Goal: Task Accomplishment & Management: Use online tool/utility

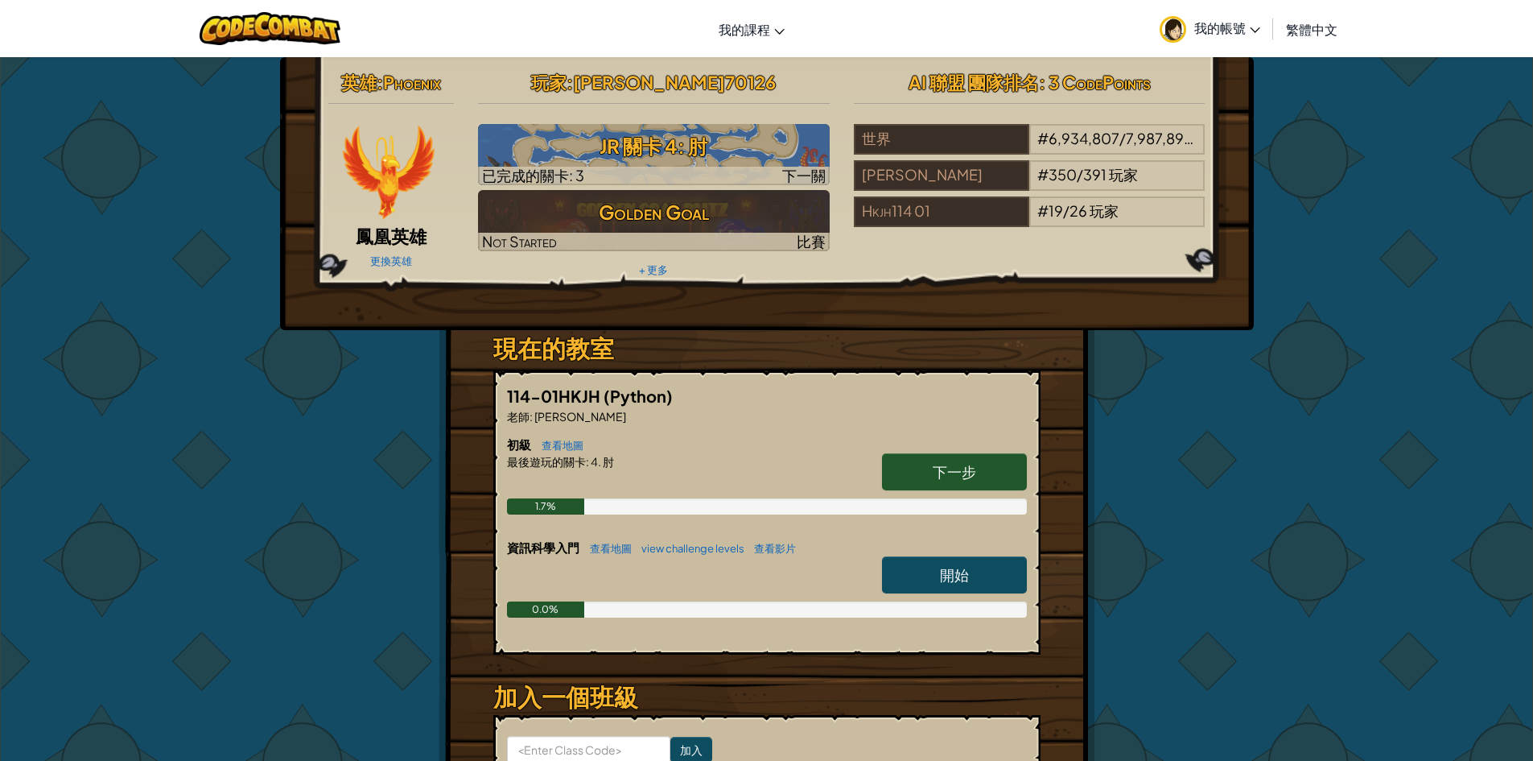
click at [922, 567] on link "開始" at bounding box center [954, 574] width 145 height 37
select select "zh-HANT"
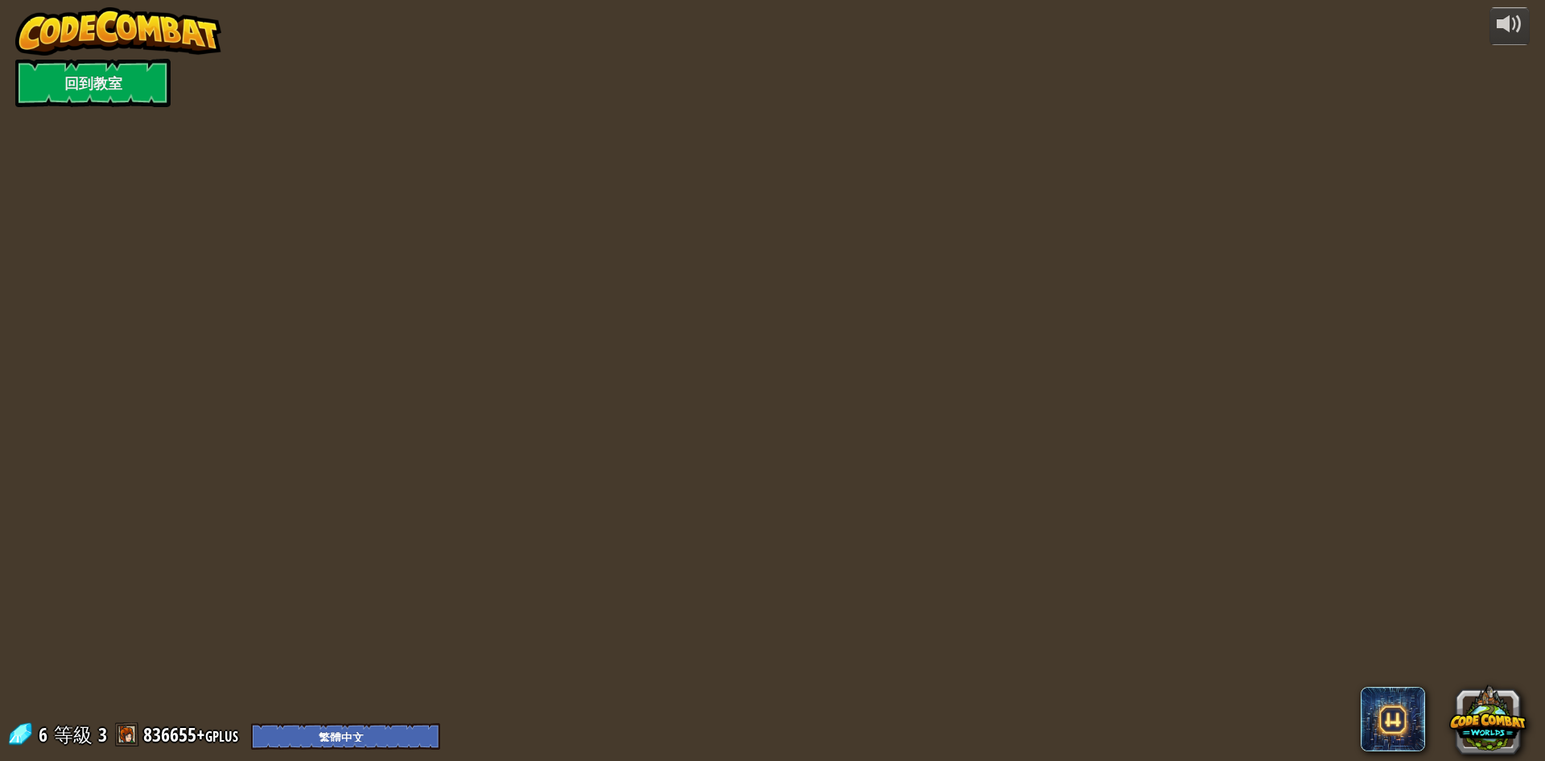
select select "zh-HANT"
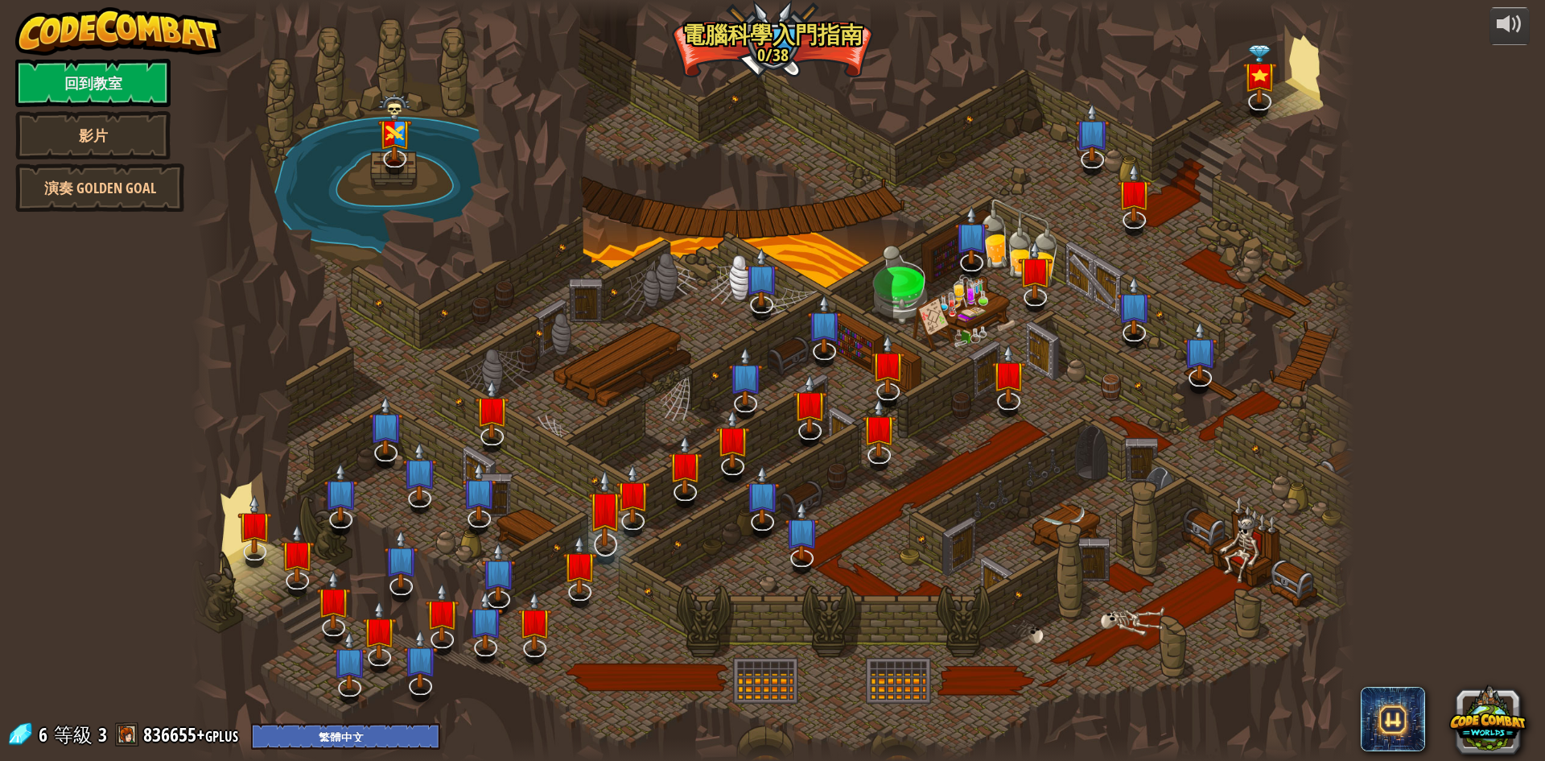
select select "zh-HANT"
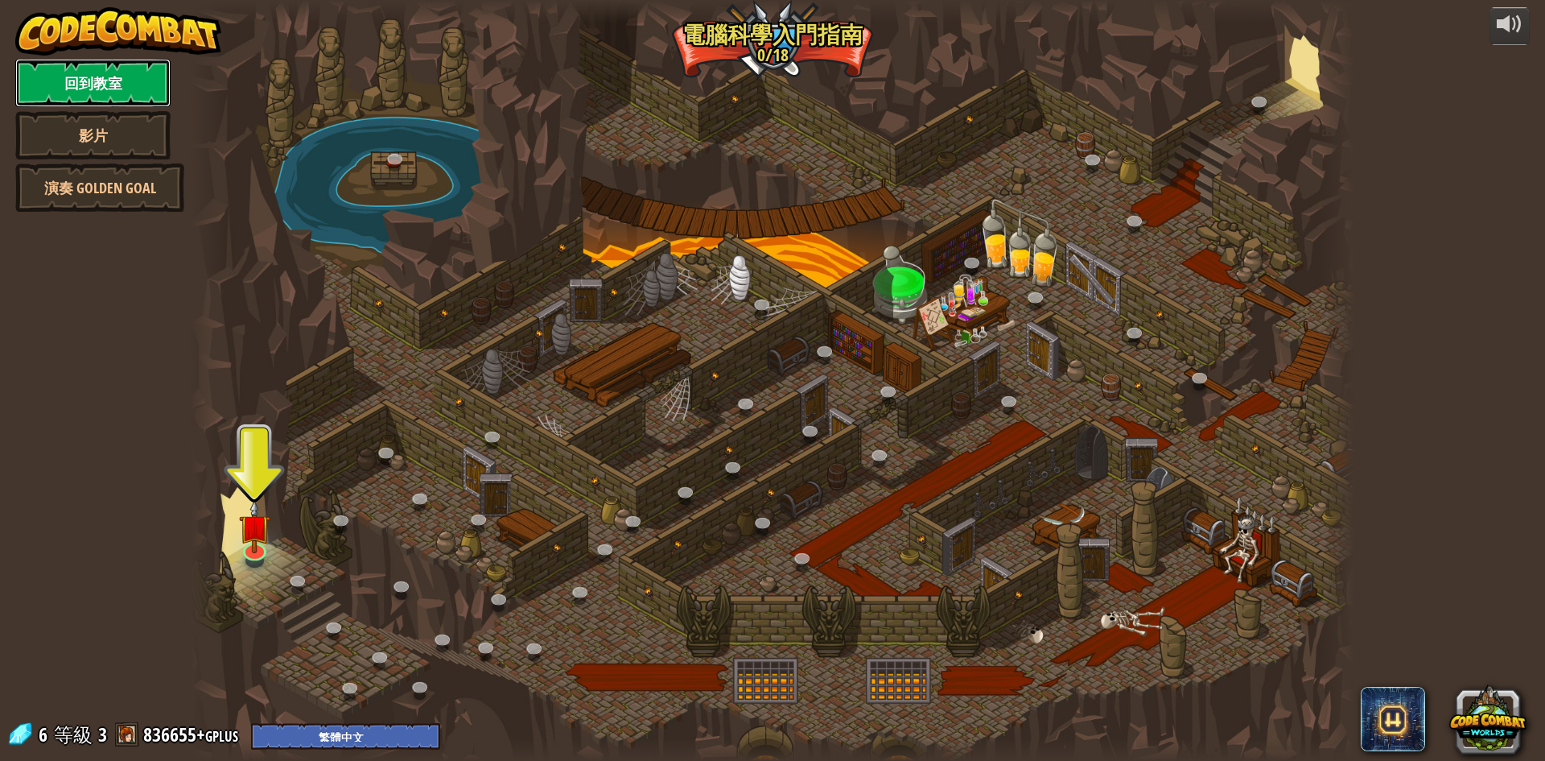
click at [76, 80] on link "回到教室" at bounding box center [92, 83] width 155 height 48
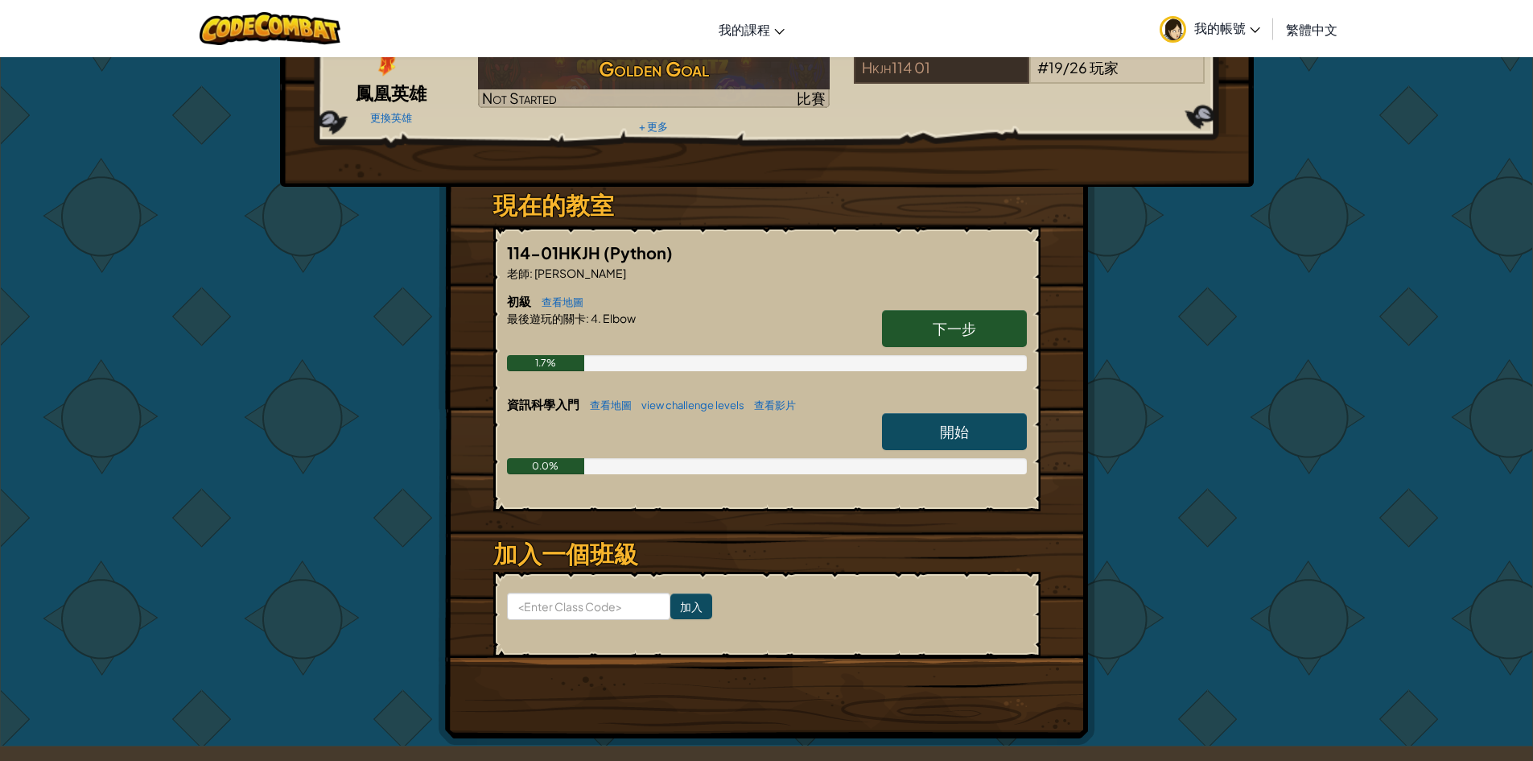
scroll to position [161, 0]
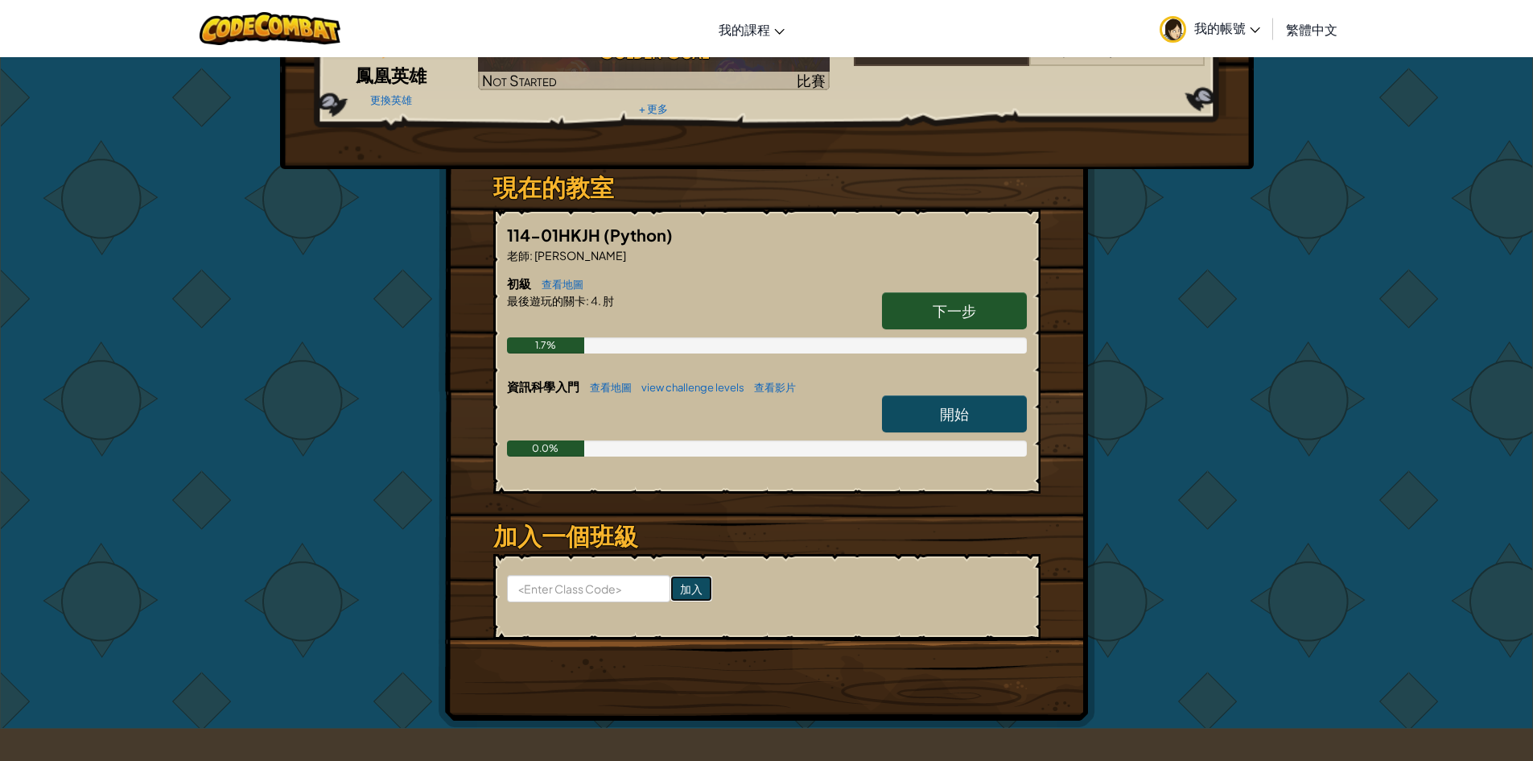
click at [672, 594] on input "加入" at bounding box center [691, 588] width 42 height 26
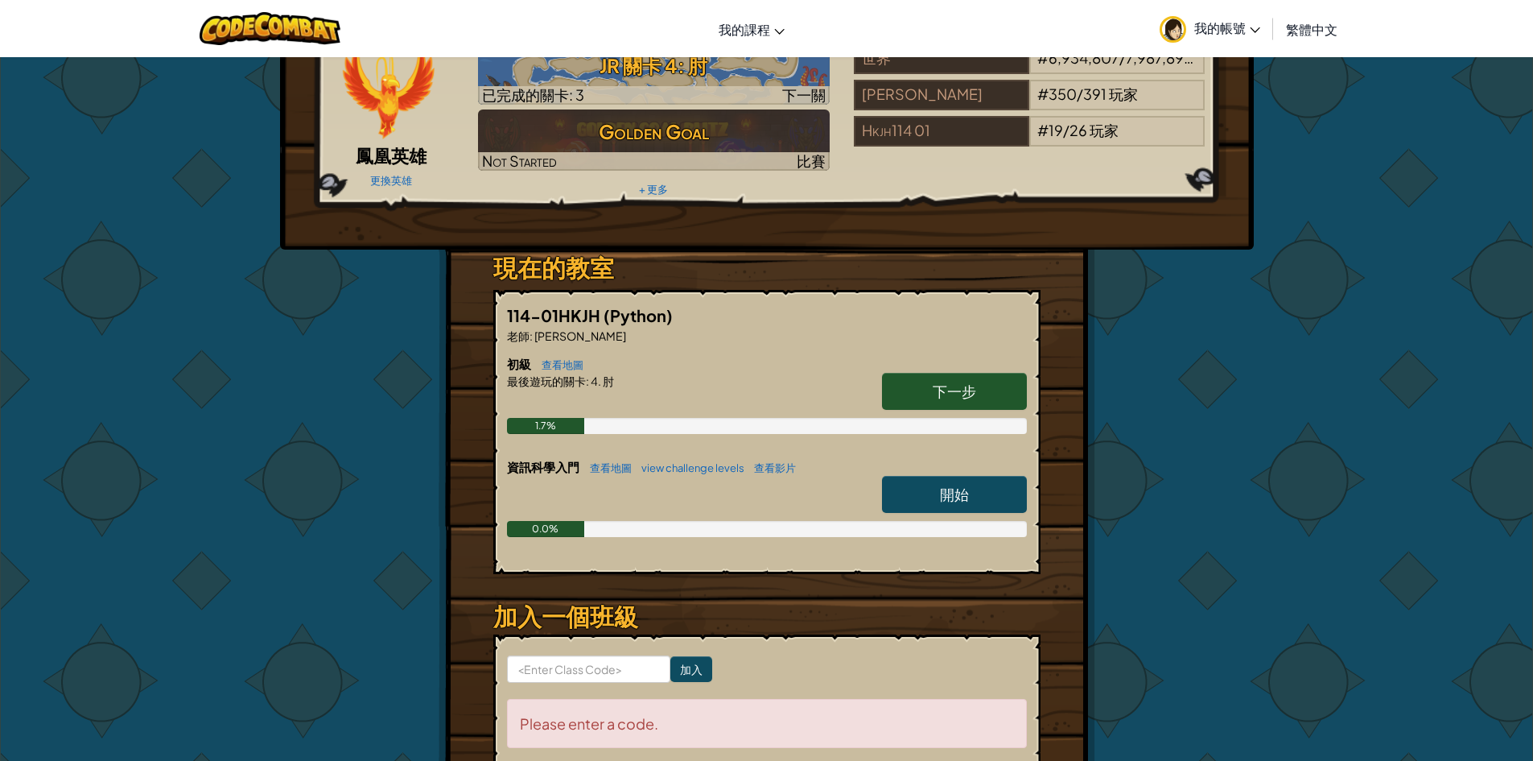
scroll to position [0, 0]
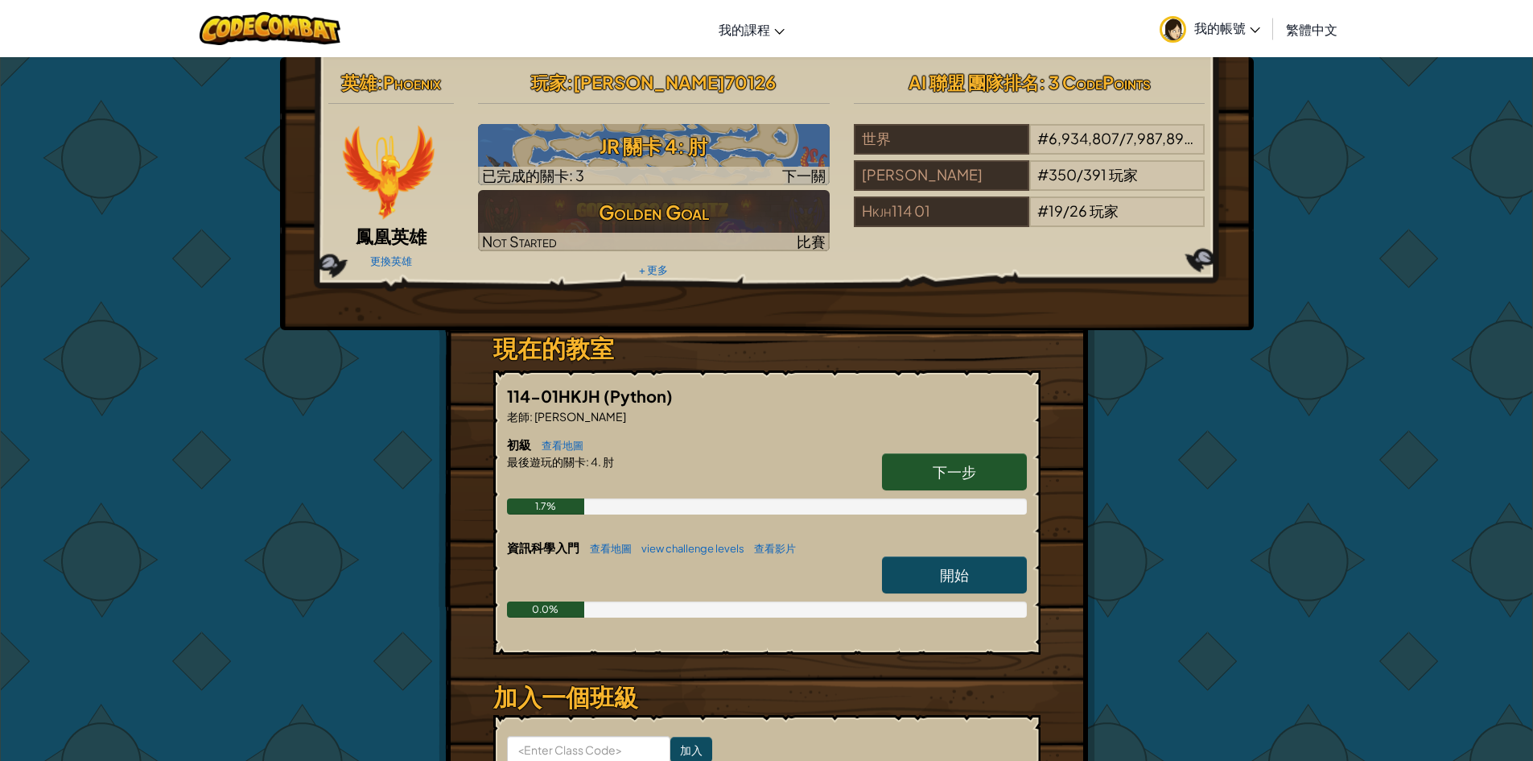
click at [930, 467] on link "下一步" at bounding box center [954, 471] width 145 height 37
select select "zh-HANT"
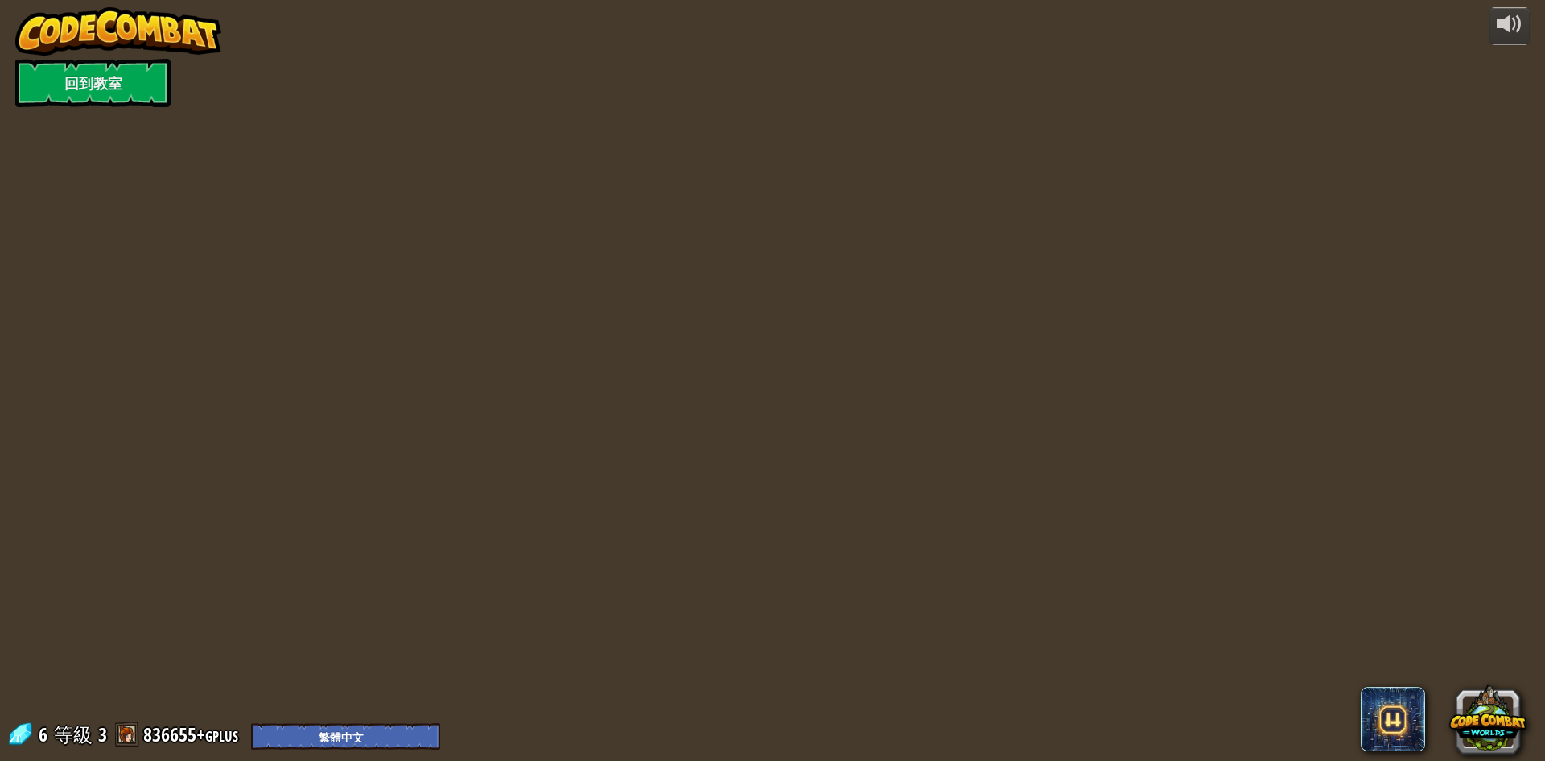
select select "zh-HANT"
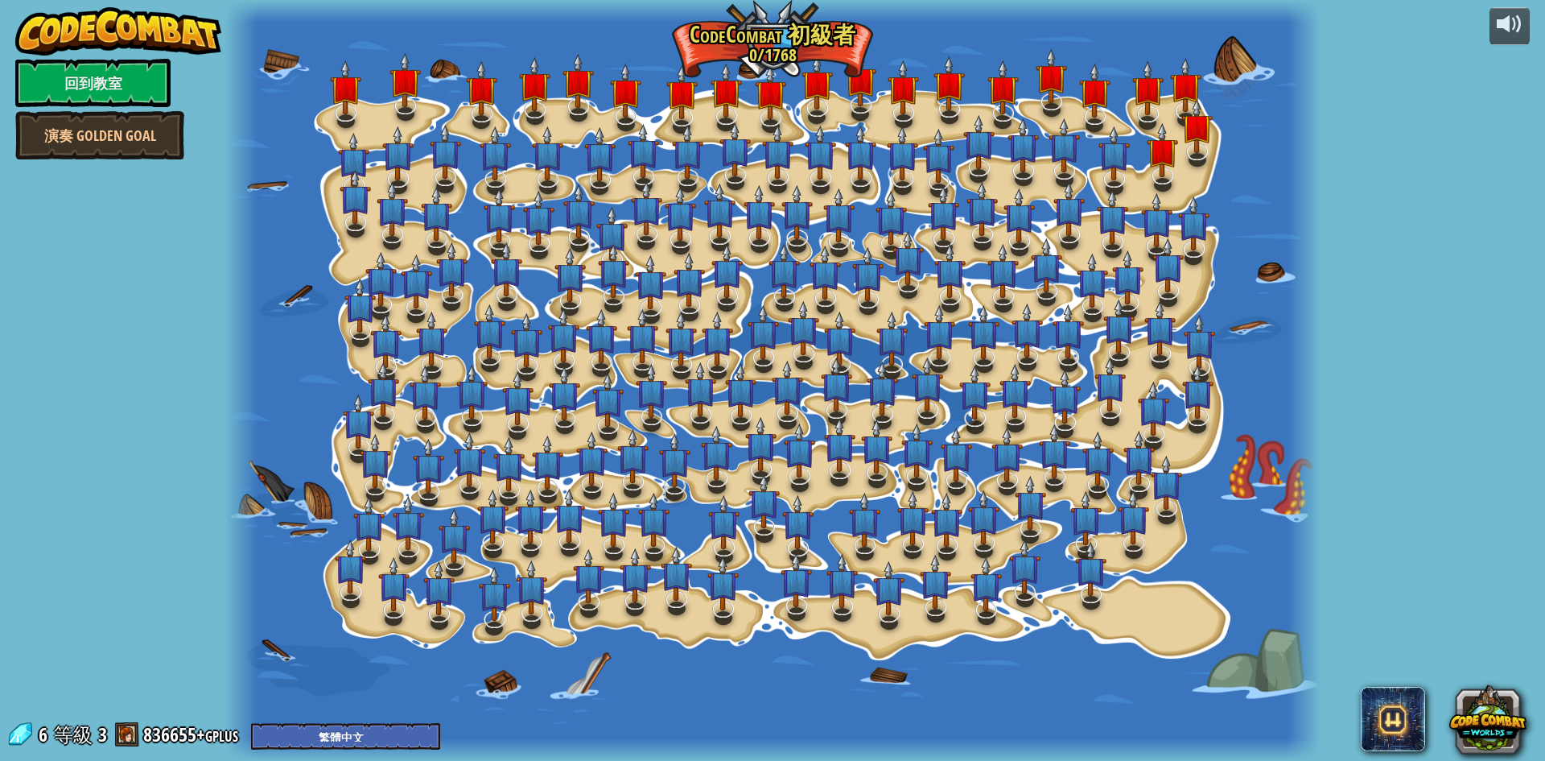
select select "zh-HANT"
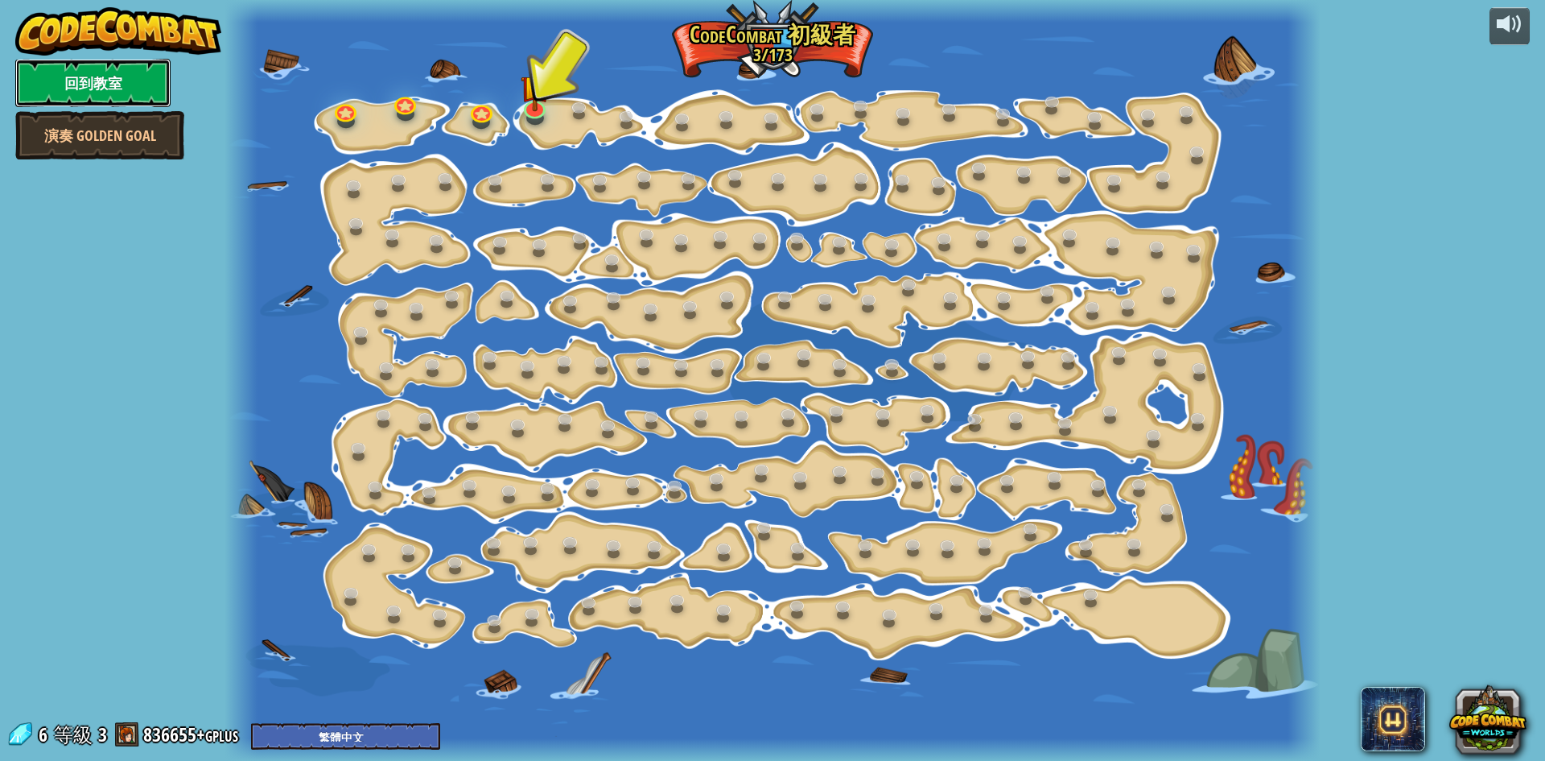
click at [118, 67] on link "回到教室" at bounding box center [92, 83] width 155 height 48
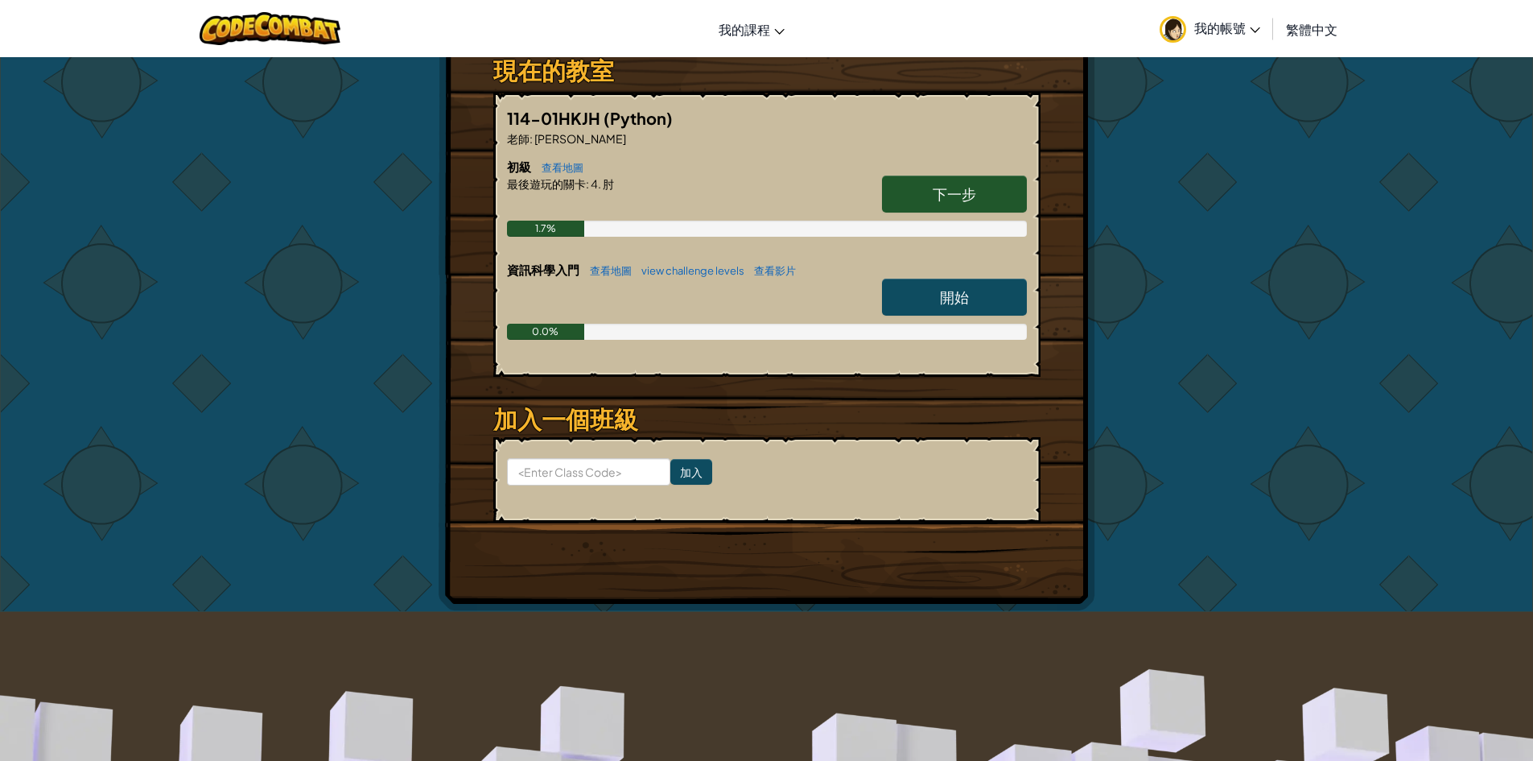
scroll to position [275, 0]
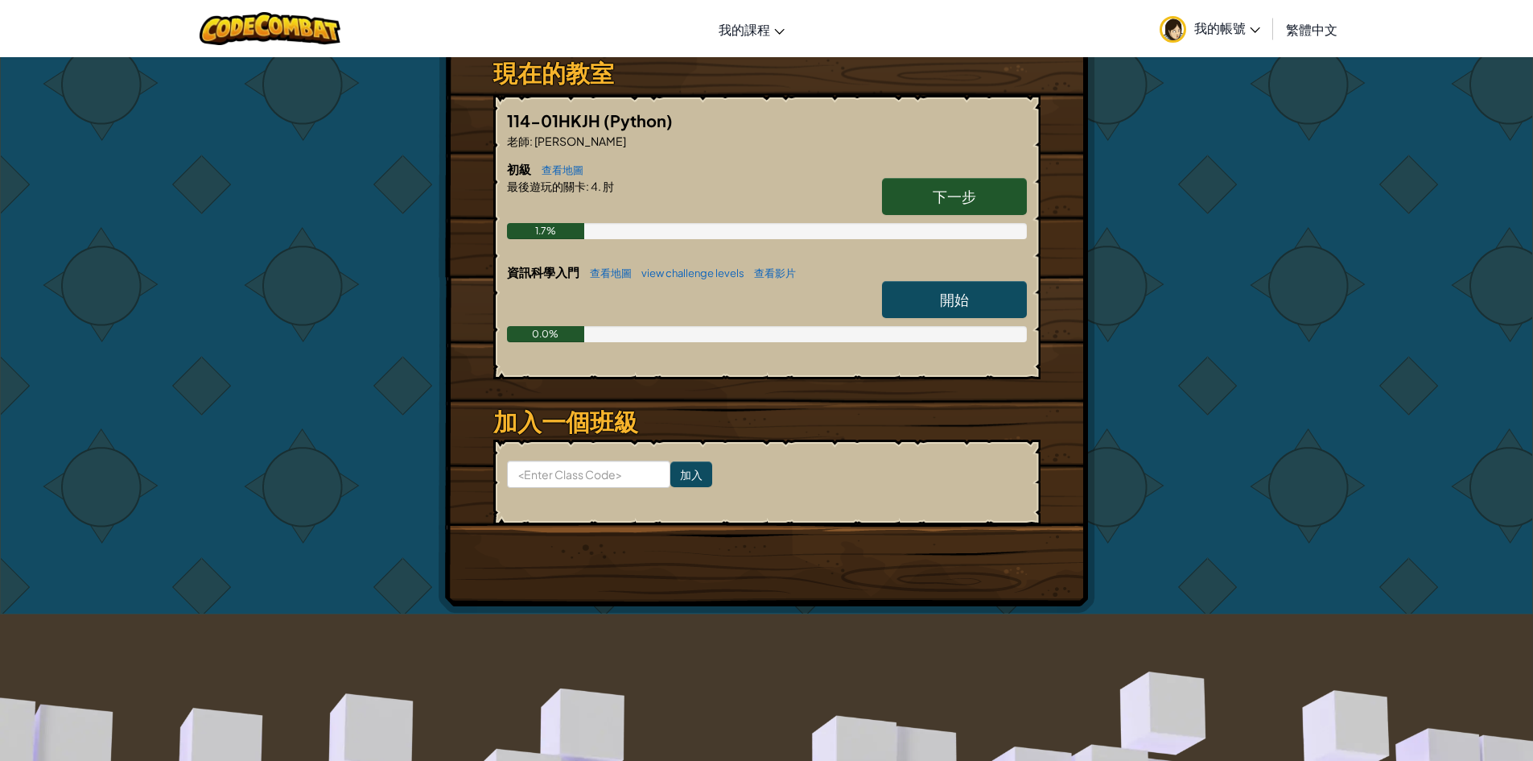
click at [955, 284] on link "開始" at bounding box center [954, 299] width 145 height 37
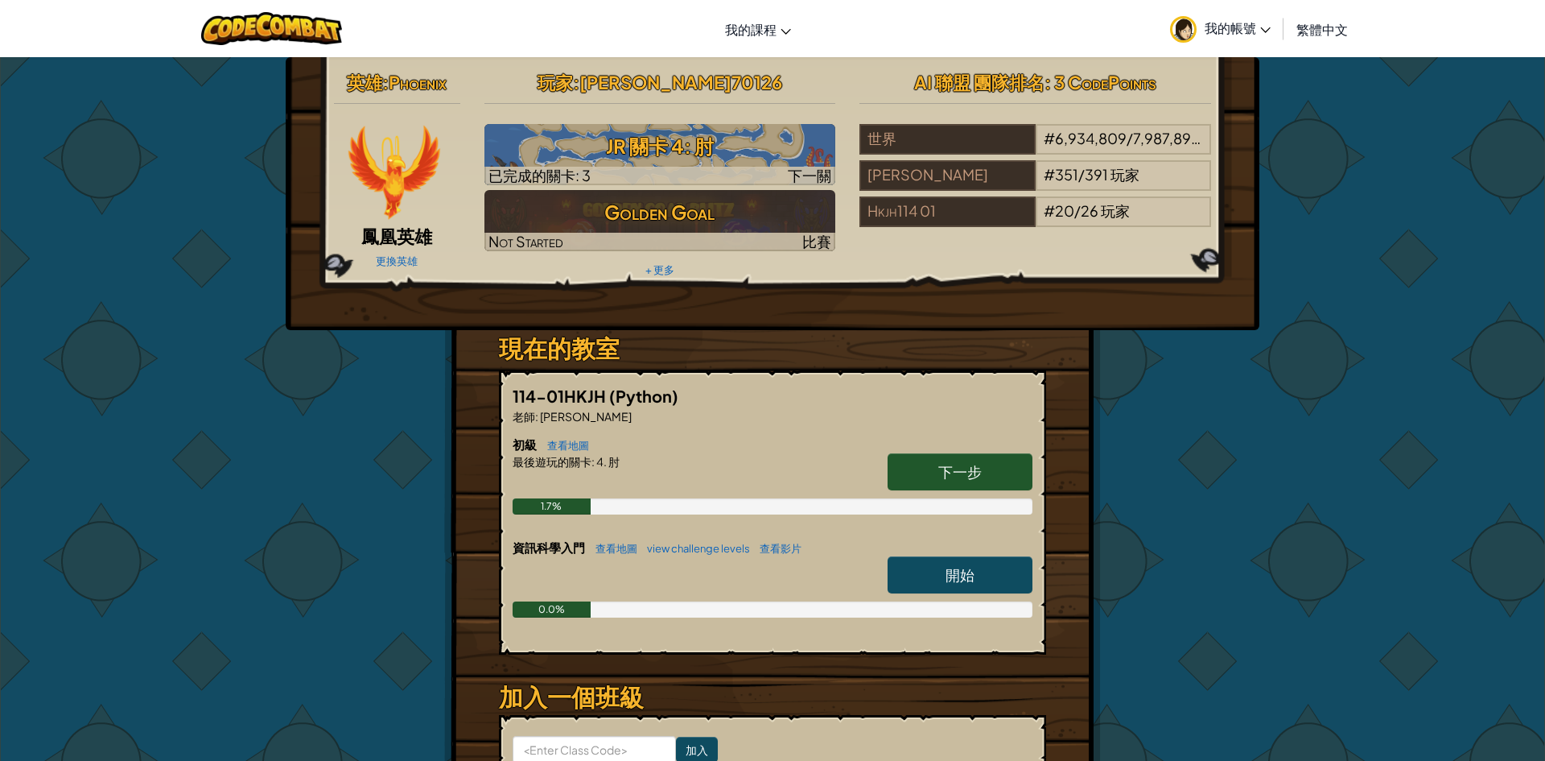
select select "zh-HANT"
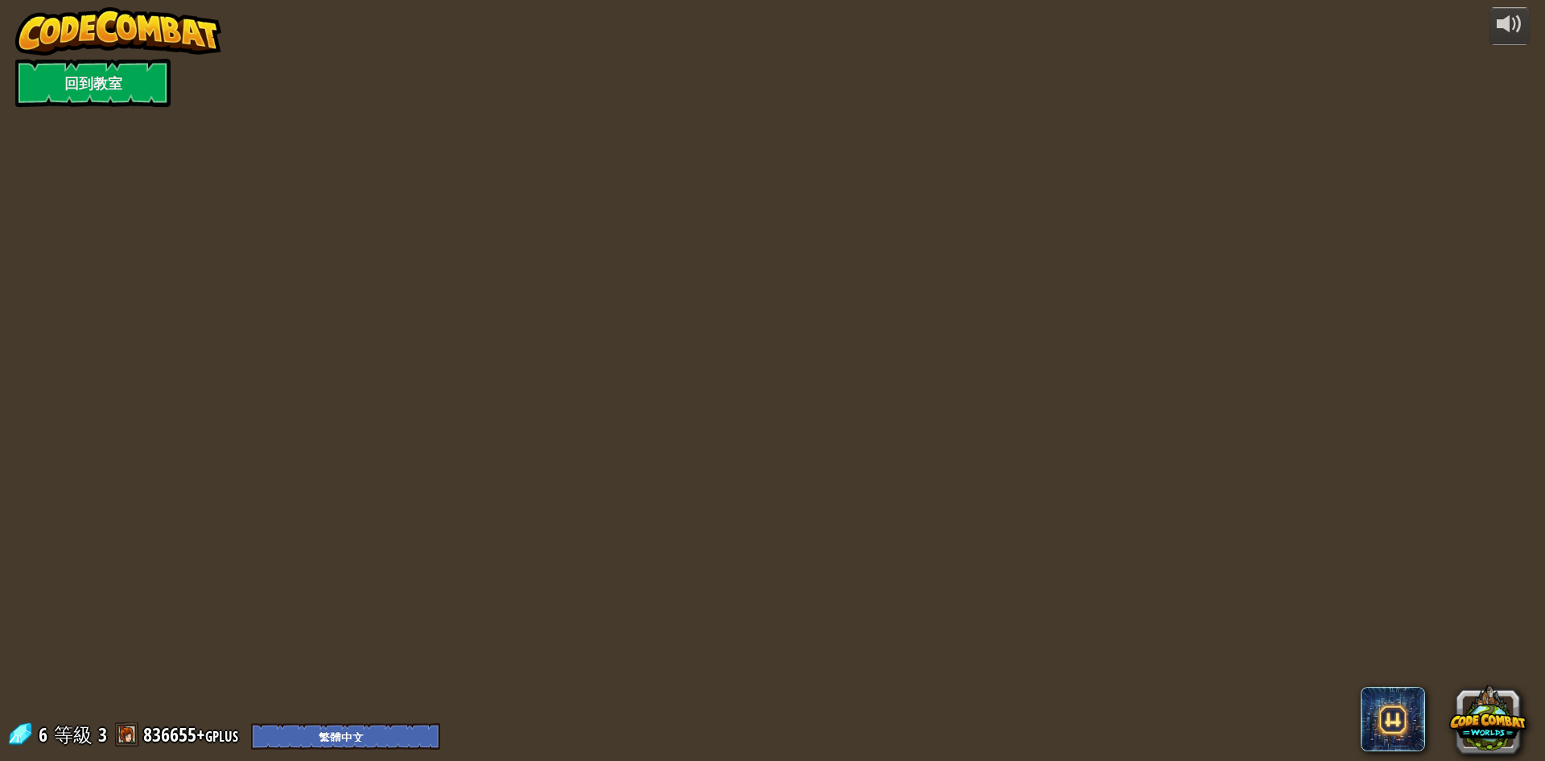
select select "zh-HANT"
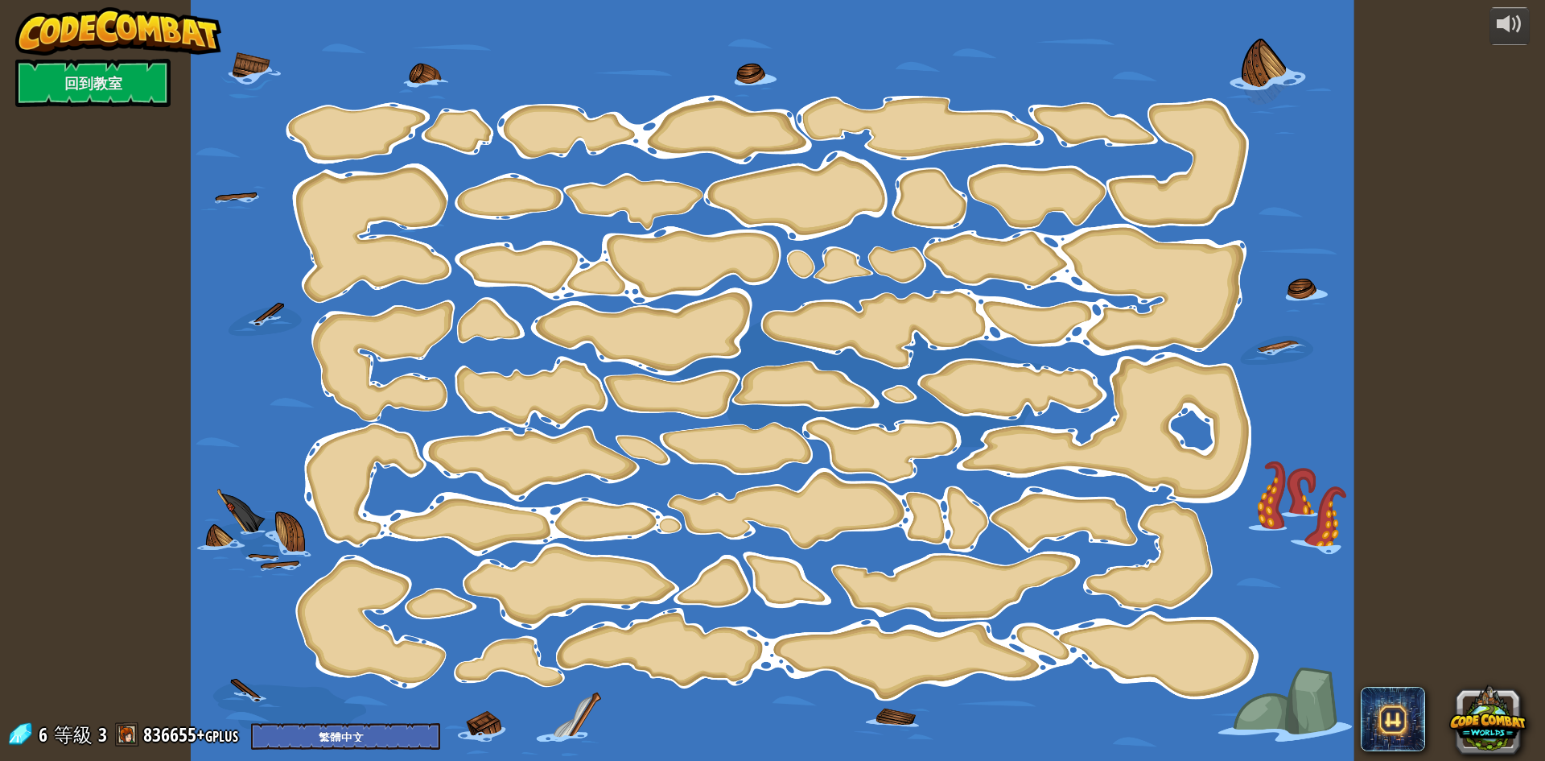
select select "zh-HANT"
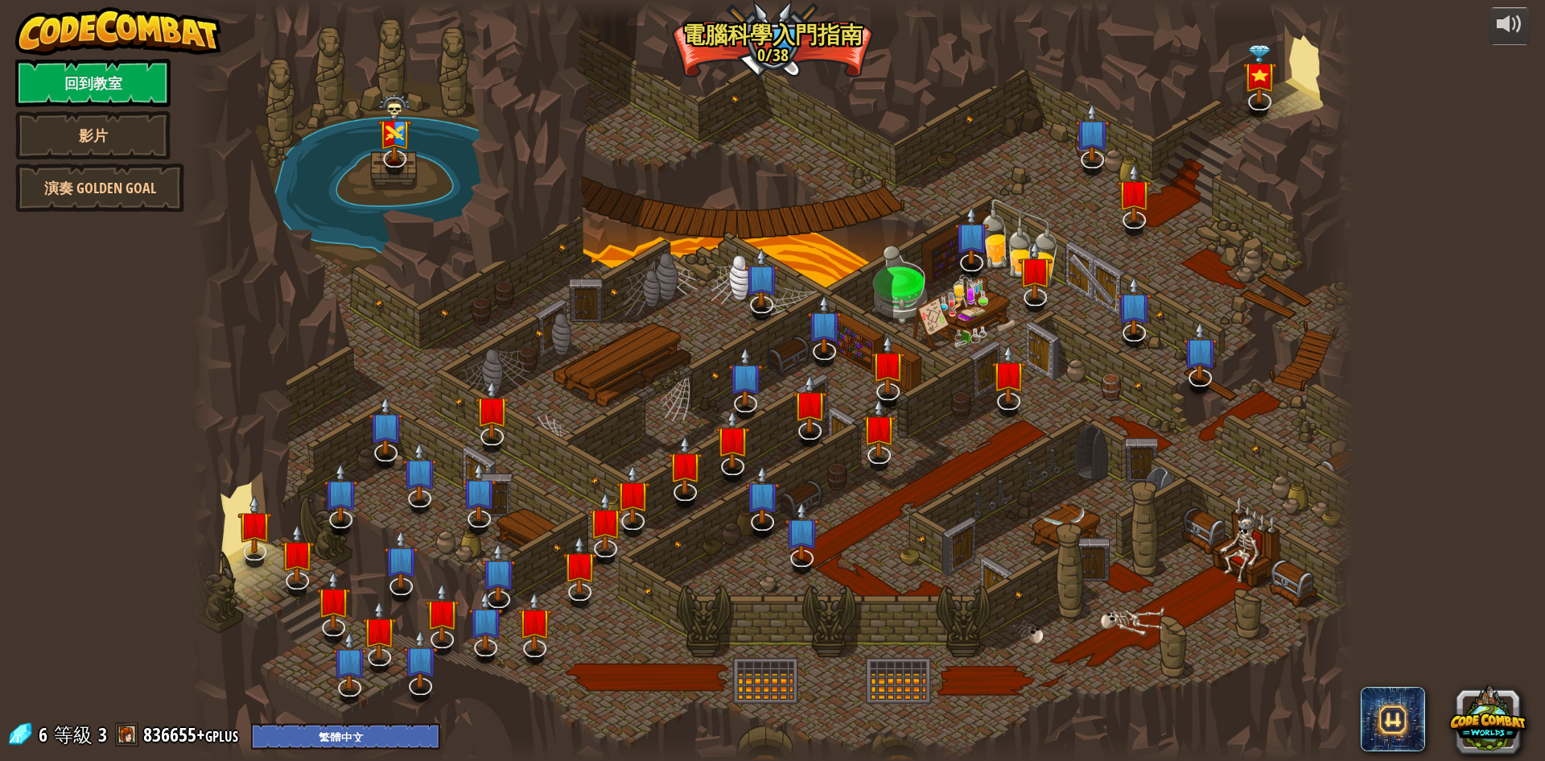
select select "zh-HANT"
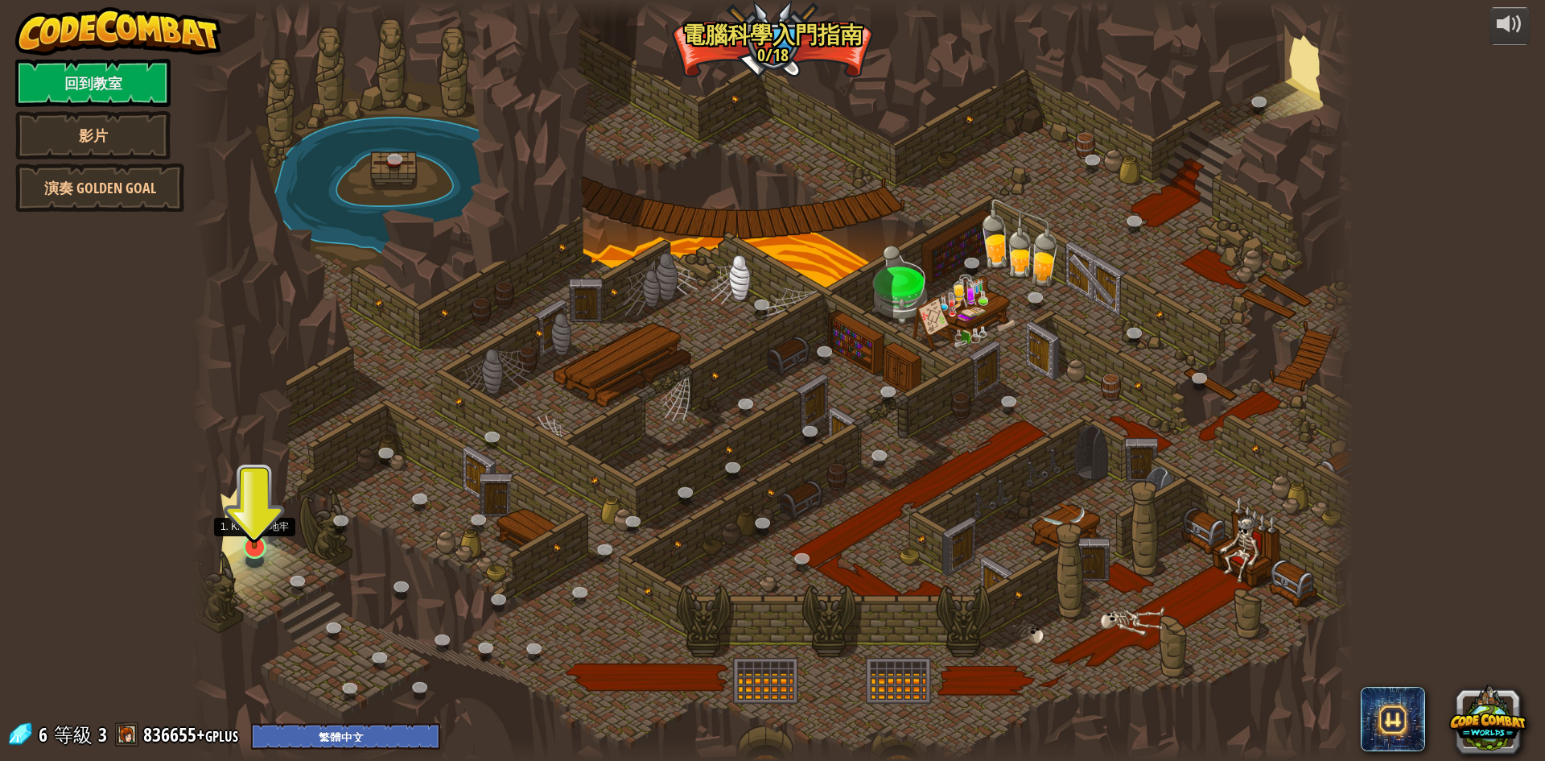
click at [248, 548] on img at bounding box center [254, 513] width 31 height 72
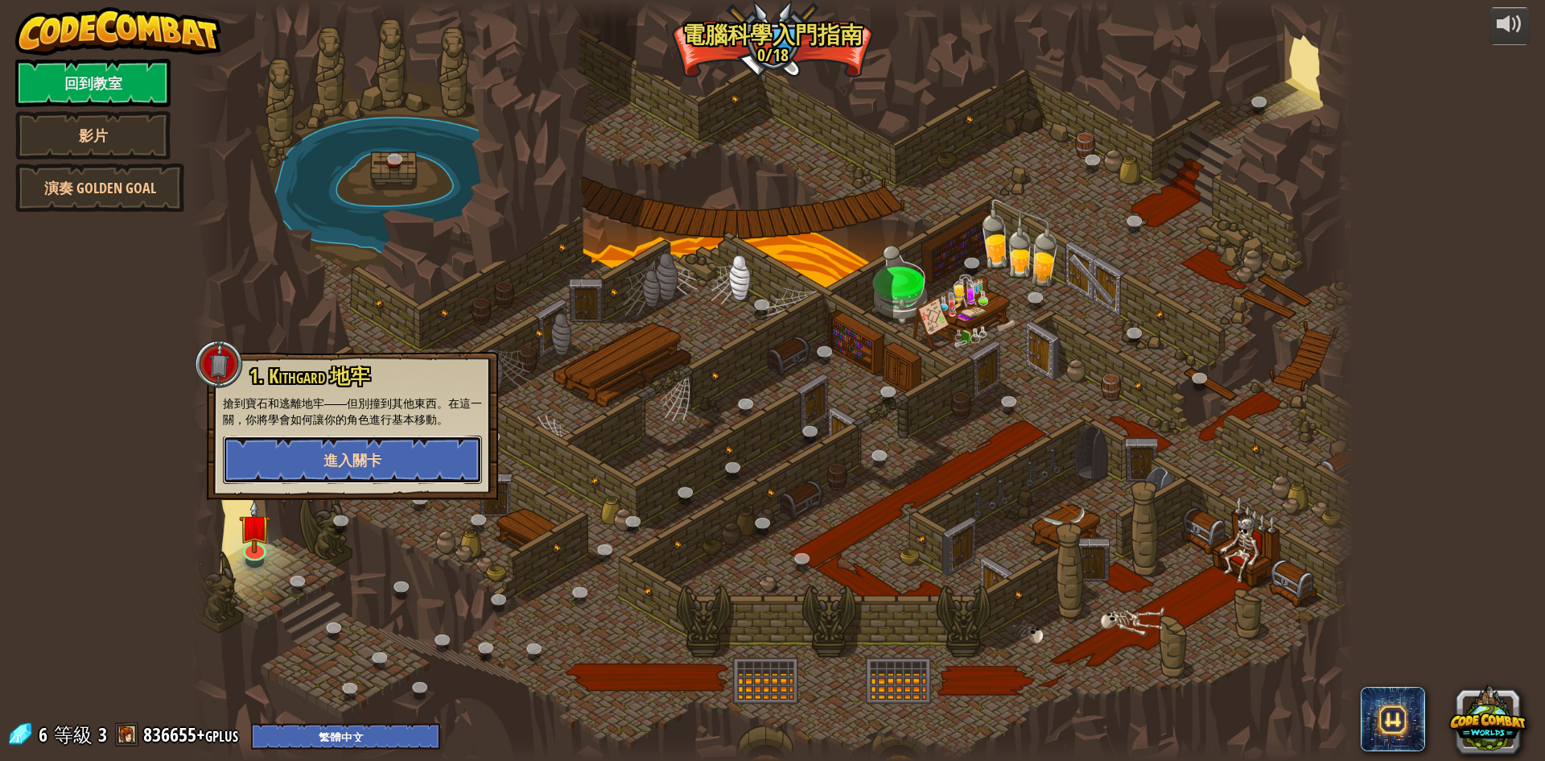
click at [348, 440] on button "進入關卡" at bounding box center [352, 459] width 259 height 48
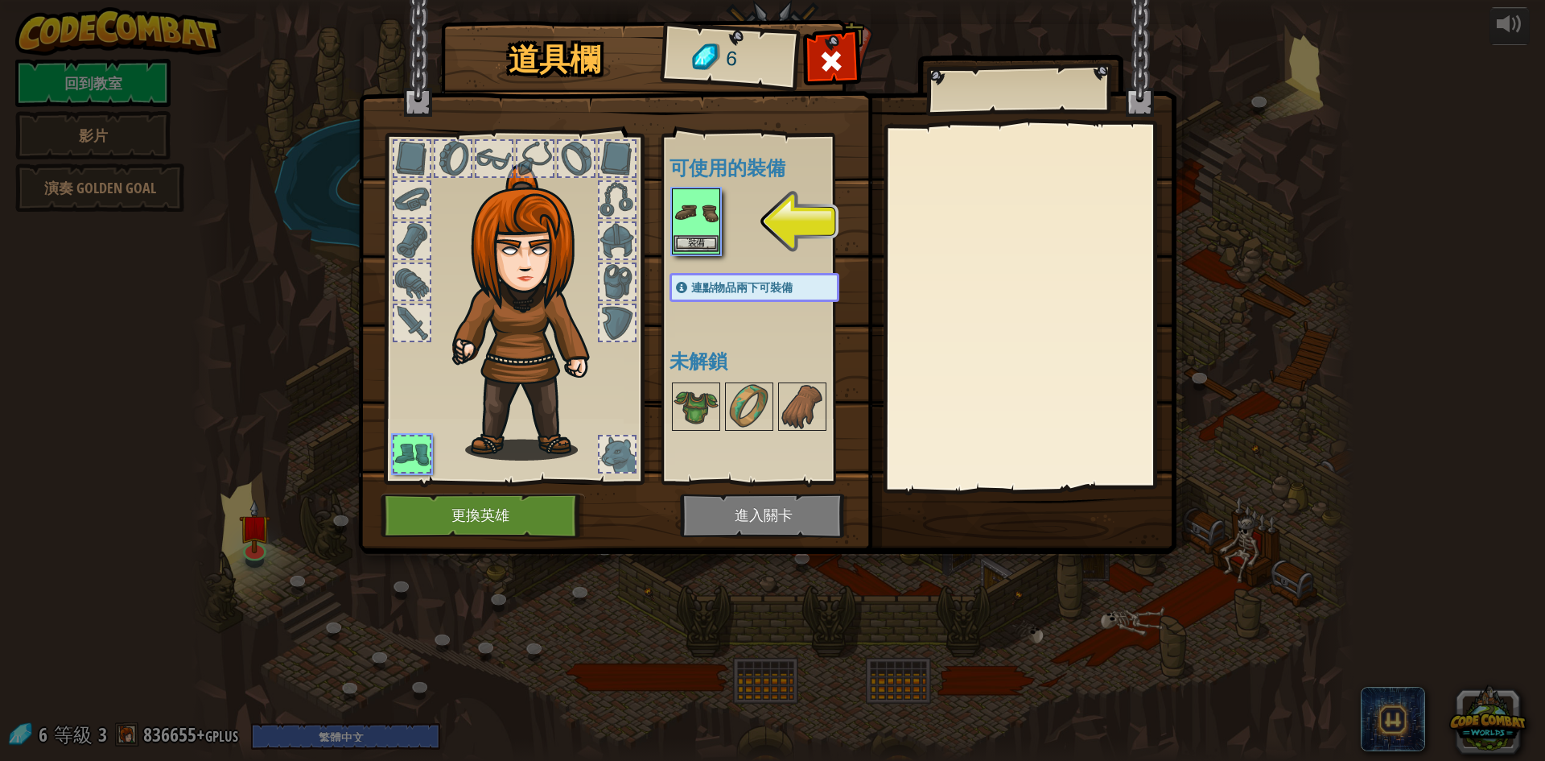
click at [701, 208] on img at bounding box center [696, 212] width 45 height 45
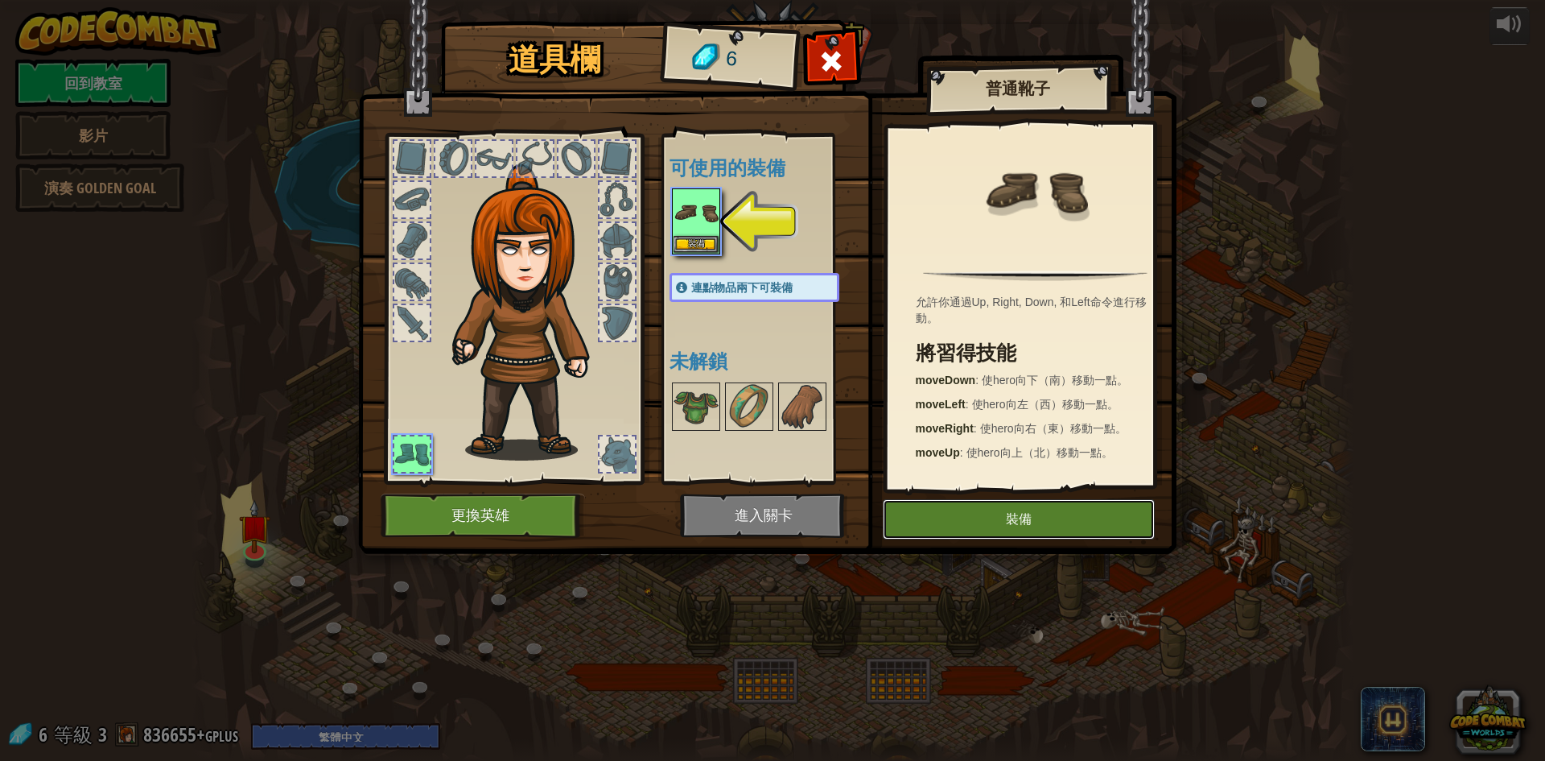
click at [926, 508] on button "裝備" at bounding box center [1019, 519] width 272 height 40
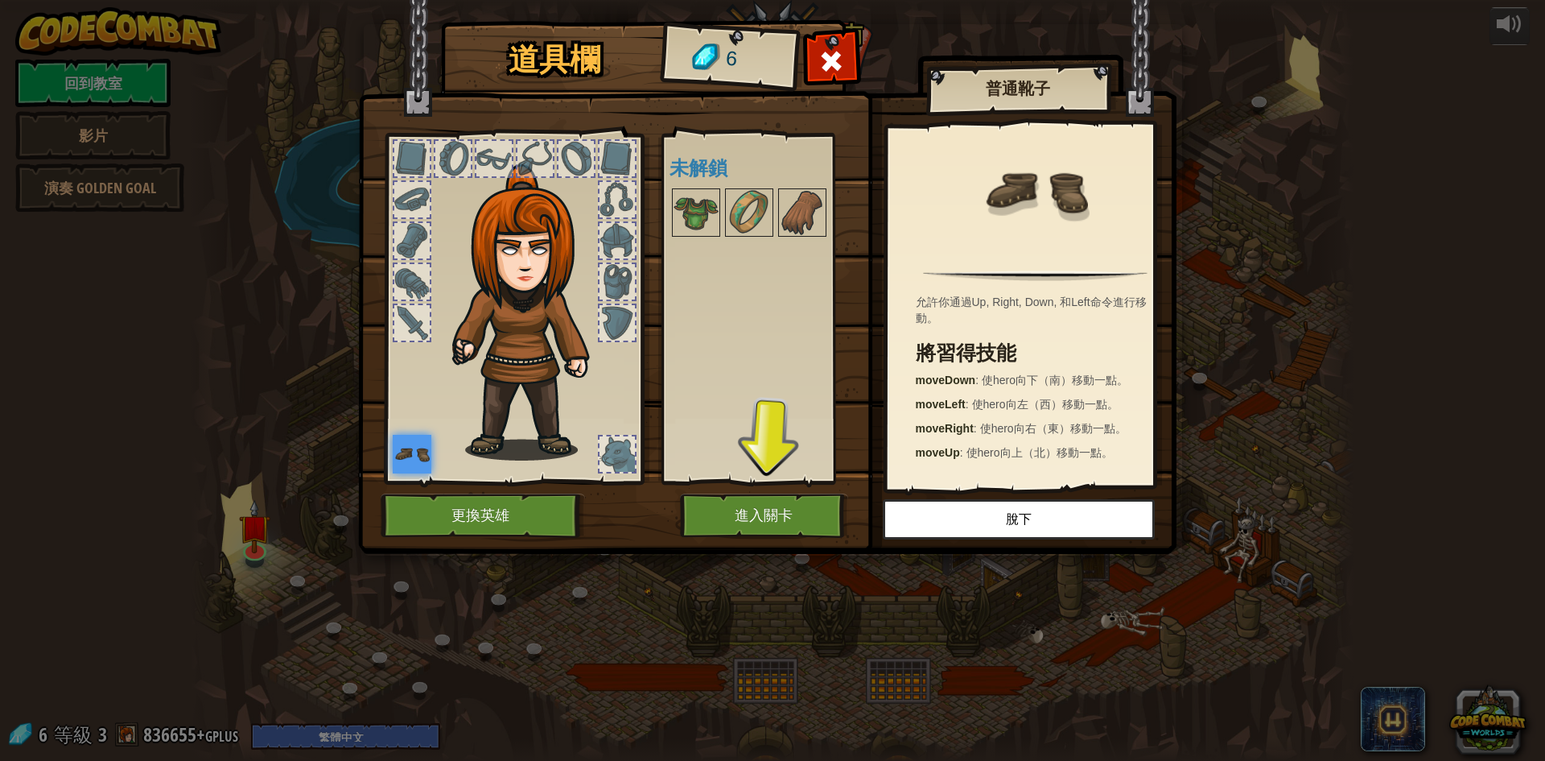
click at [512, 262] on img at bounding box center [531, 312] width 173 height 296
drag, startPoint x: 517, startPoint y: 237, endPoint x: 447, endPoint y: 427, distance: 202.4
click at [447, 427] on img at bounding box center [531, 312] width 173 height 296
click at [559, 525] on button "更換英雄" at bounding box center [483, 515] width 204 height 44
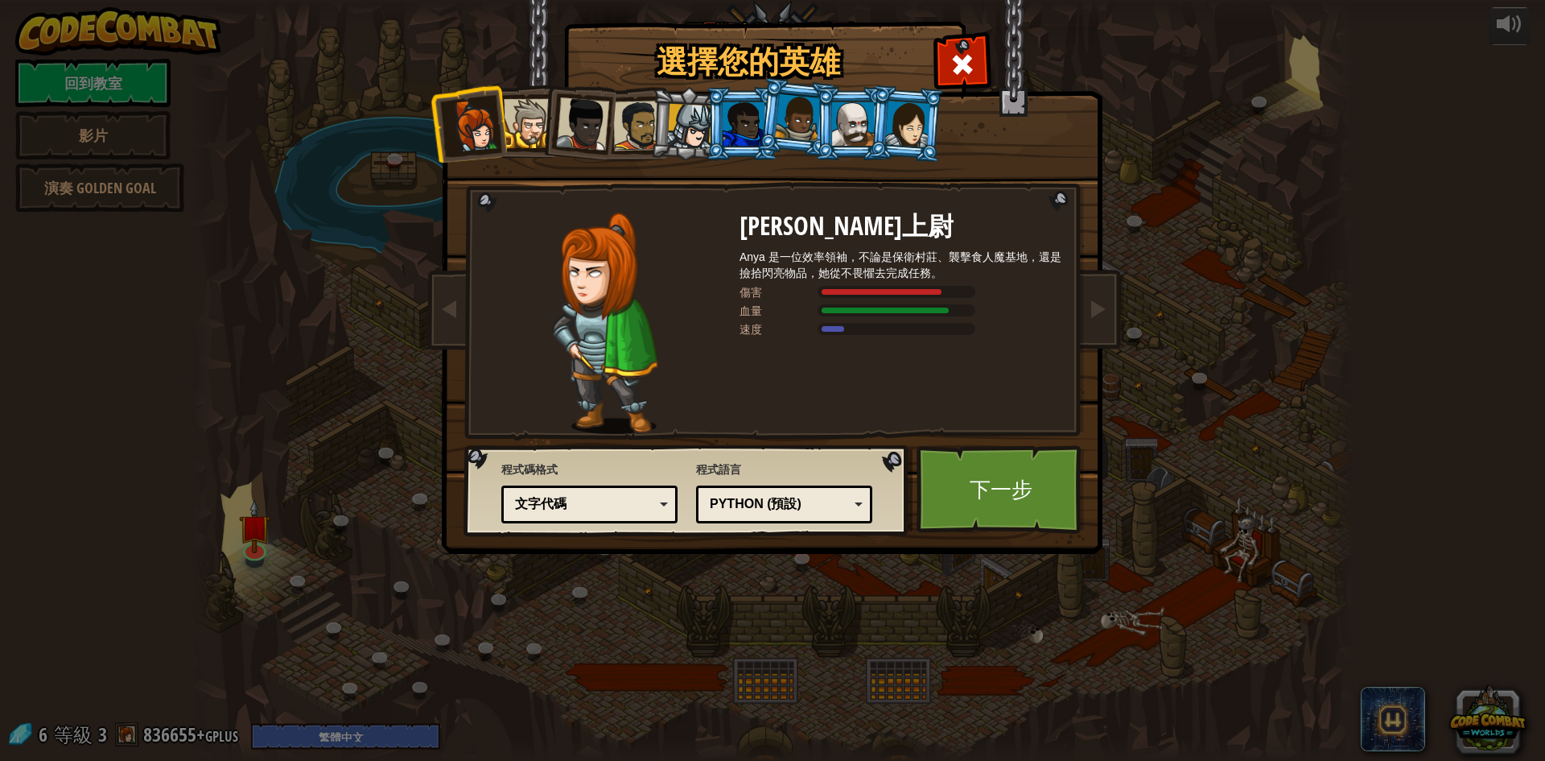
click at [888, 125] on div at bounding box center [907, 124] width 45 height 46
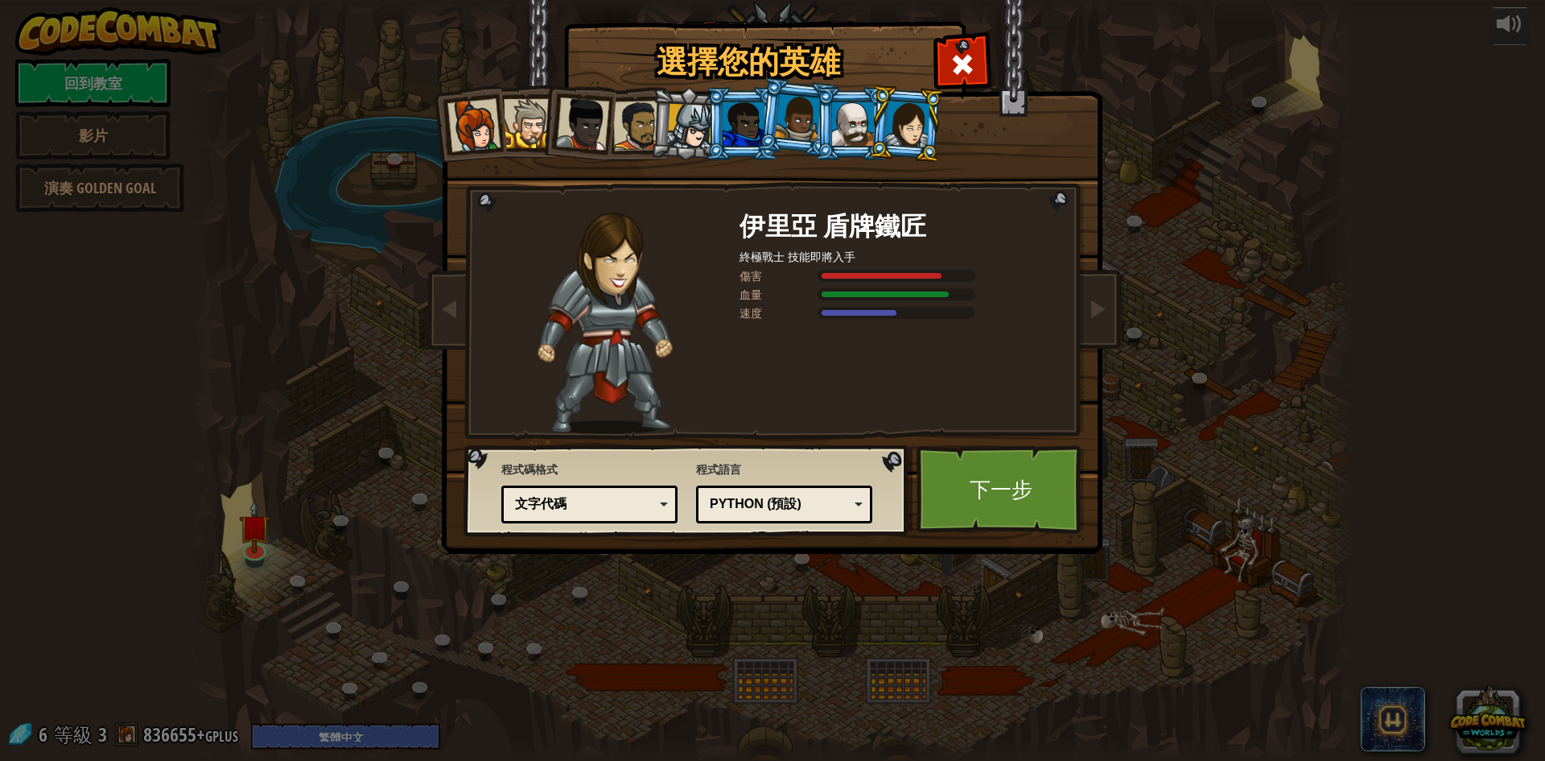
click at [455, 124] on div at bounding box center [473, 125] width 53 height 53
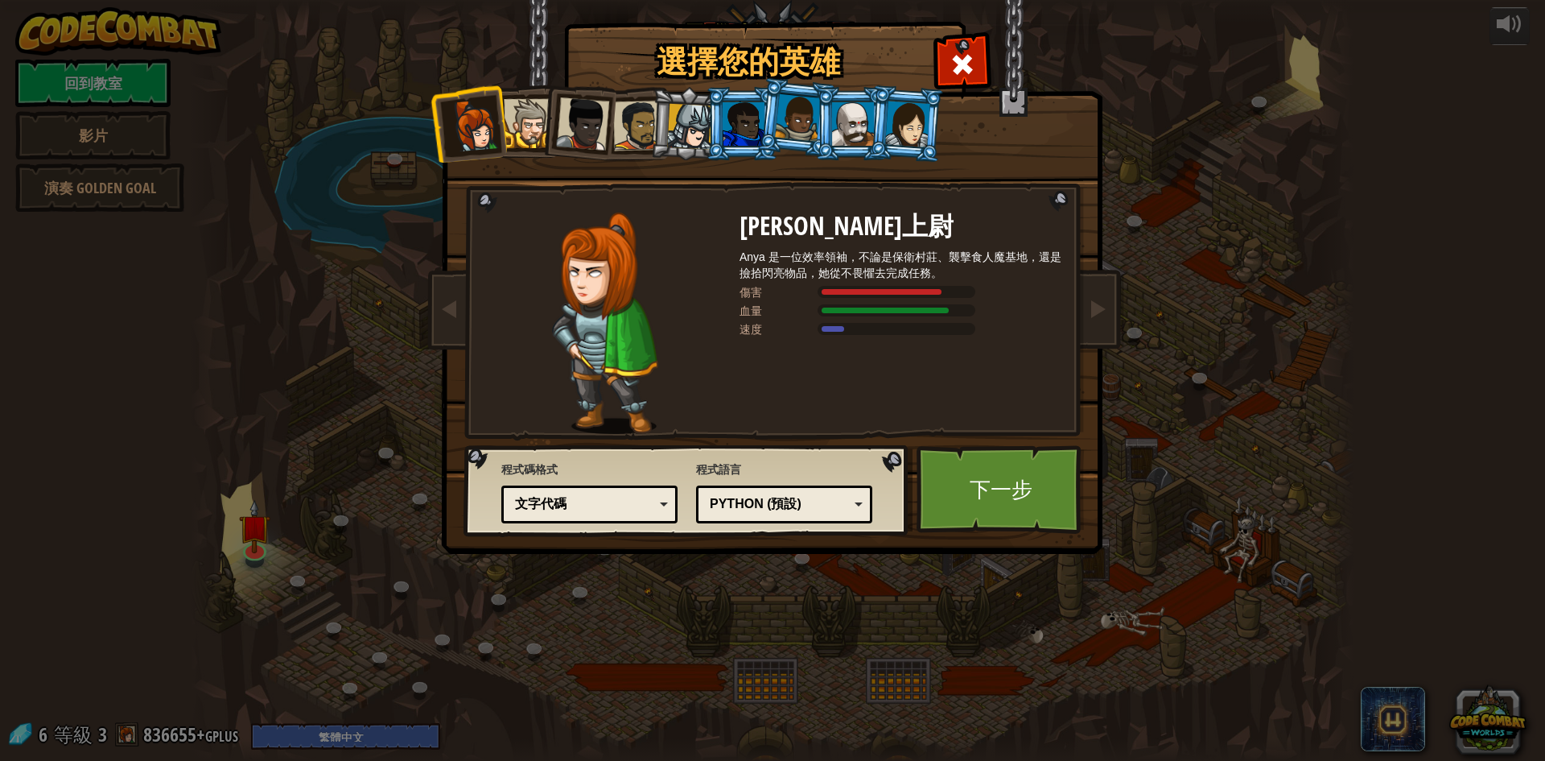
click at [518, 118] on div at bounding box center [528, 123] width 49 height 49
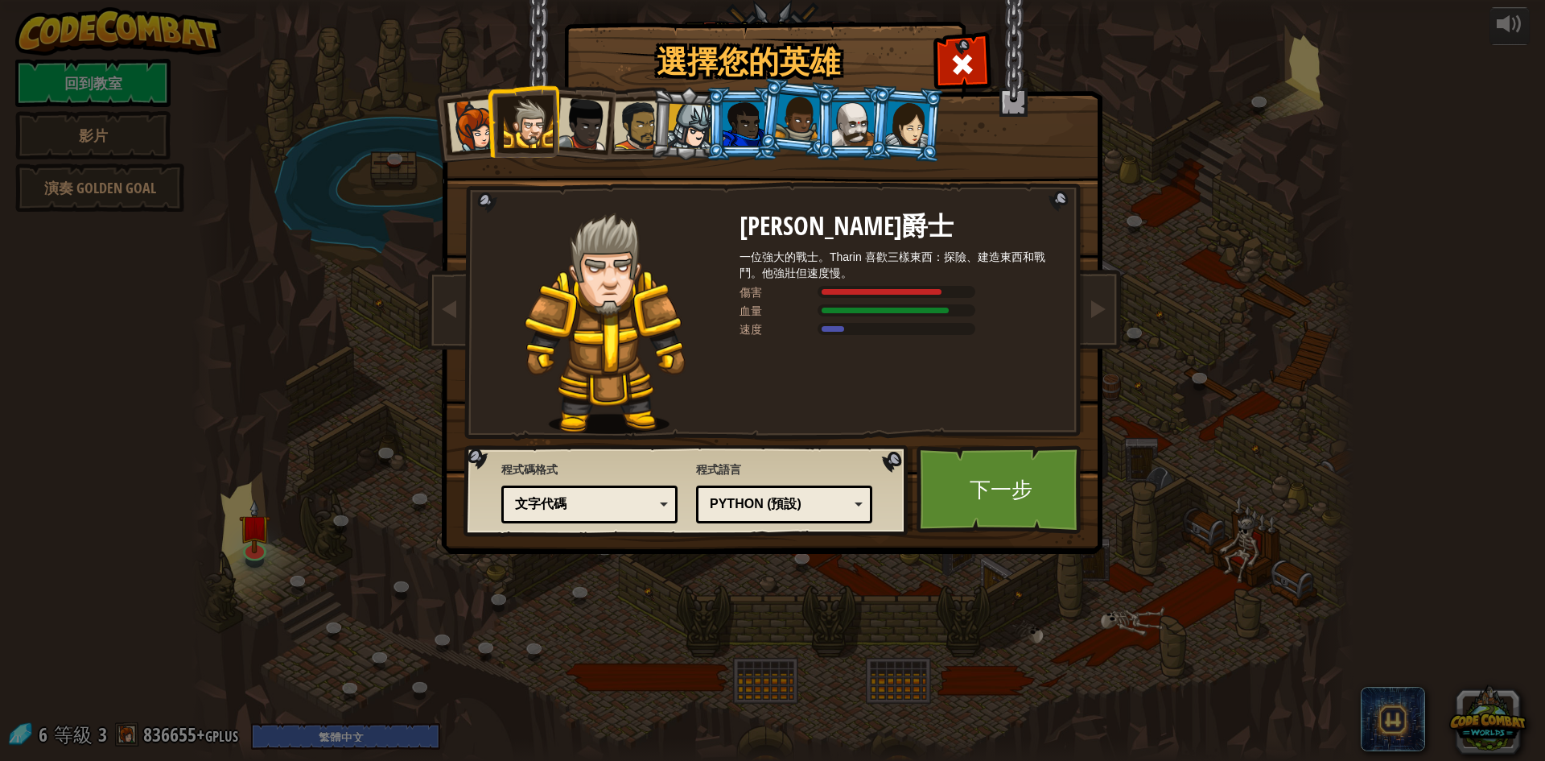
click at [579, 120] on div at bounding box center [582, 123] width 53 height 53
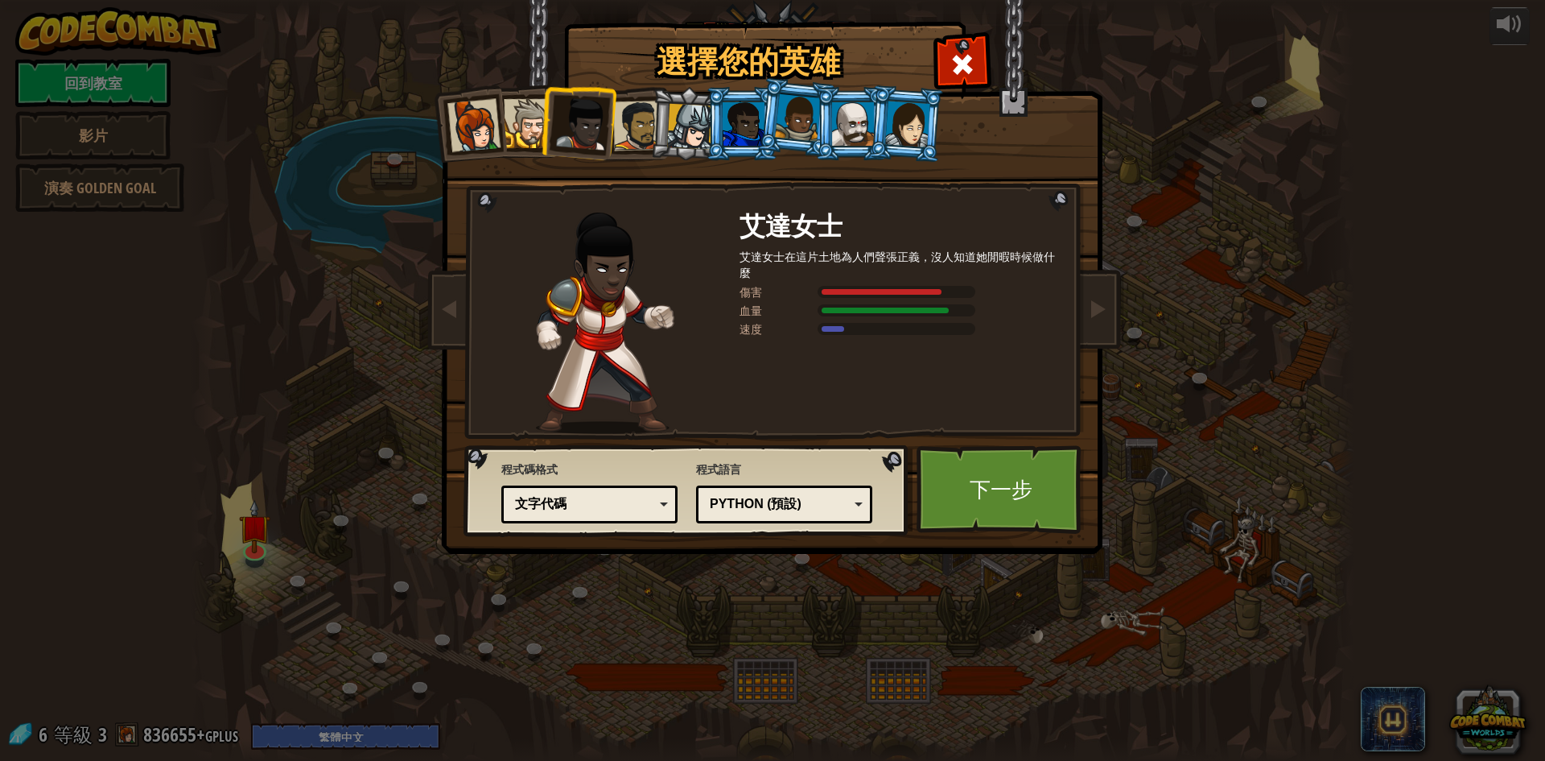
click at [614, 120] on li at bounding box center [577, 120] width 79 height 79
click at [630, 117] on div at bounding box center [638, 126] width 50 height 50
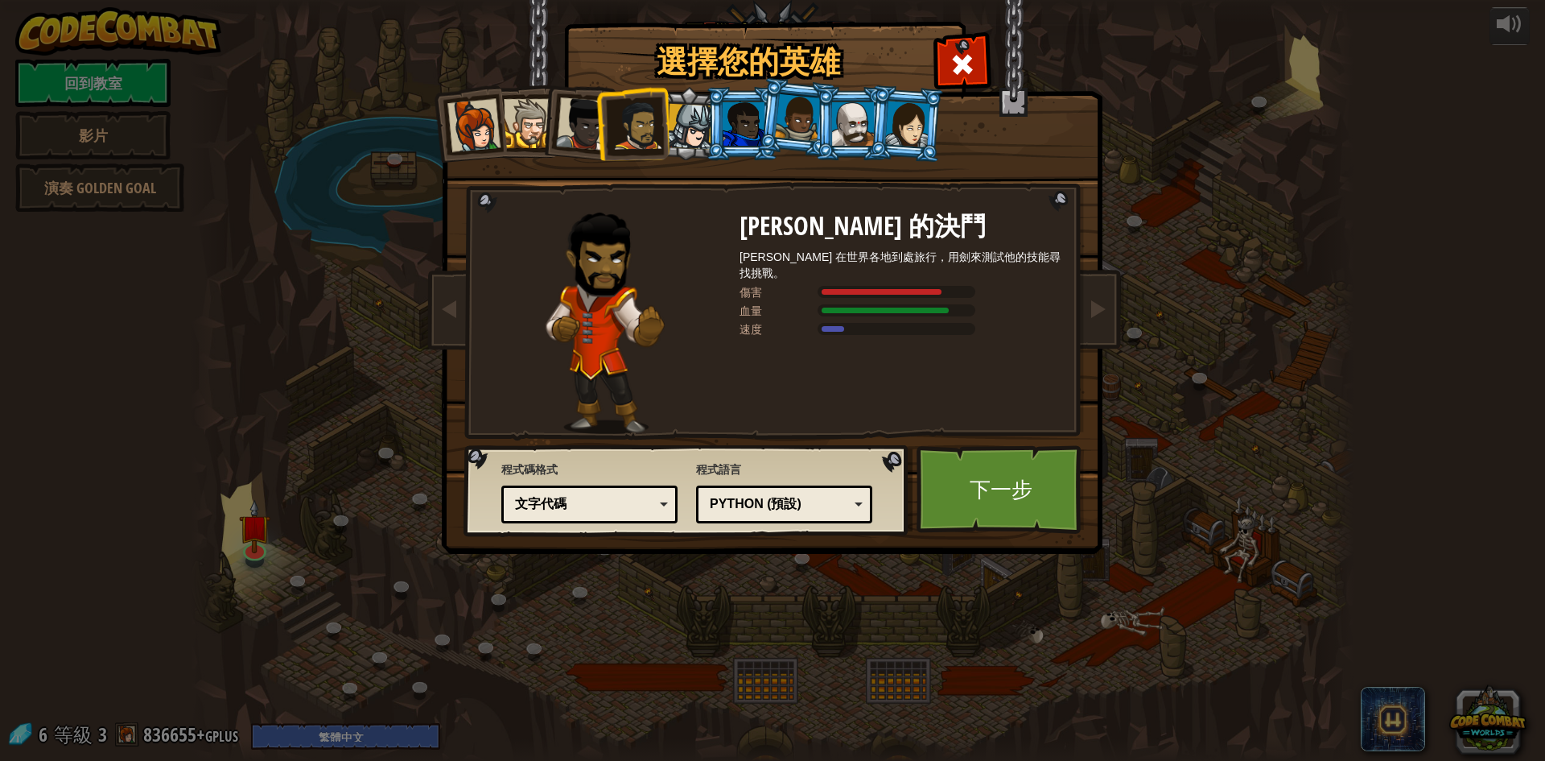
click at [702, 109] on div at bounding box center [690, 127] width 46 height 46
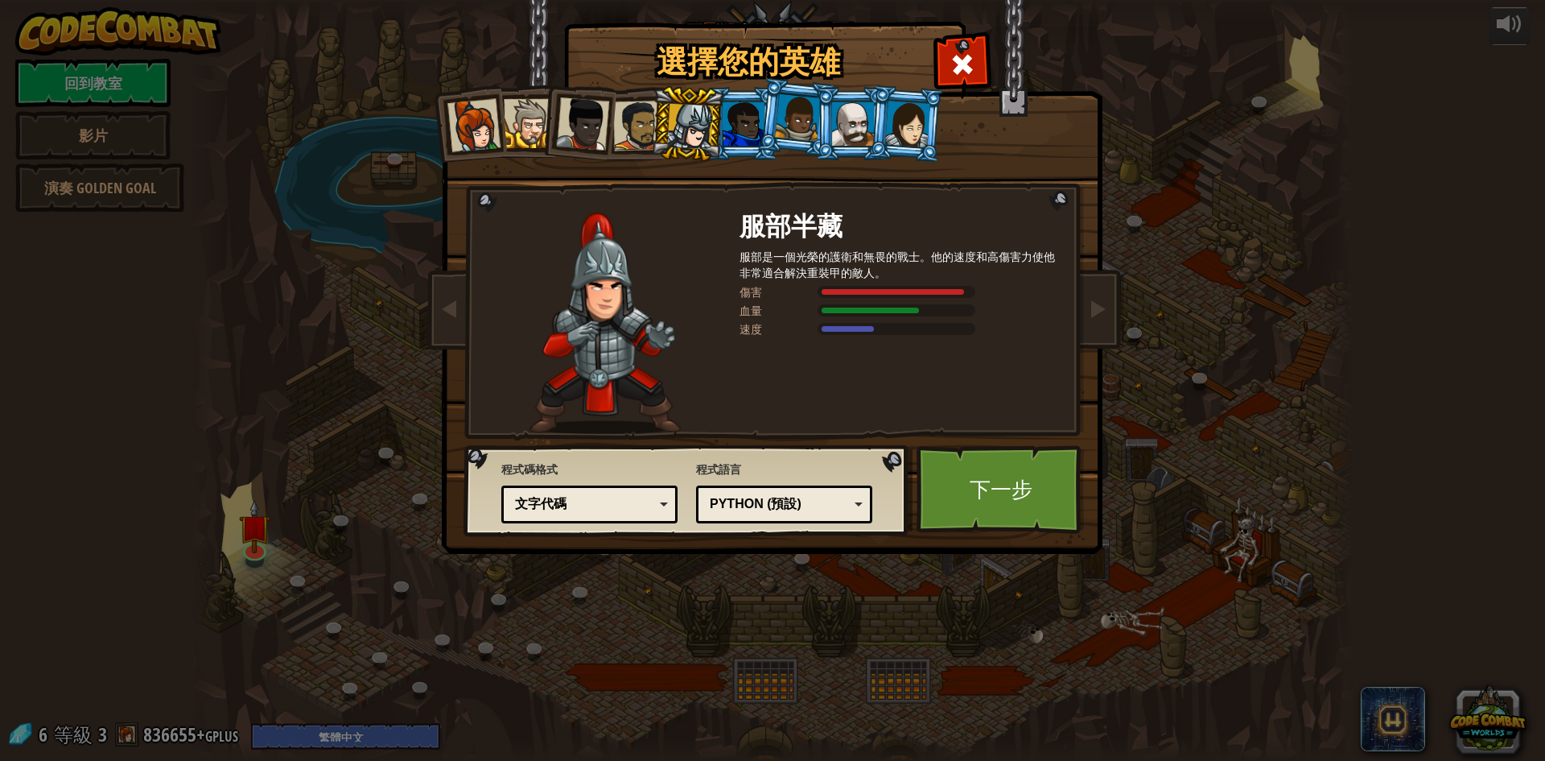
click at [725, 122] on div at bounding box center [744, 123] width 42 height 43
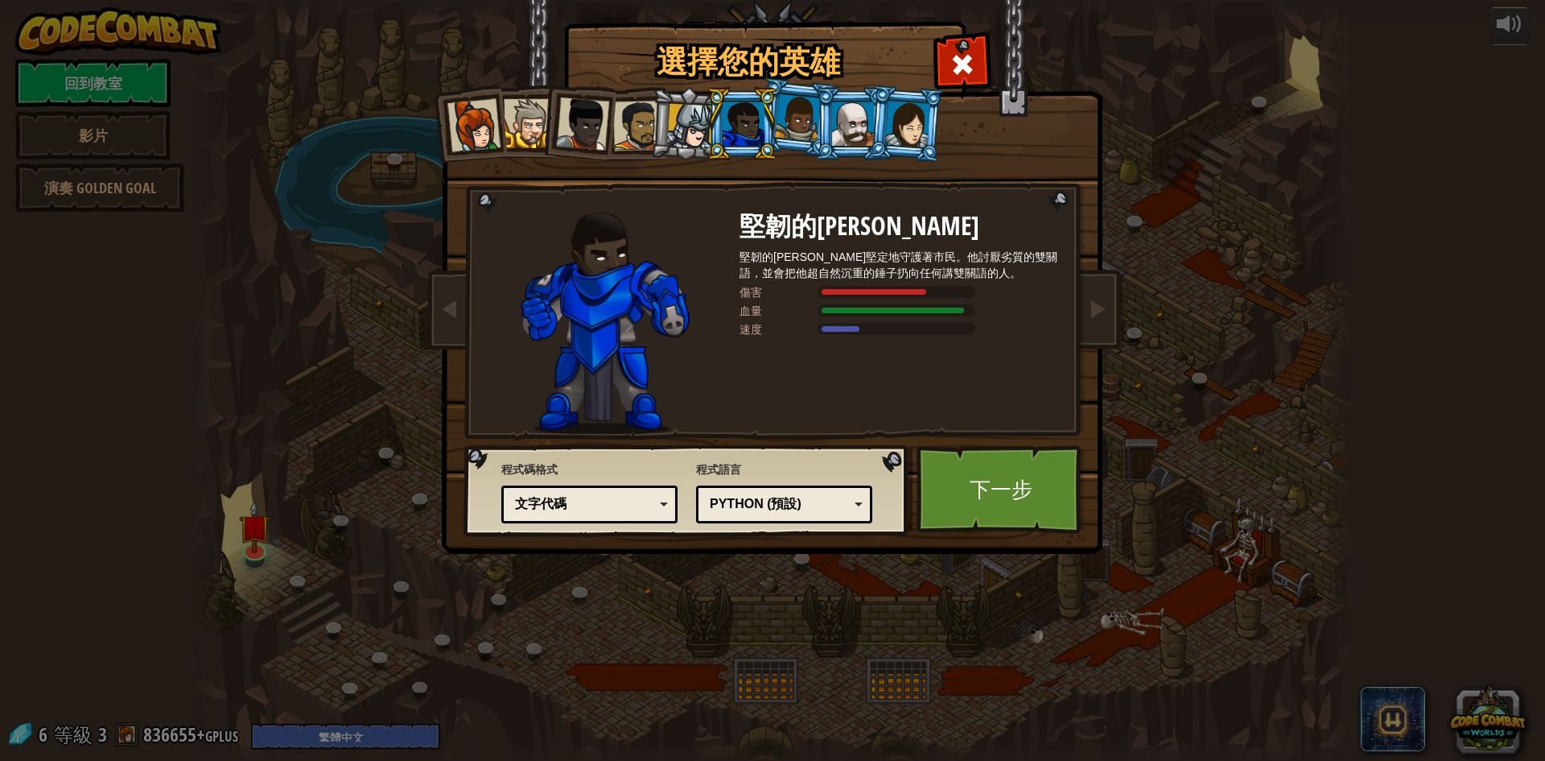
click at [805, 125] on div at bounding box center [798, 117] width 46 height 47
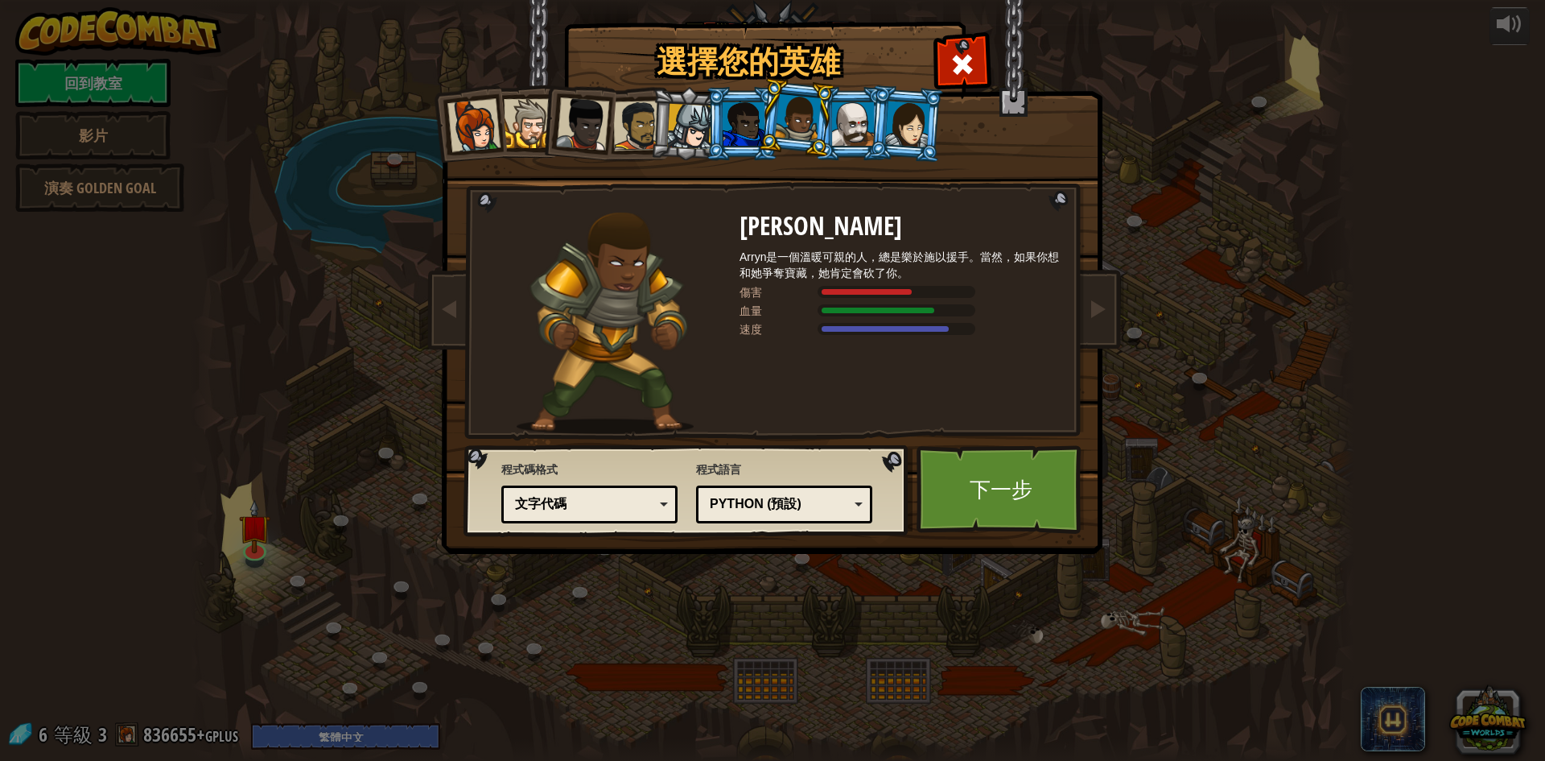
click at [855, 110] on div at bounding box center [853, 123] width 42 height 43
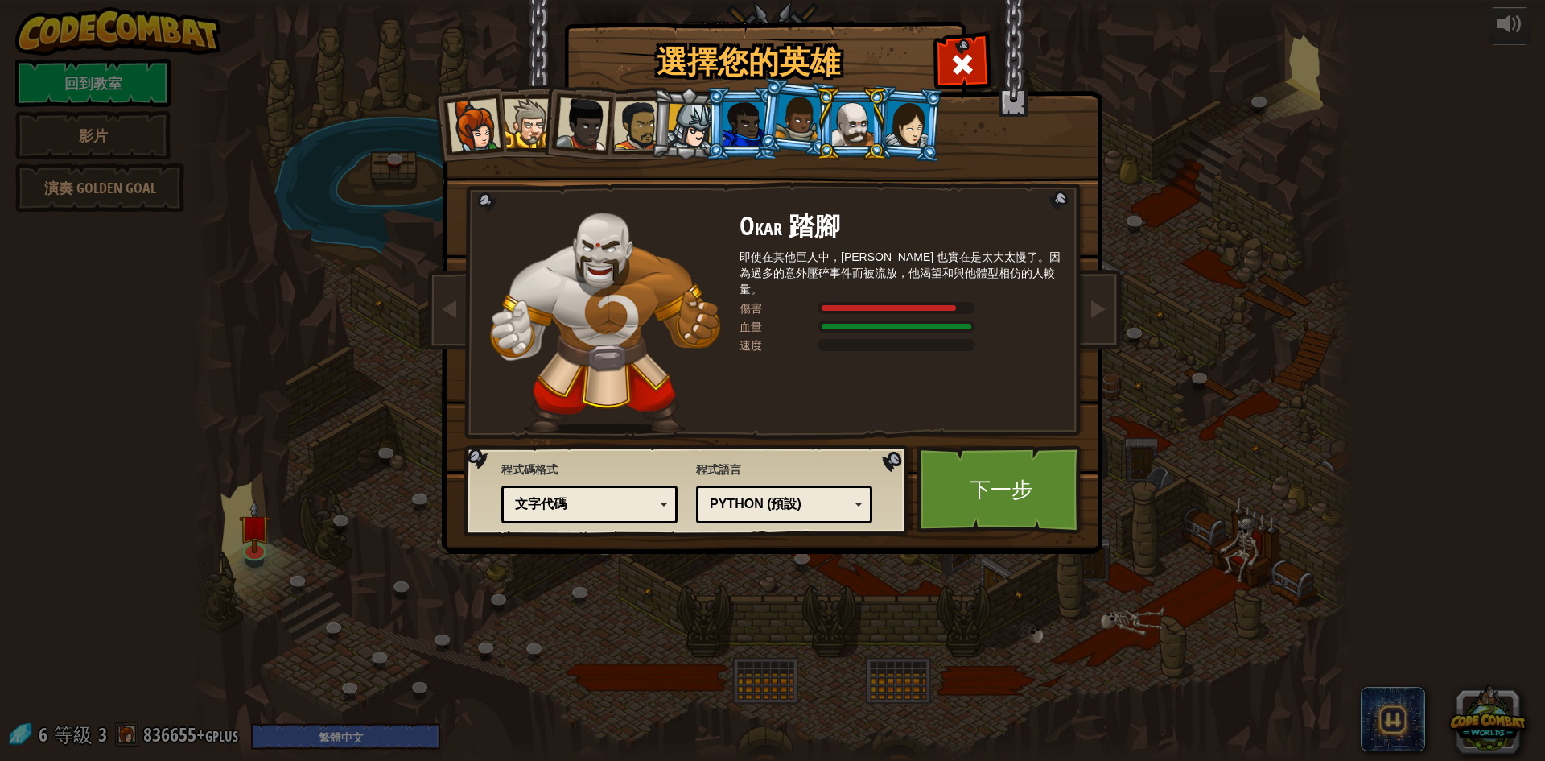
click at [893, 119] on div at bounding box center [907, 124] width 45 height 46
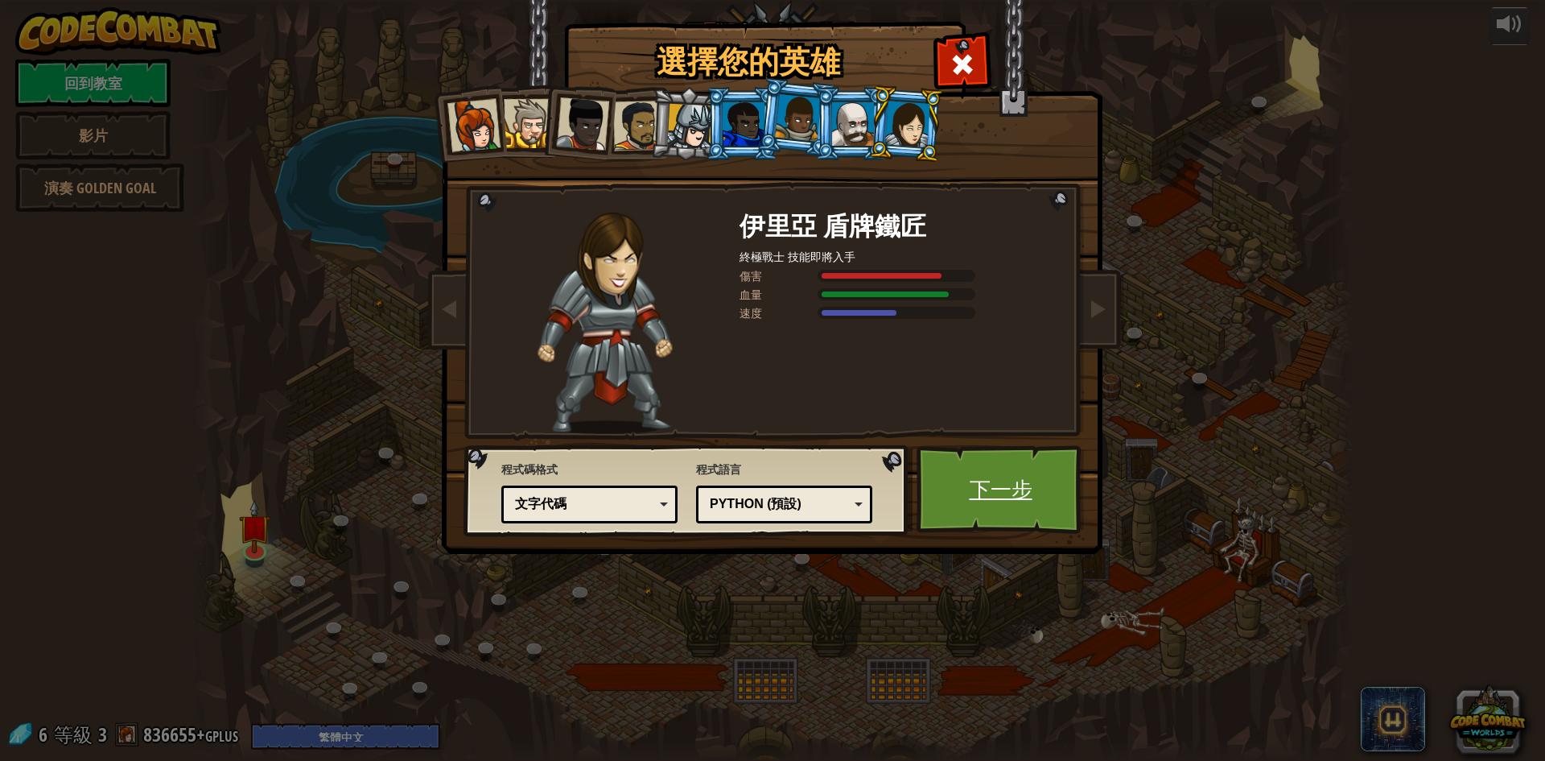
click at [984, 489] on link "下一步" at bounding box center [1001, 489] width 168 height 89
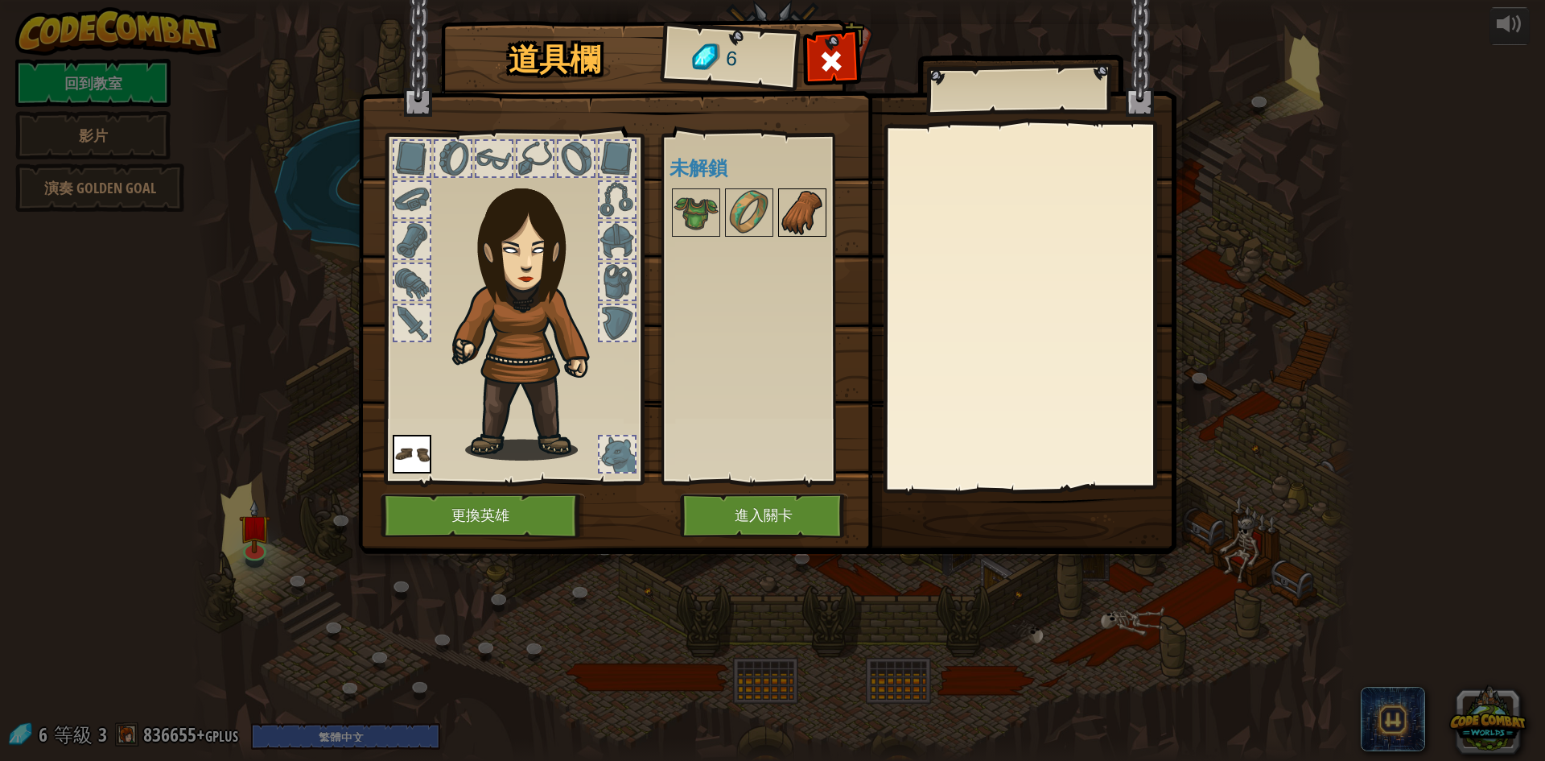
click at [793, 203] on img at bounding box center [802, 212] width 45 height 45
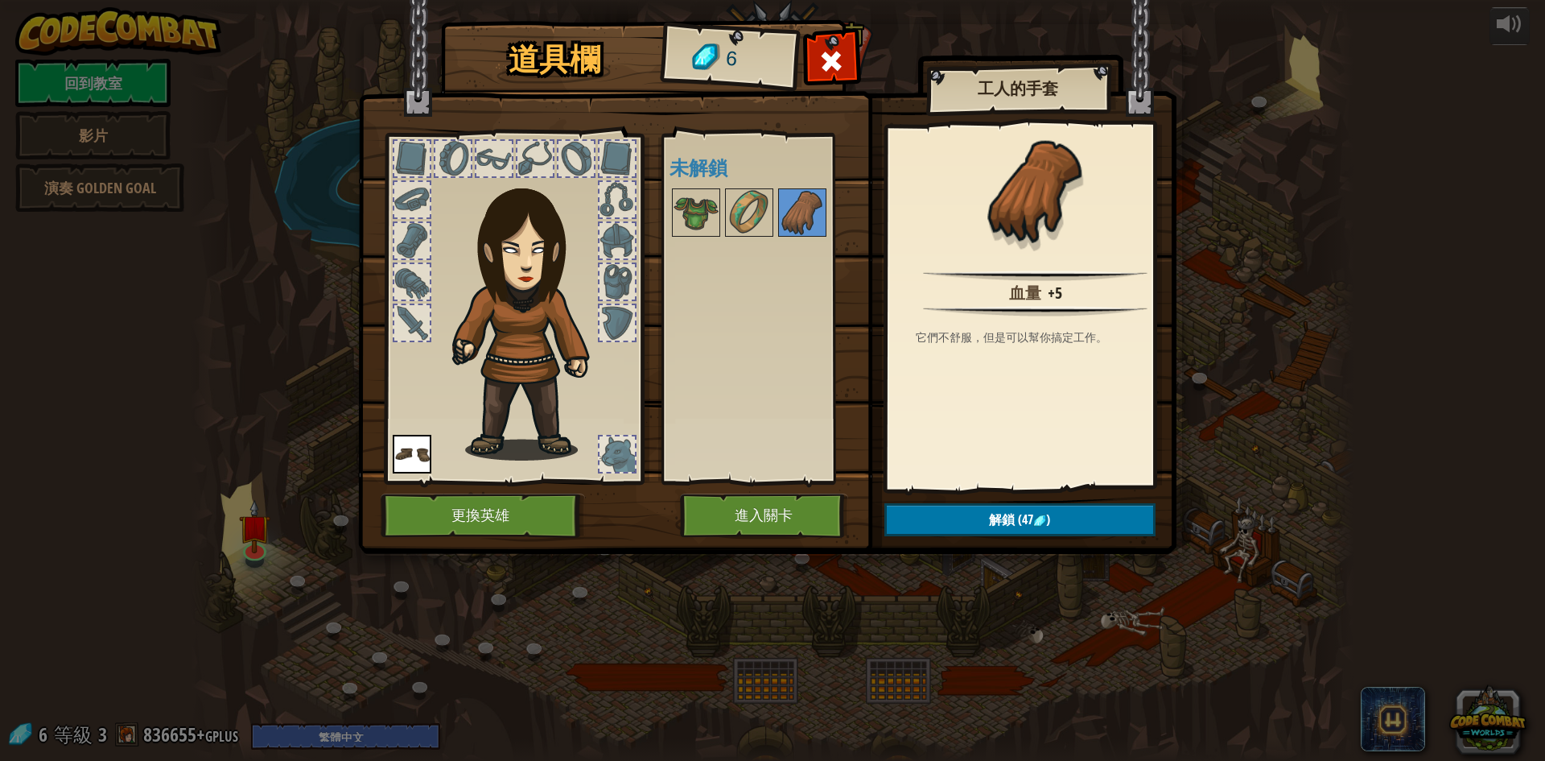
click at [664, 206] on div "可使用的裝備 裝備 連點物品兩下可裝備 未解鎖" at bounding box center [760, 309] width 197 height 350
click at [735, 506] on button "進入關卡" at bounding box center [764, 515] width 168 height 44
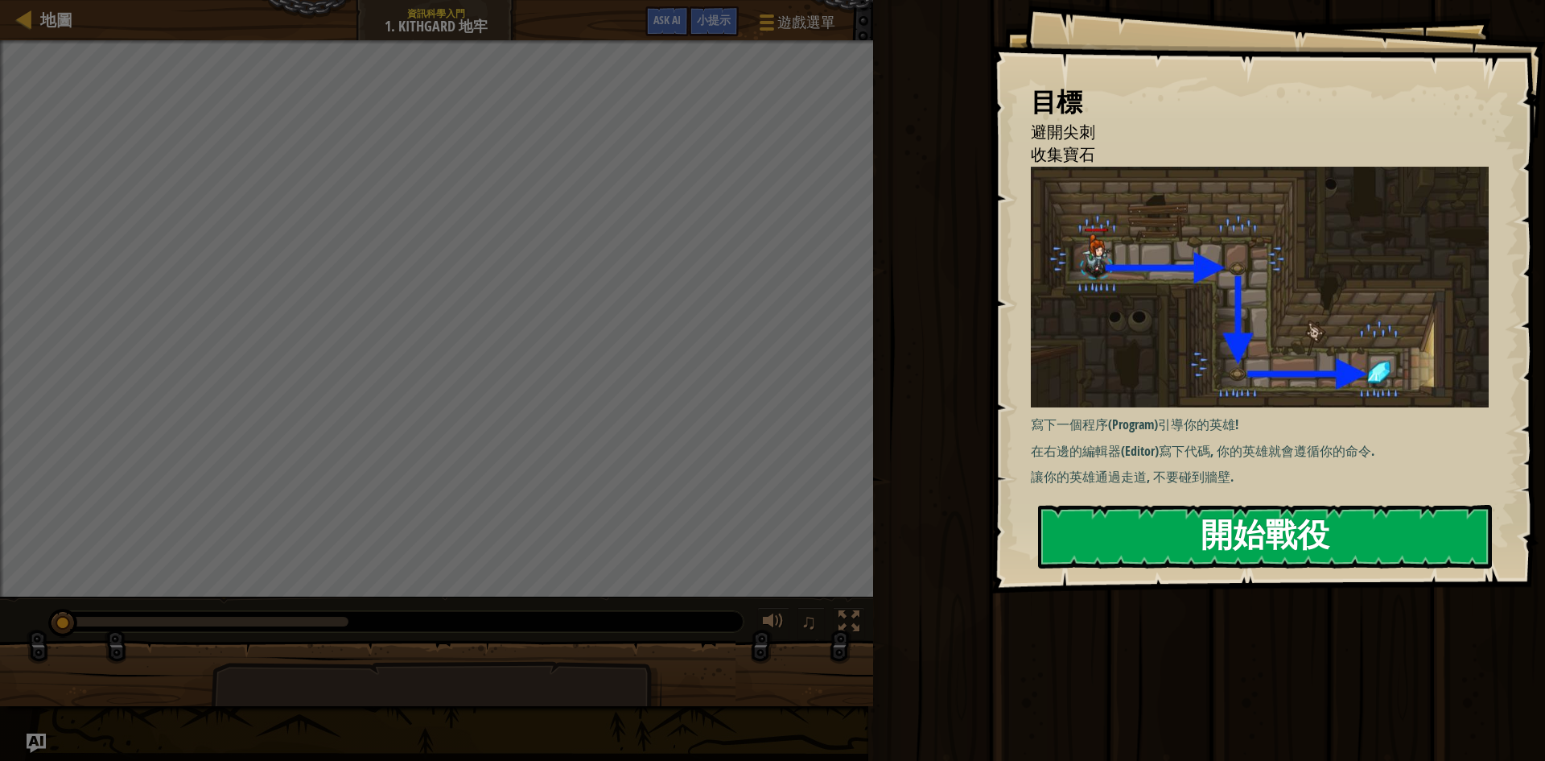
click at [1219, 532] on button "開始戰役" at bounding box center [1265, 537] width 454 height 64
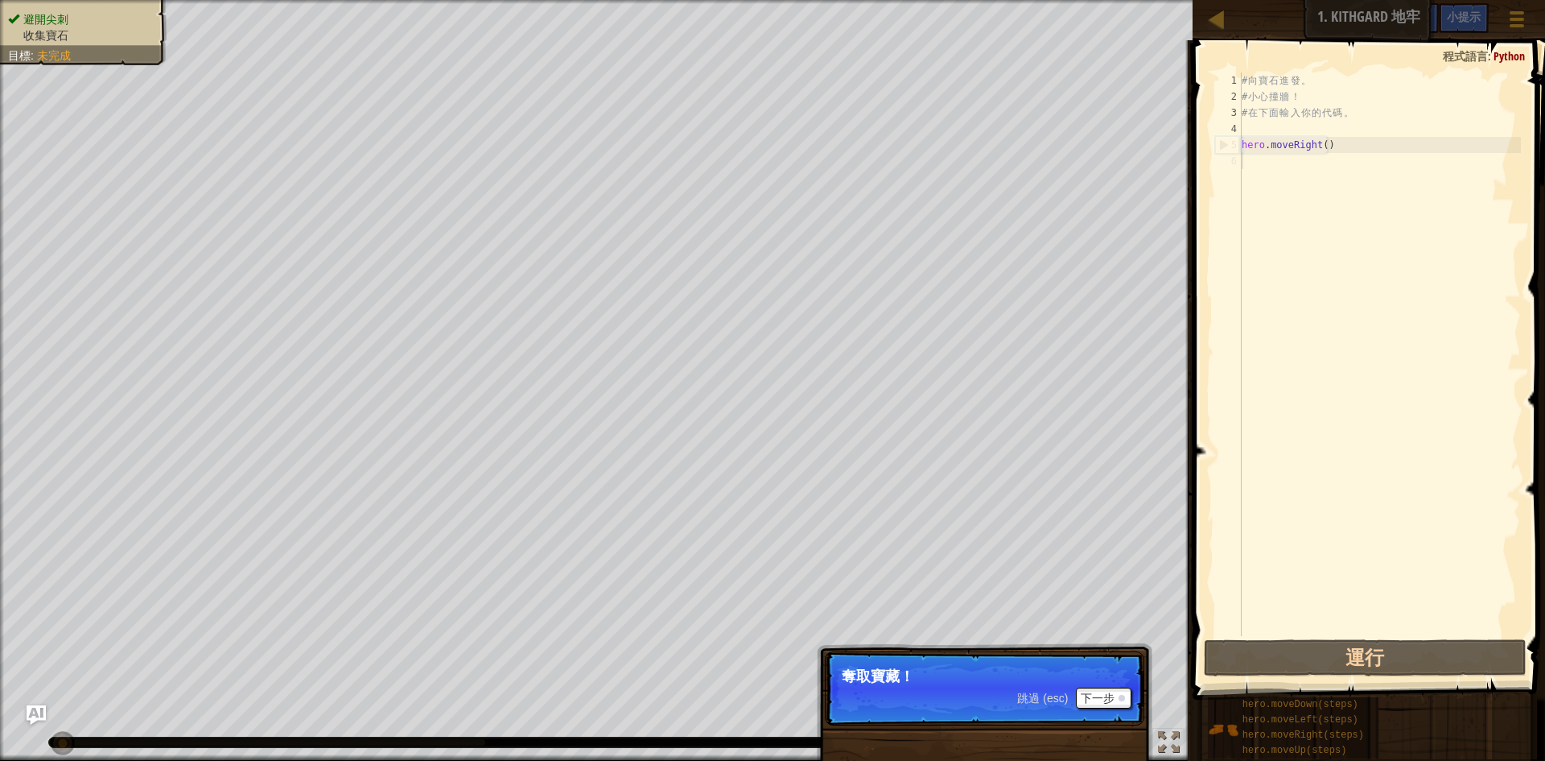
click at [1088, 674] on p "奪取寶藏！" at bounding box center [985, 676] width 286 height 16
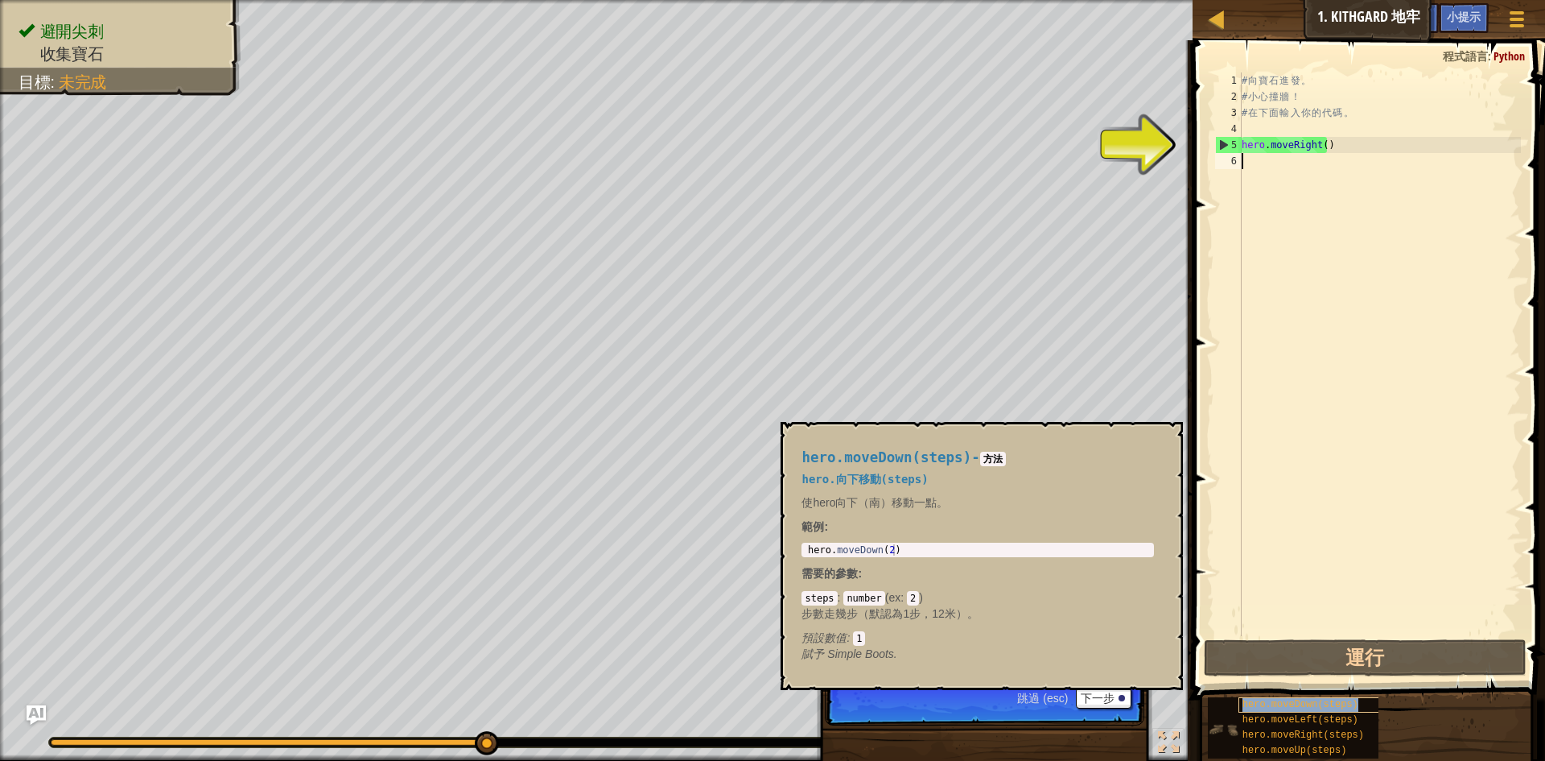
click at [1279, 699] on span "hero.moveDown(steps)" at bounding box center [1301, 704] width 116 height 11
type textarea "D"
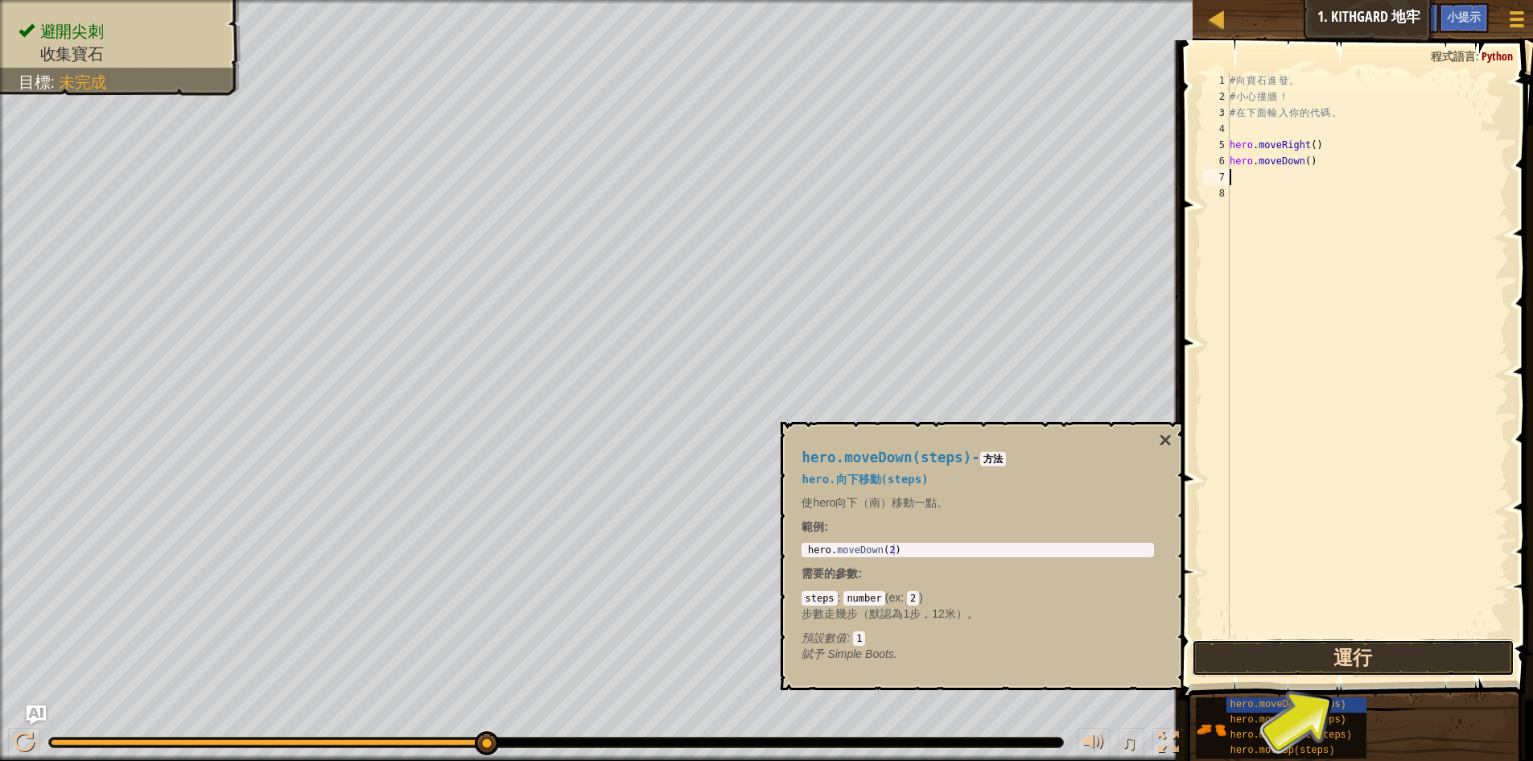
click at [1413, 658] on button "運行" at bounding box center [1353, 657] width 323 height 37
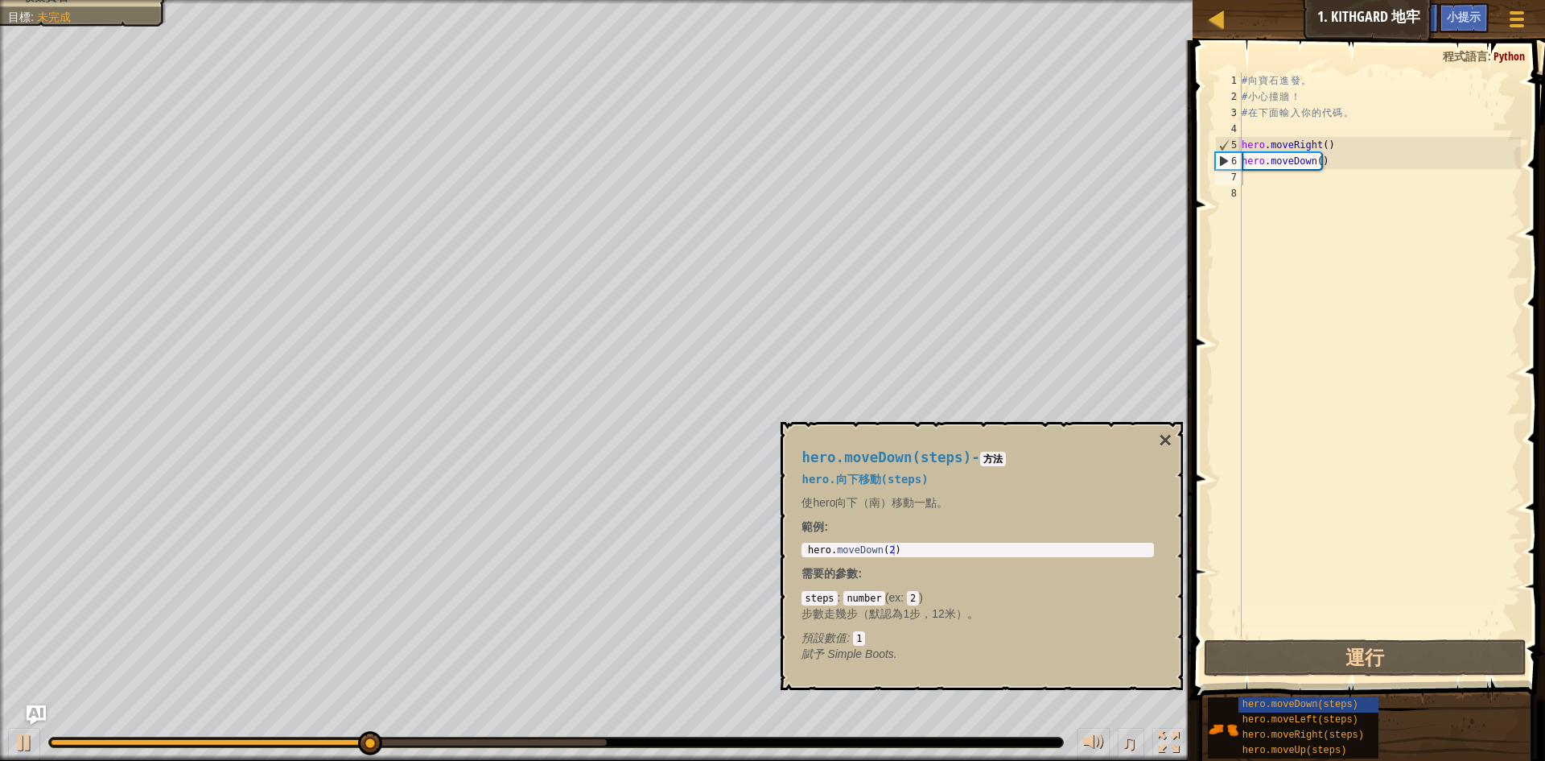
click at [1151, 439] on div "hero.moveDown(steps) - 方法 hero.向下移動(steps) 使hero向下（南）移動一點。 範例 : 1 hero . moveDo…" at bounding box center [977, 556] width 375 height 242
click at [1166, 436] on button "×" at bounding box center [1165, 440] width 13 height 23
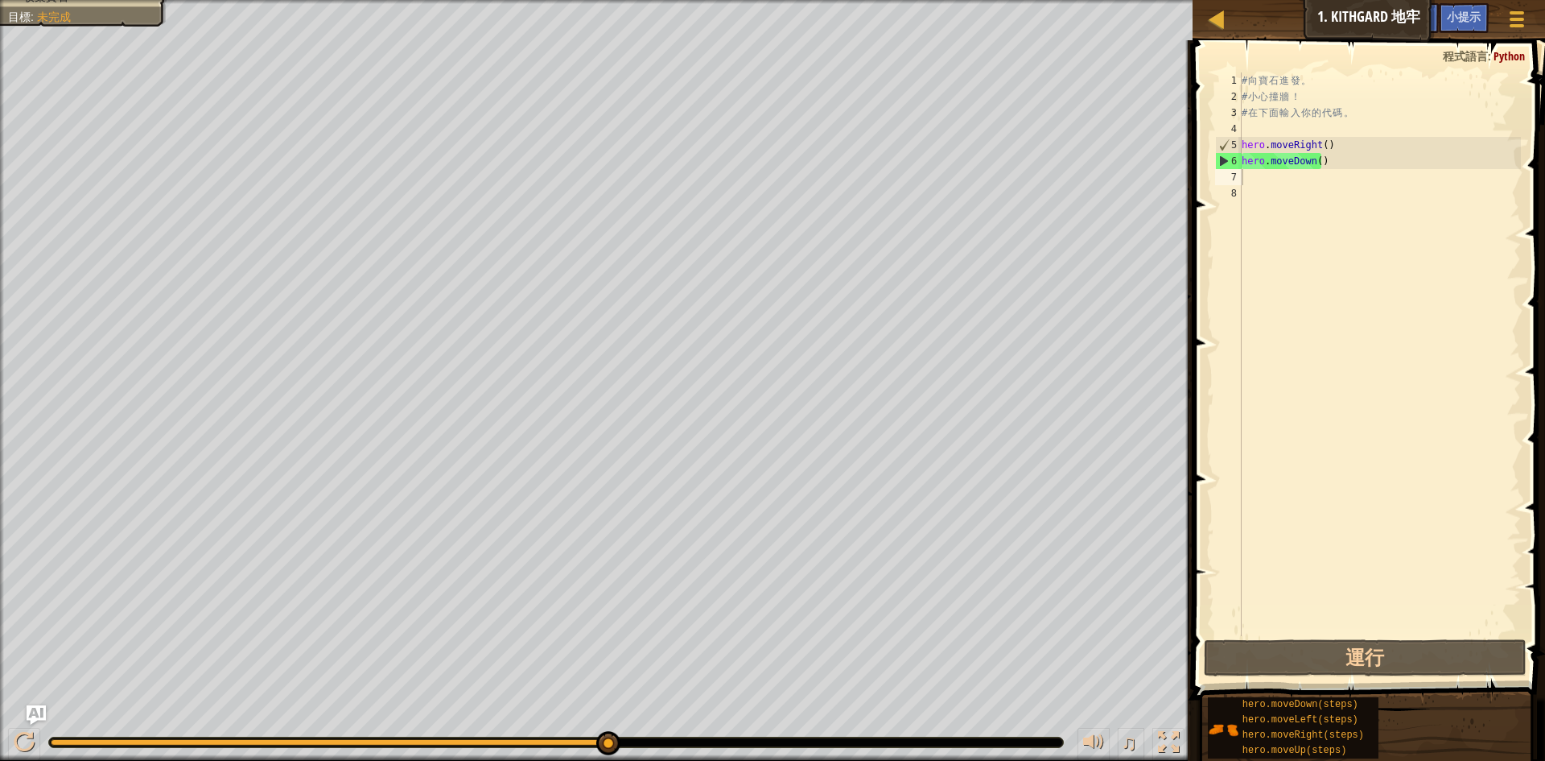
select select "zh-HANT"
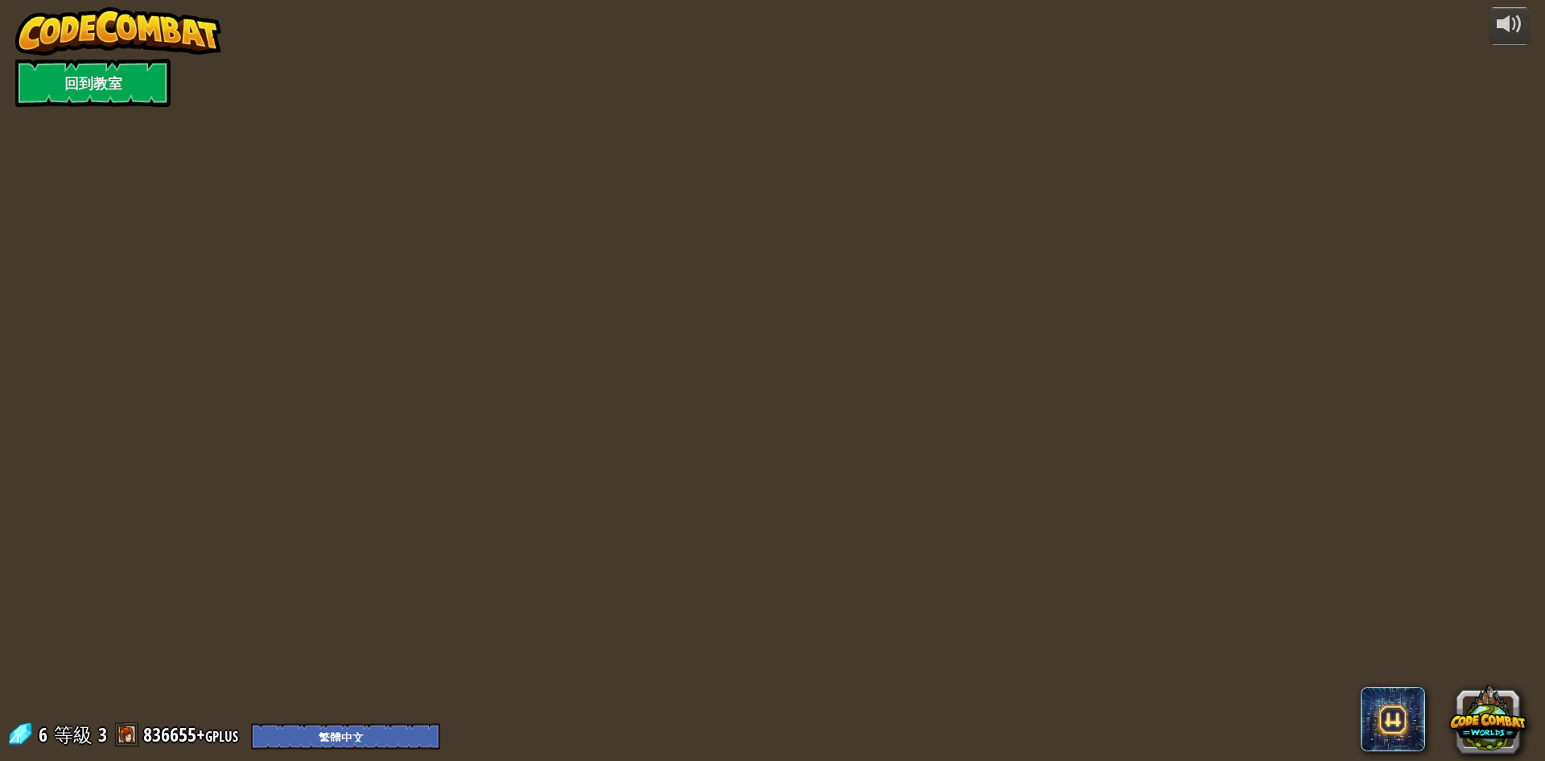
select select "zh-HANT"
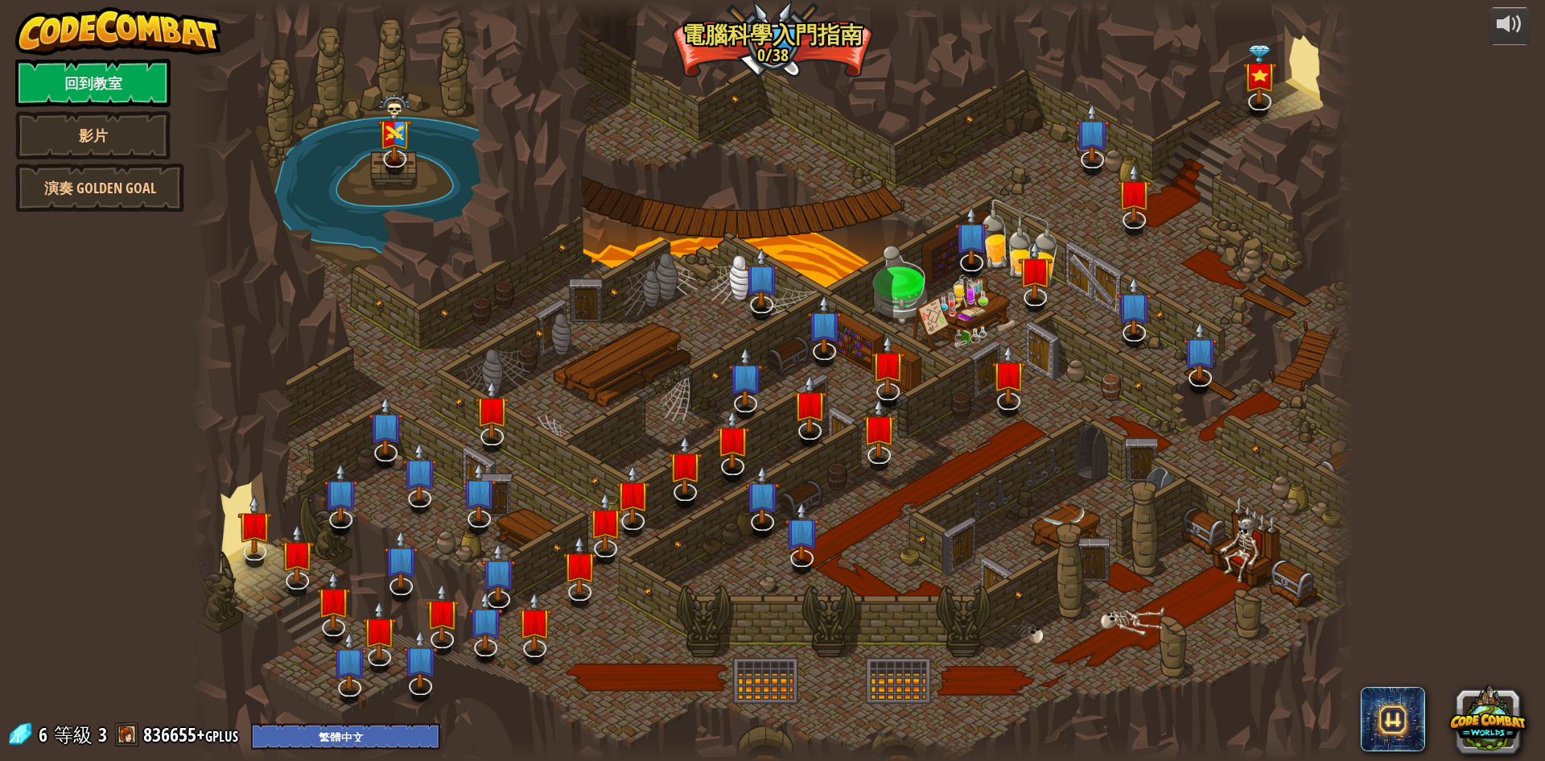
select select "zh-HANT"
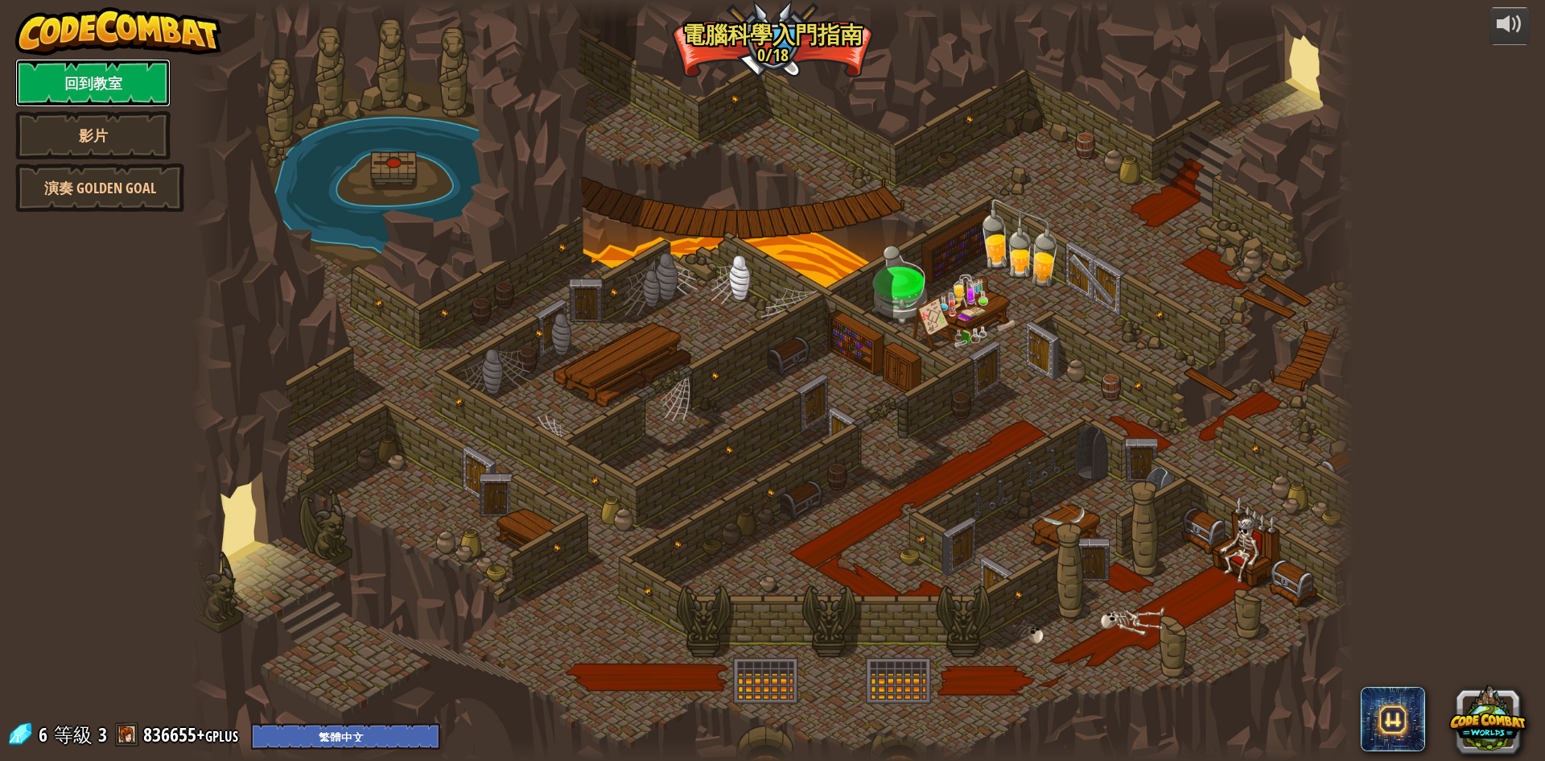
click at [61, 75] on link "回到教室" at bounding box center [92, 83] width 155 height 48
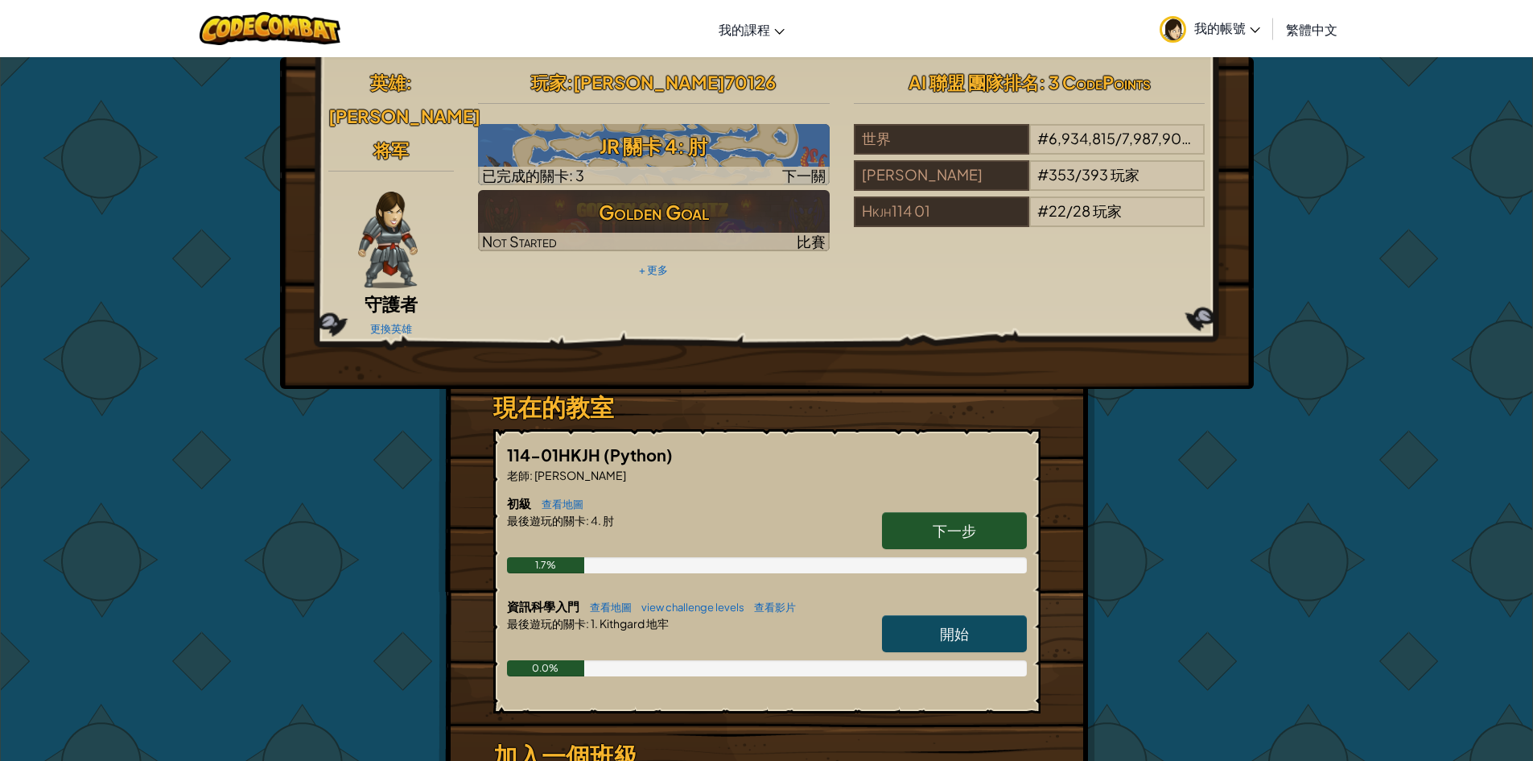
click at [980, 494] on h6 "初級 查看地圖" at bounding box center [767, 503] width 520 height 18
click at [975, 512] on link "下一步" at bounding box center [954, 530] width 145 height 37
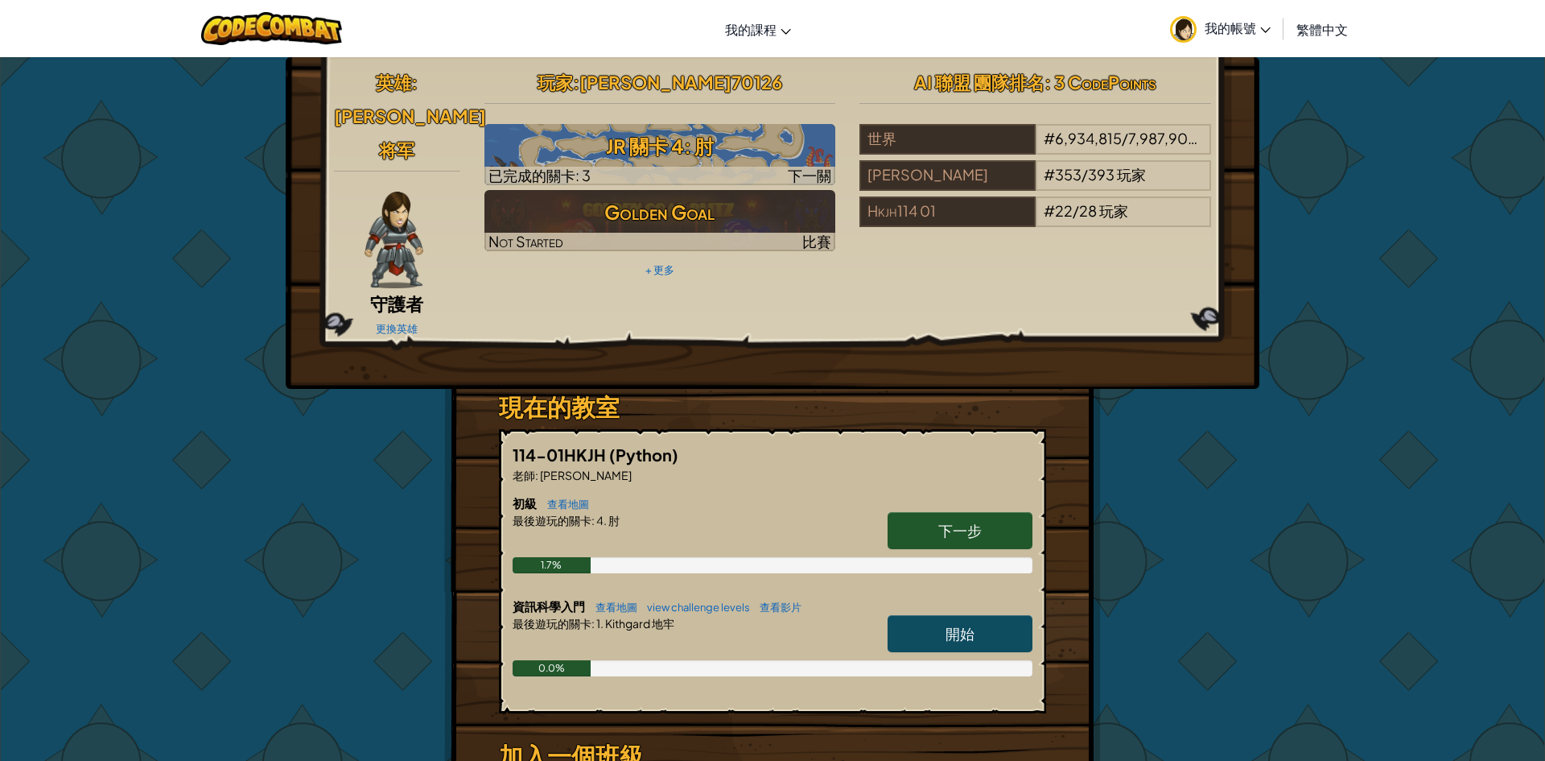
select select "zh-HANT"
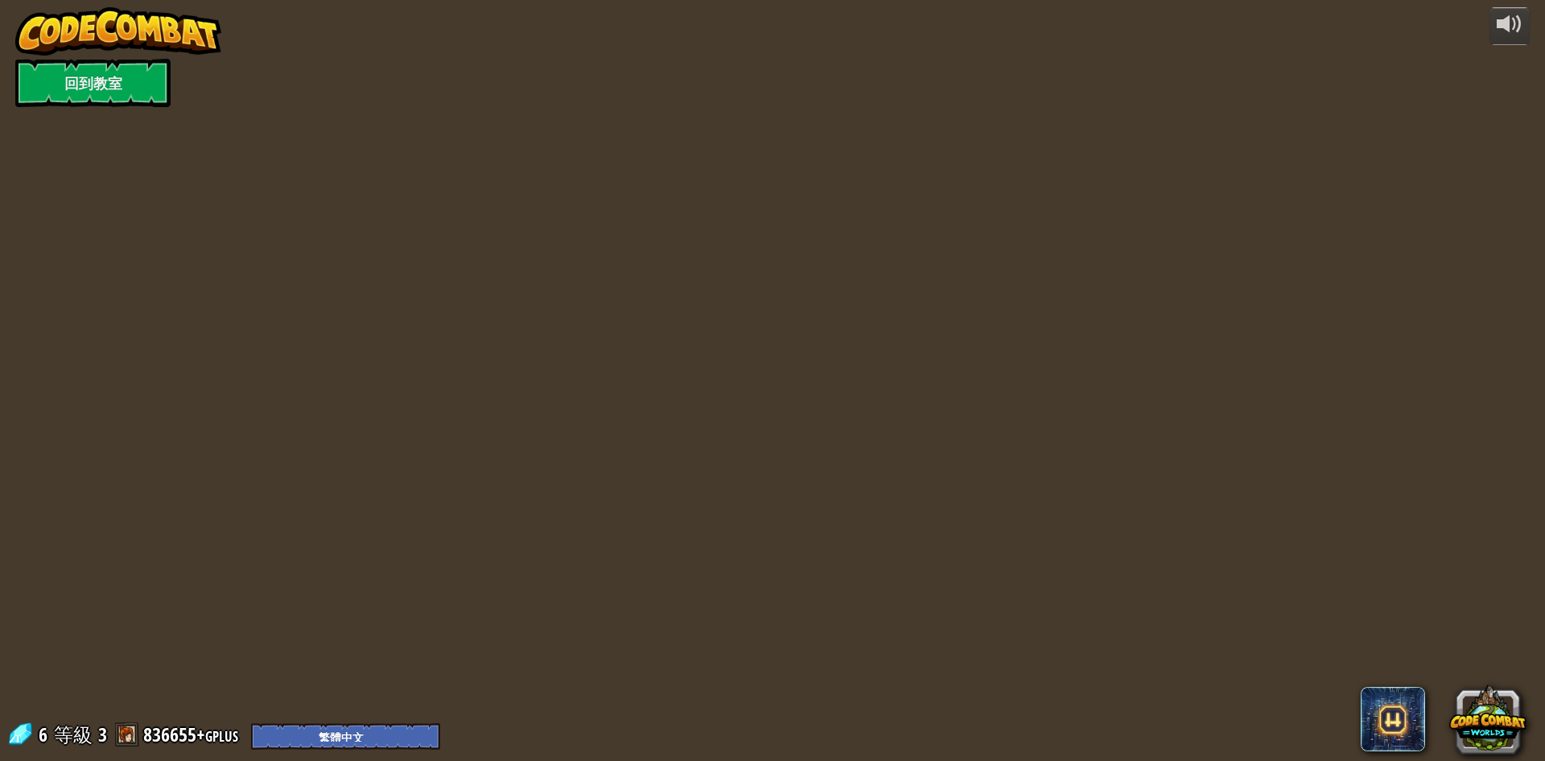
select select "zh-HANT"
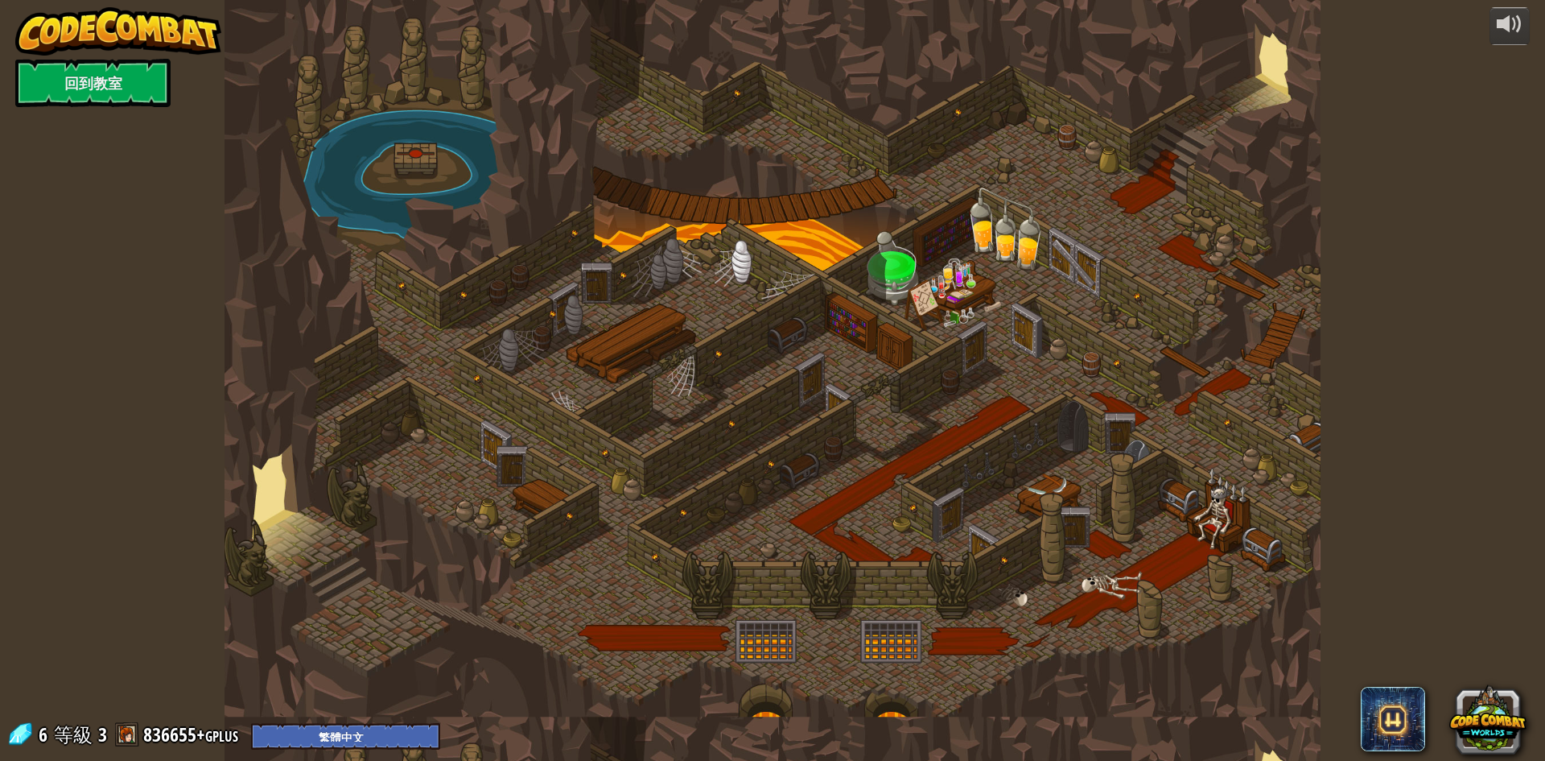
select select "zh-HANT"
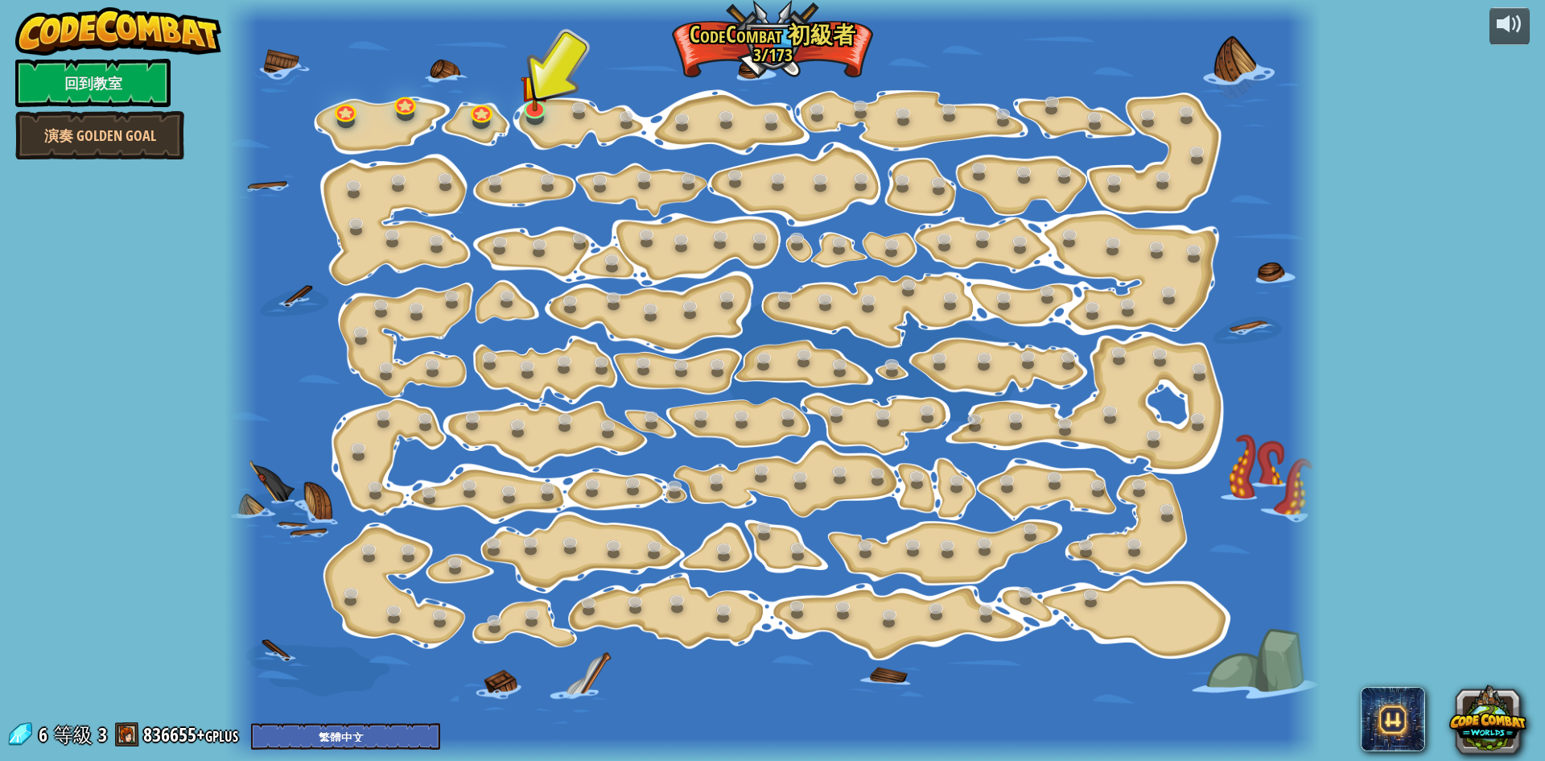
click at [546, 116] on div "15. 階段變化 (未解鎖) 更改步驟參數。 11. 聰明行動 (未解鎖) 現在我們真的在走了！ 2. 加油加油加油 去拿更多寶石 2a. Go Go Go …" at bounding box center [773, 380] width 1096 height 761
click at [539, 107] on img at bounding box center [535, 74] width 29 height 67
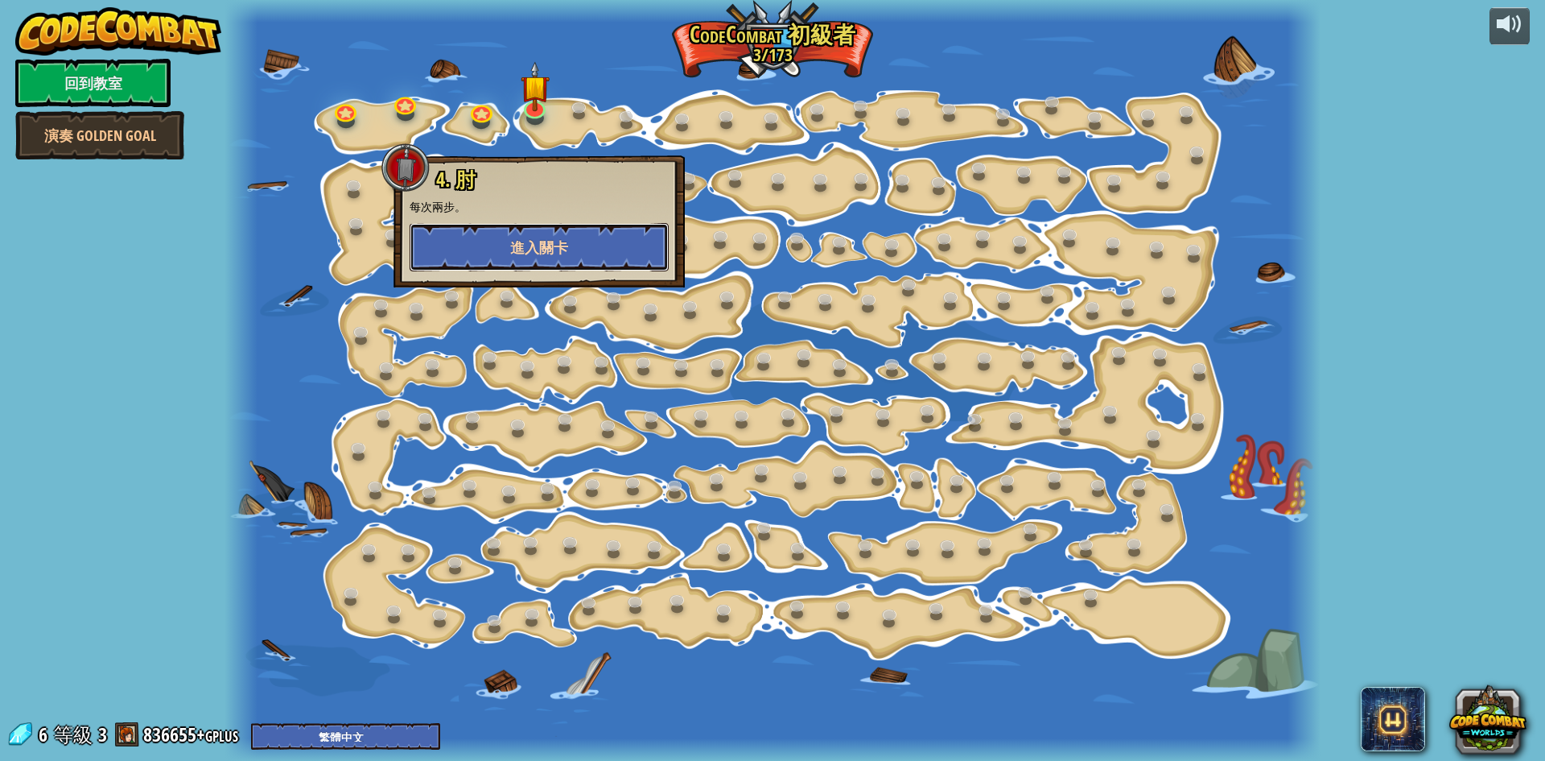
click at [555, 247] on span "進入關卡" at bounding box center [539, 247] width 58 height 20
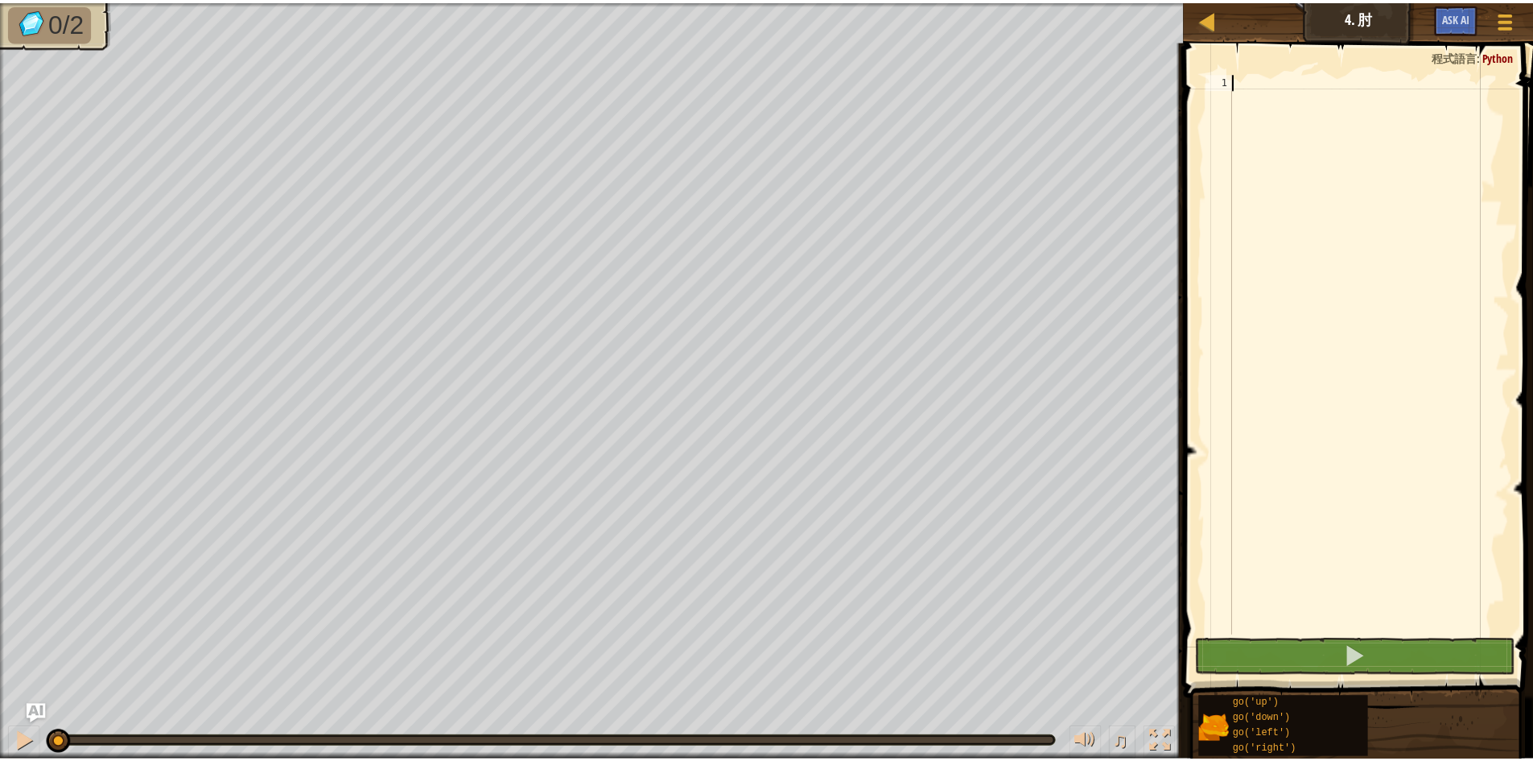
scroll to position [7, 0]
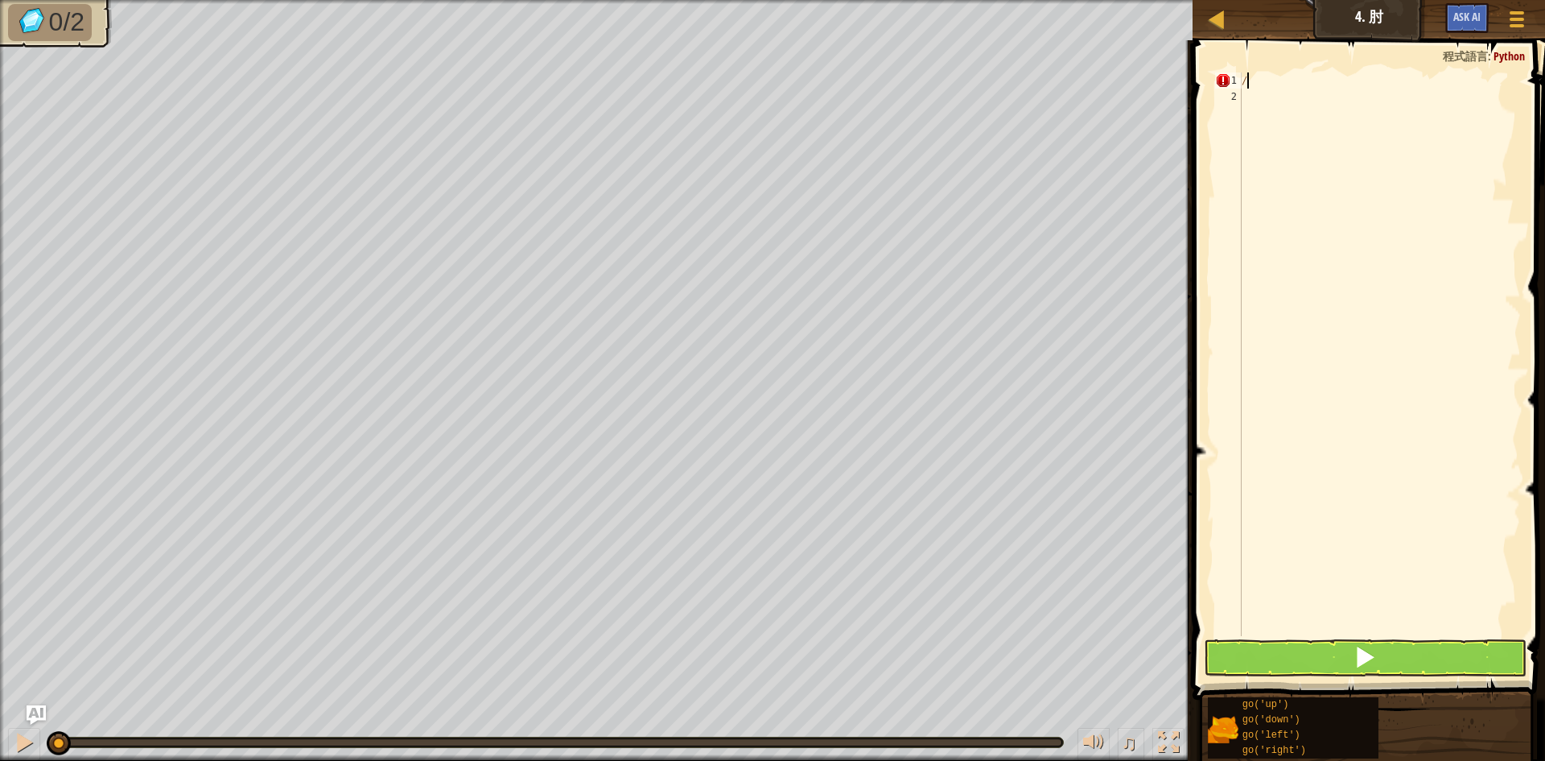
type textarea "/J"
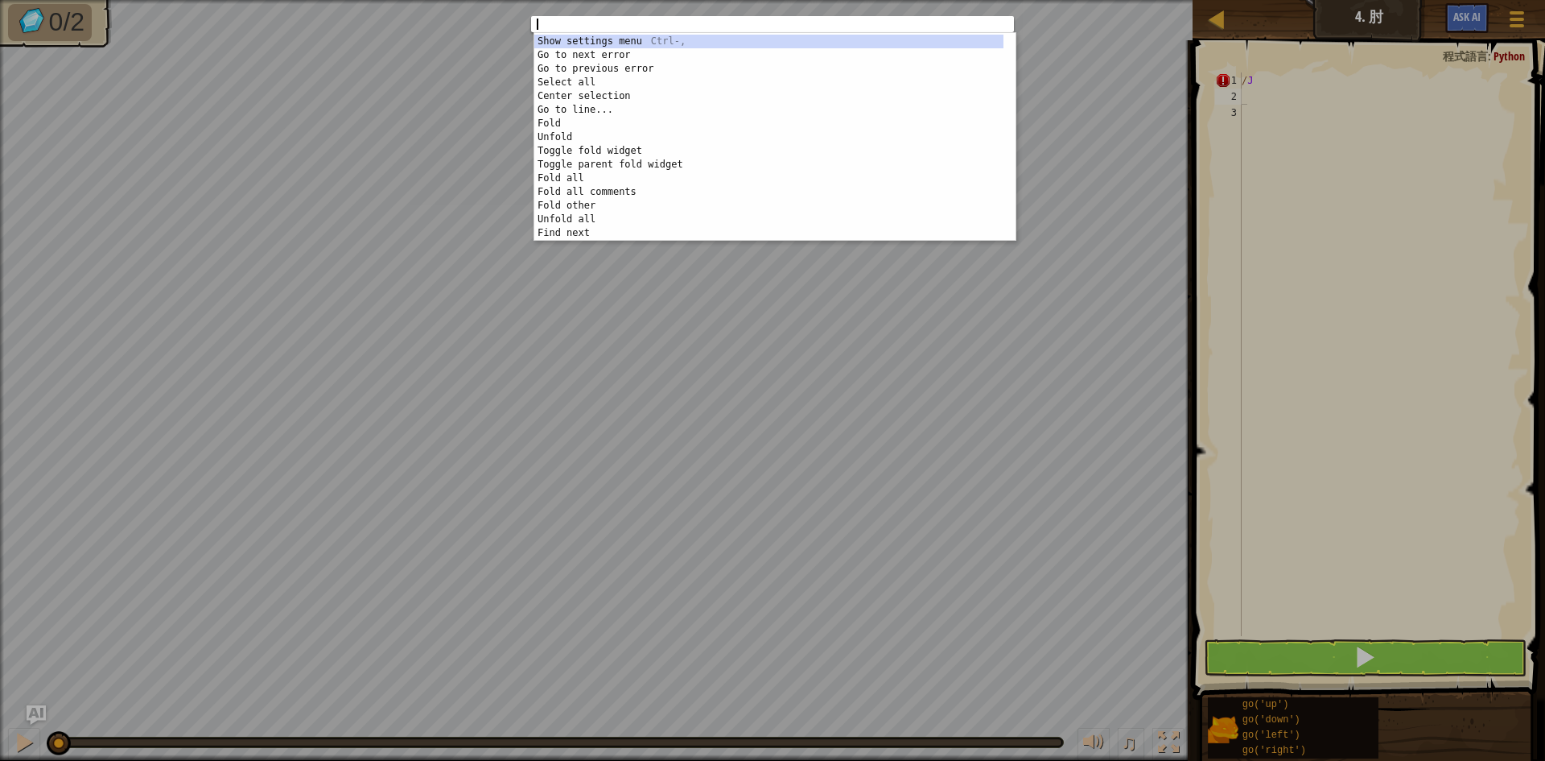
drag, startPoint x: 960, startPoint y: 566, endPoint x: 970, endPoint y: 547, distance: 20.9
click at [970, 547] on div "1 ההההההההההההההההההההההההההההההההההההההההההההההההההההההההההההההההההההההההההההה…" at bounding box center [772, 380] width 1545 height 761
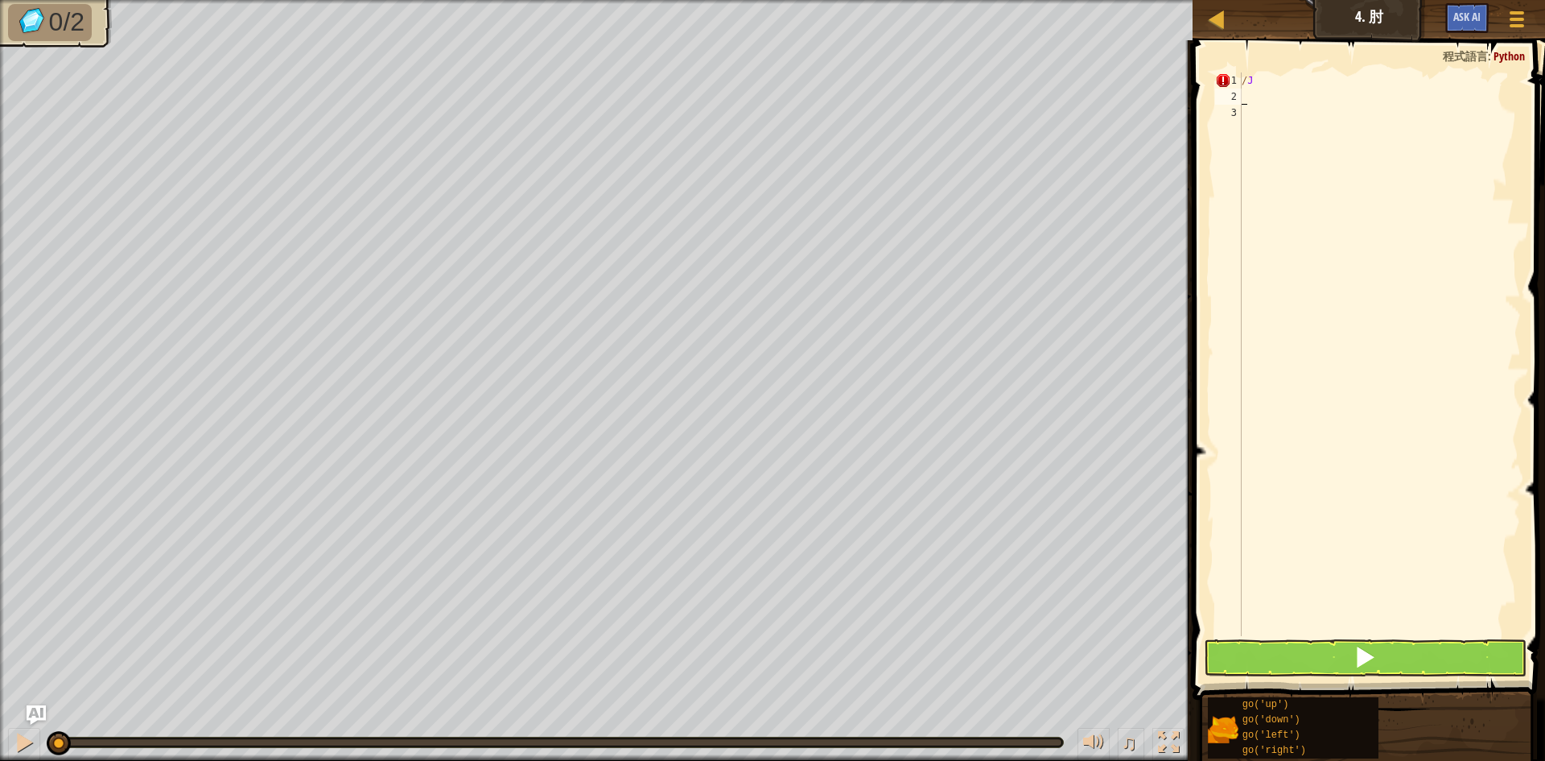
select select "zh-HANT"
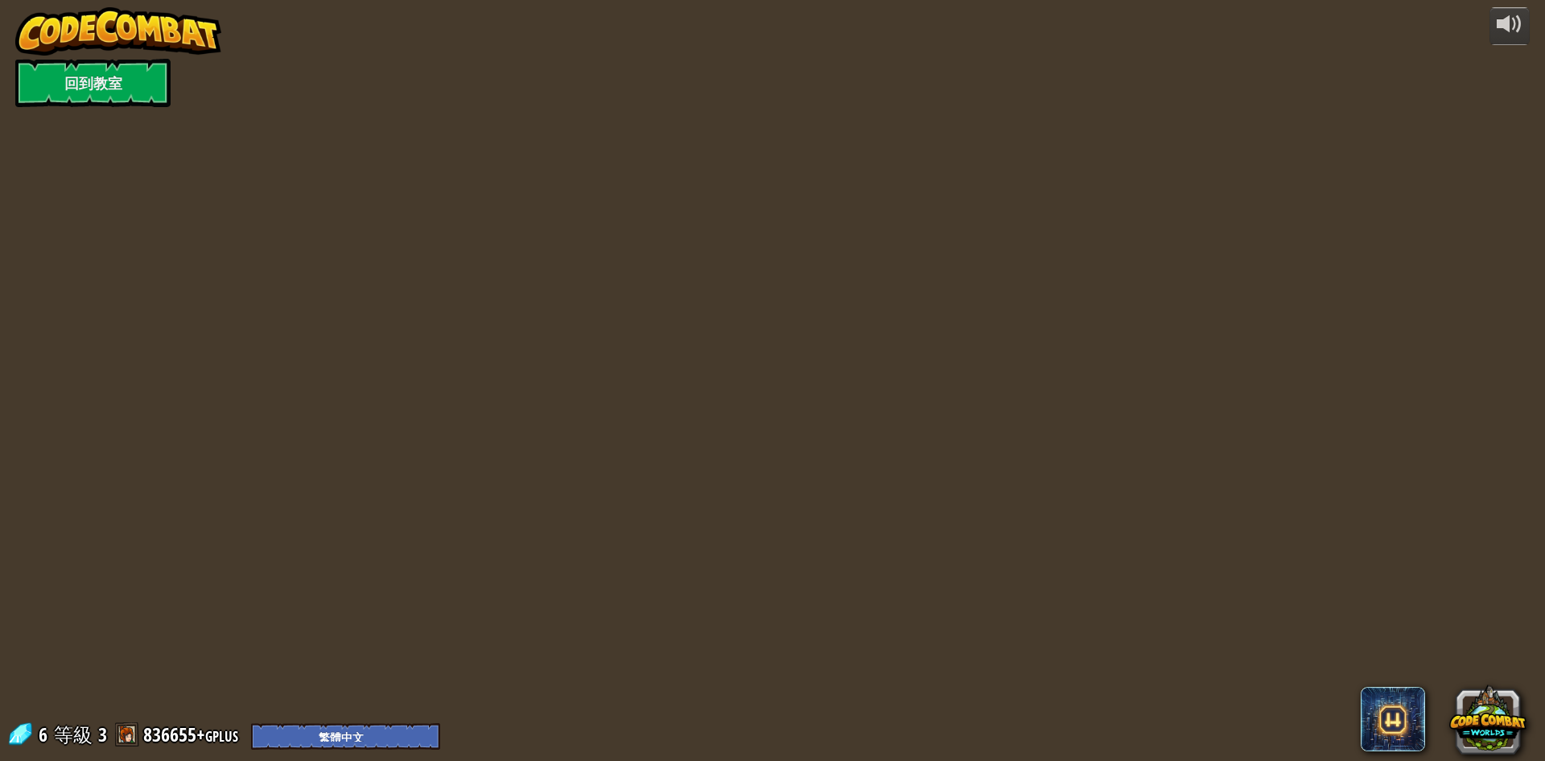
select select "zh-HANT"
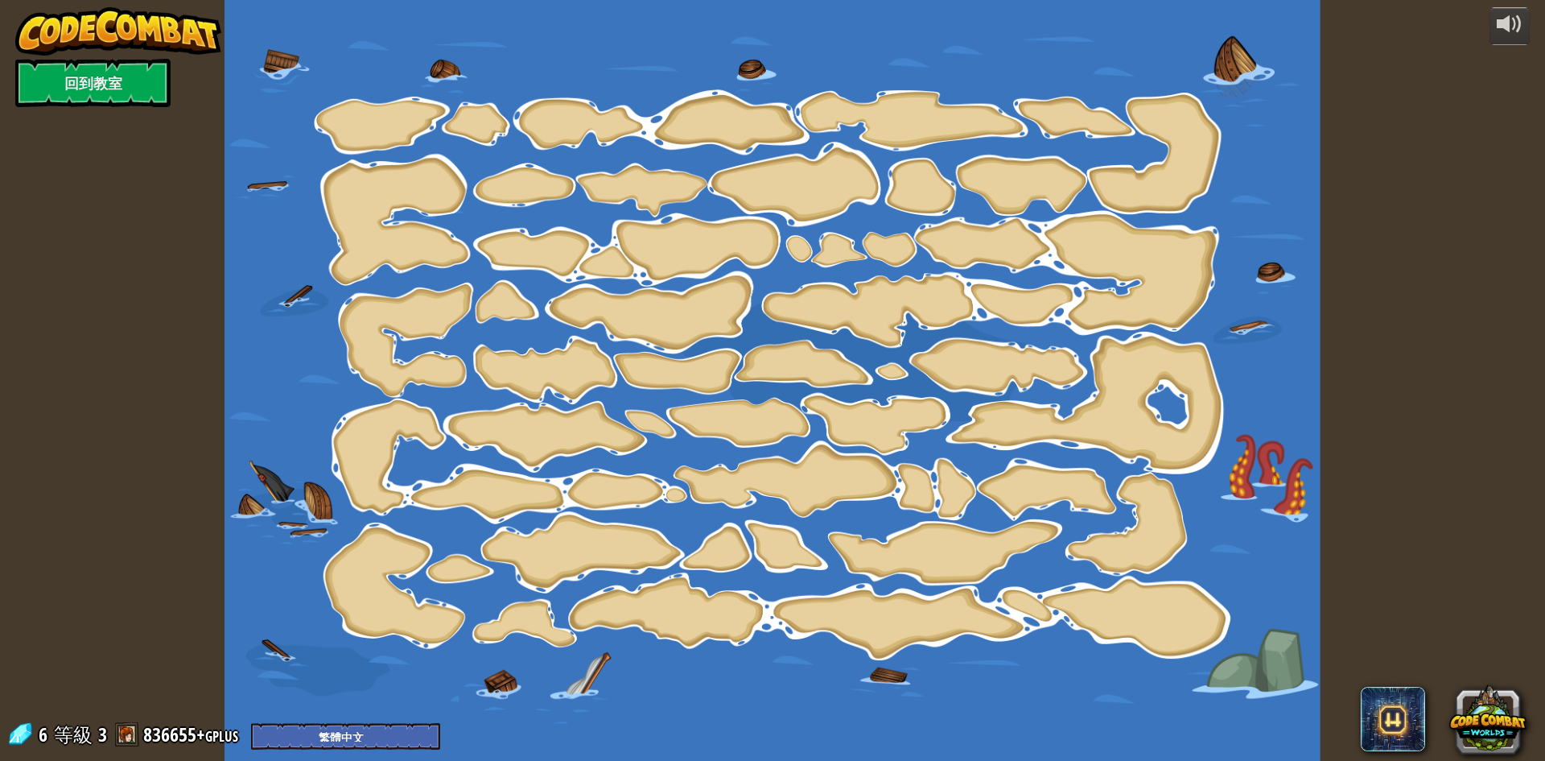
select select "zh-HANT"
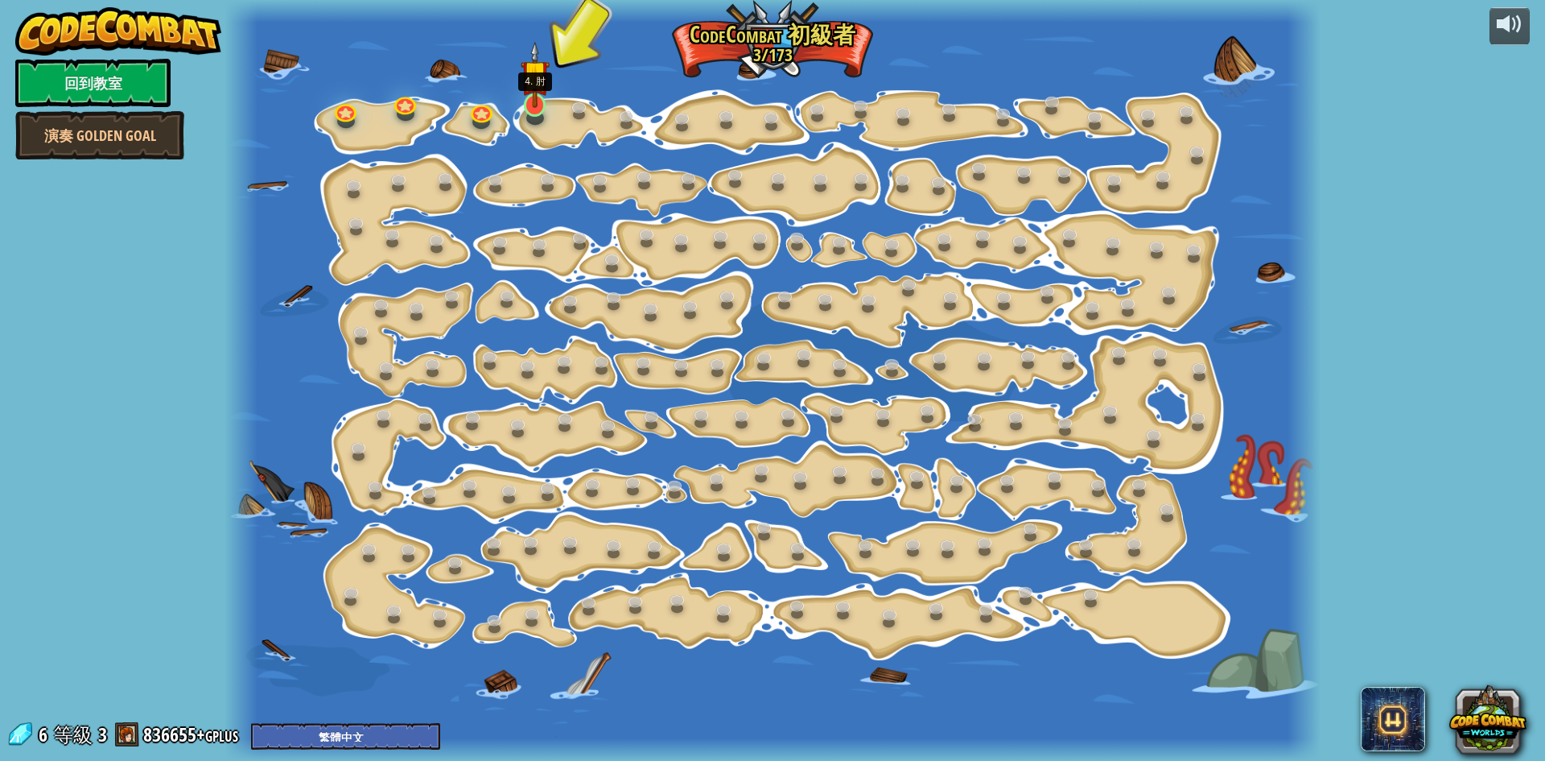
click at [545, 104] on img at bounding box center [535, 74] width 29 height 67
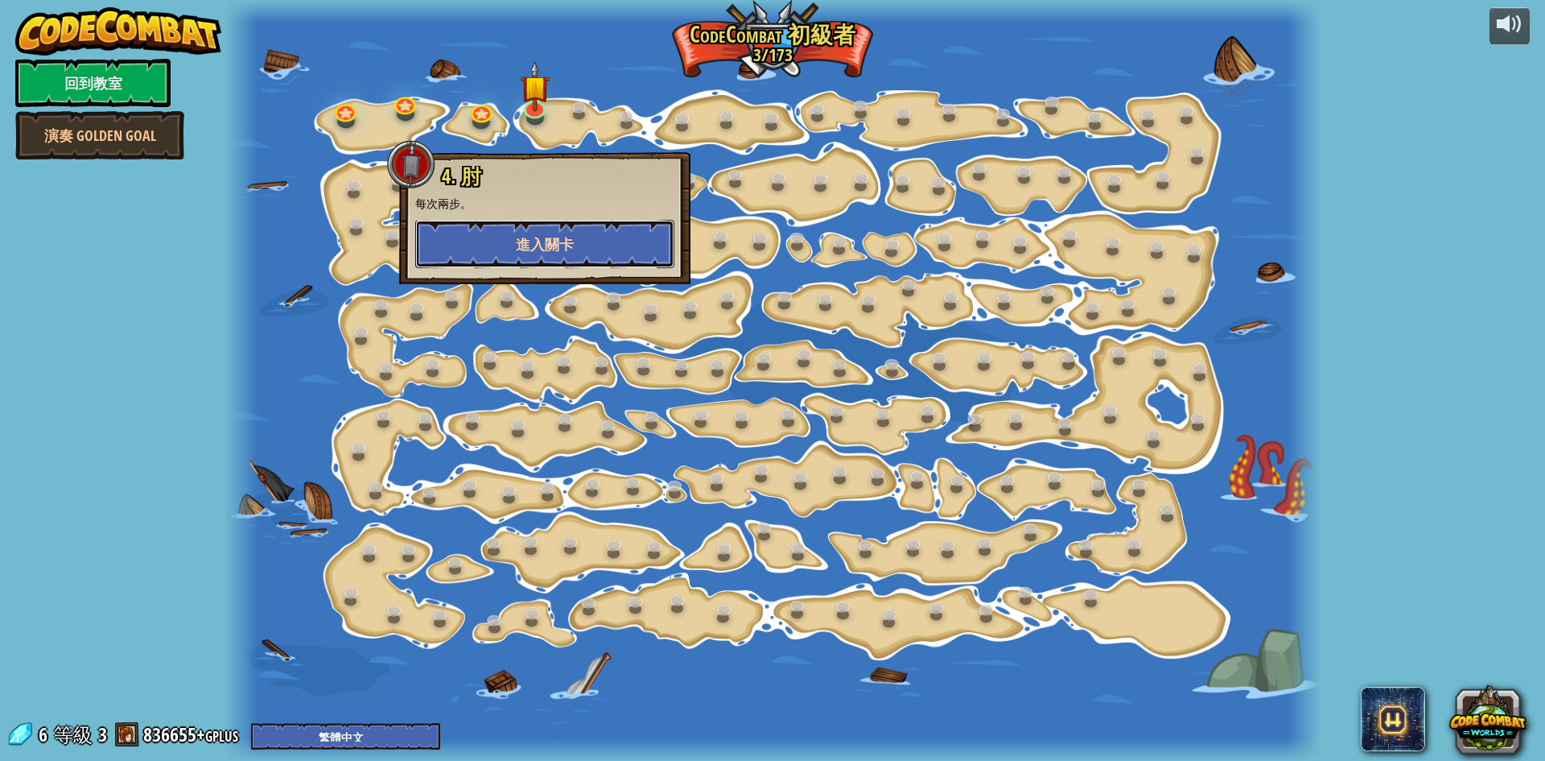
click at [504, 250] on button "進入關卡" at bounding box center [544, 244] width 259 height 48
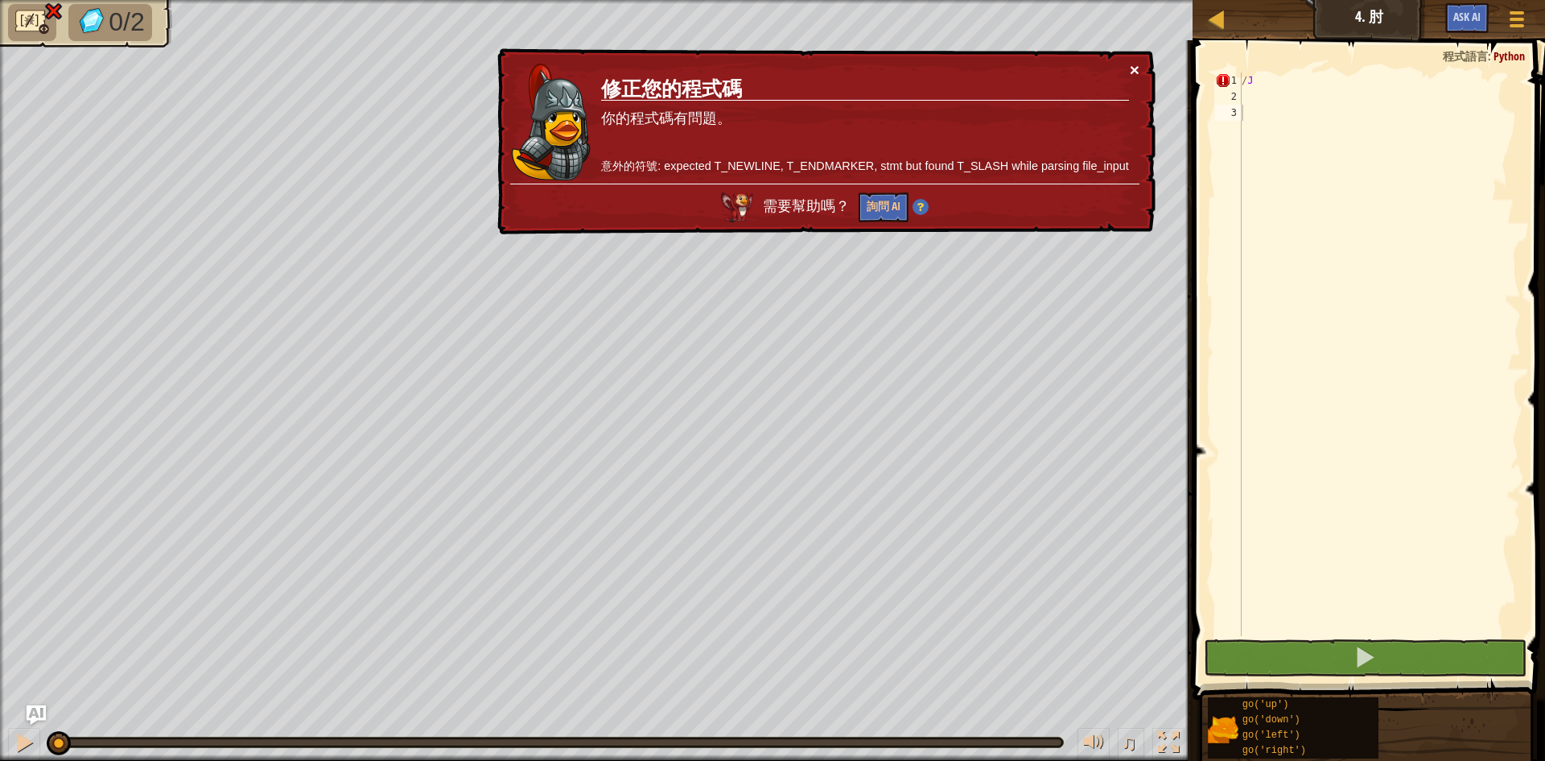
click at [1139, 70] on button "×" at bounding box center [1135, 69] width 10 height 17
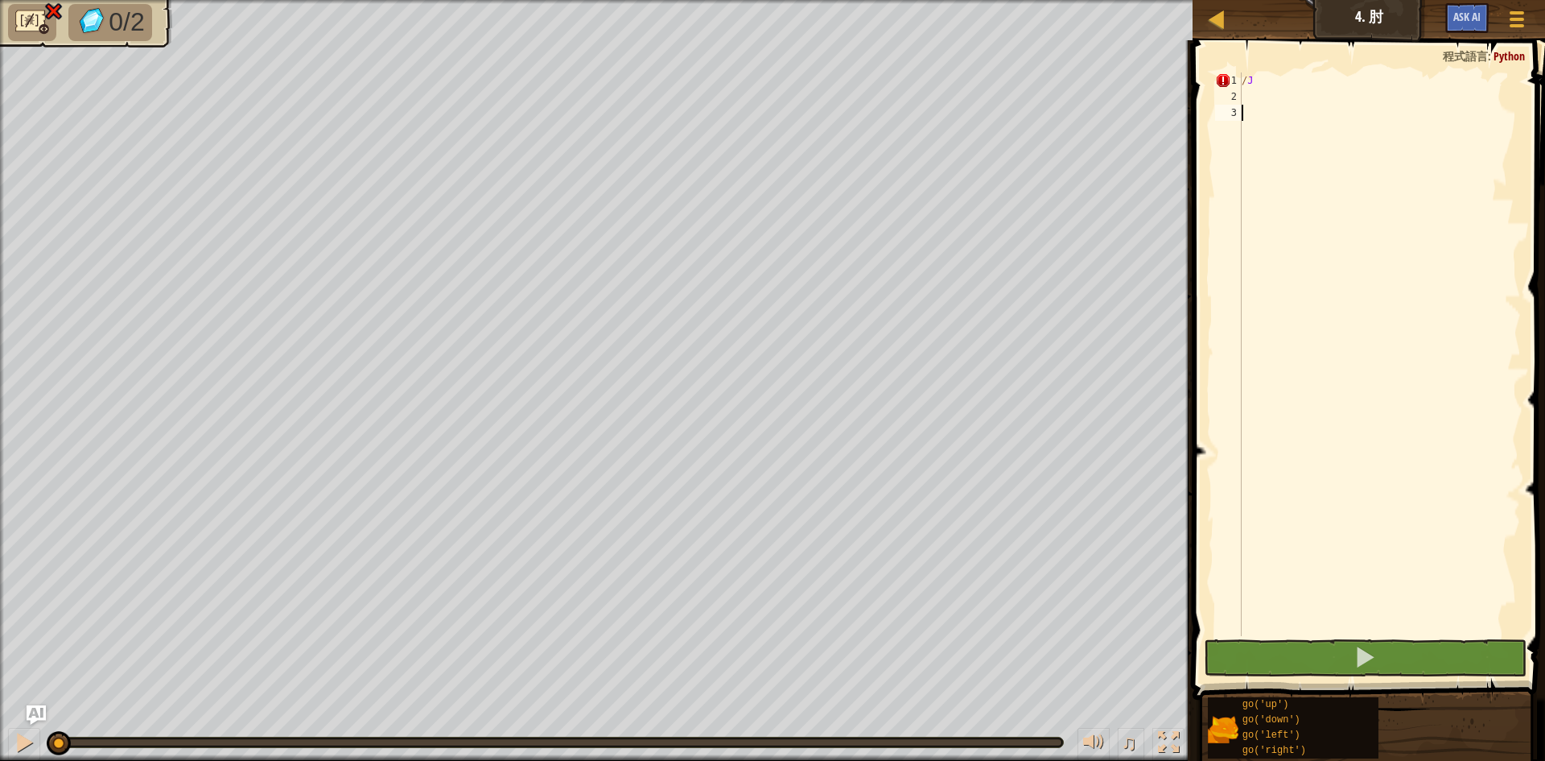
click at [1283, 93] on div "/ J" at bounding box center [1380, 370] width 283 height 596
click at [1364, 657] on span at bounding box center [1365, 656] width 23 height 23
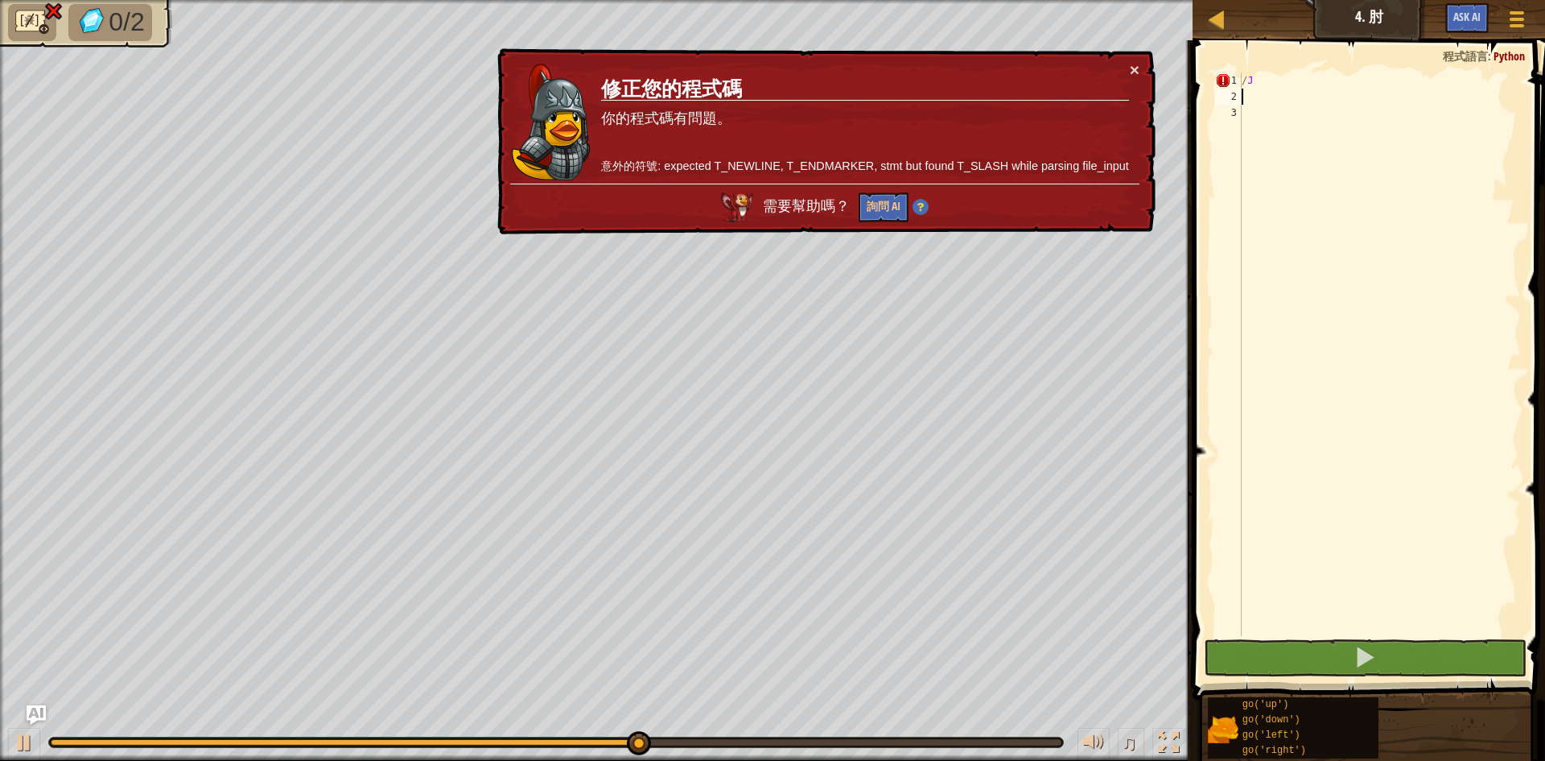
click at [1141, 64] on div "× 修正您的程式碼 你的程式碼有問題。 意外的符號: expected T_NEWLINE, T_ENDMARKER, stmt but found T_SL…" at bounding box center [825, 141] width 662 height 187
click at [1133, 67] on button "×" at bounding box center [1135, 69] width 10 height 17
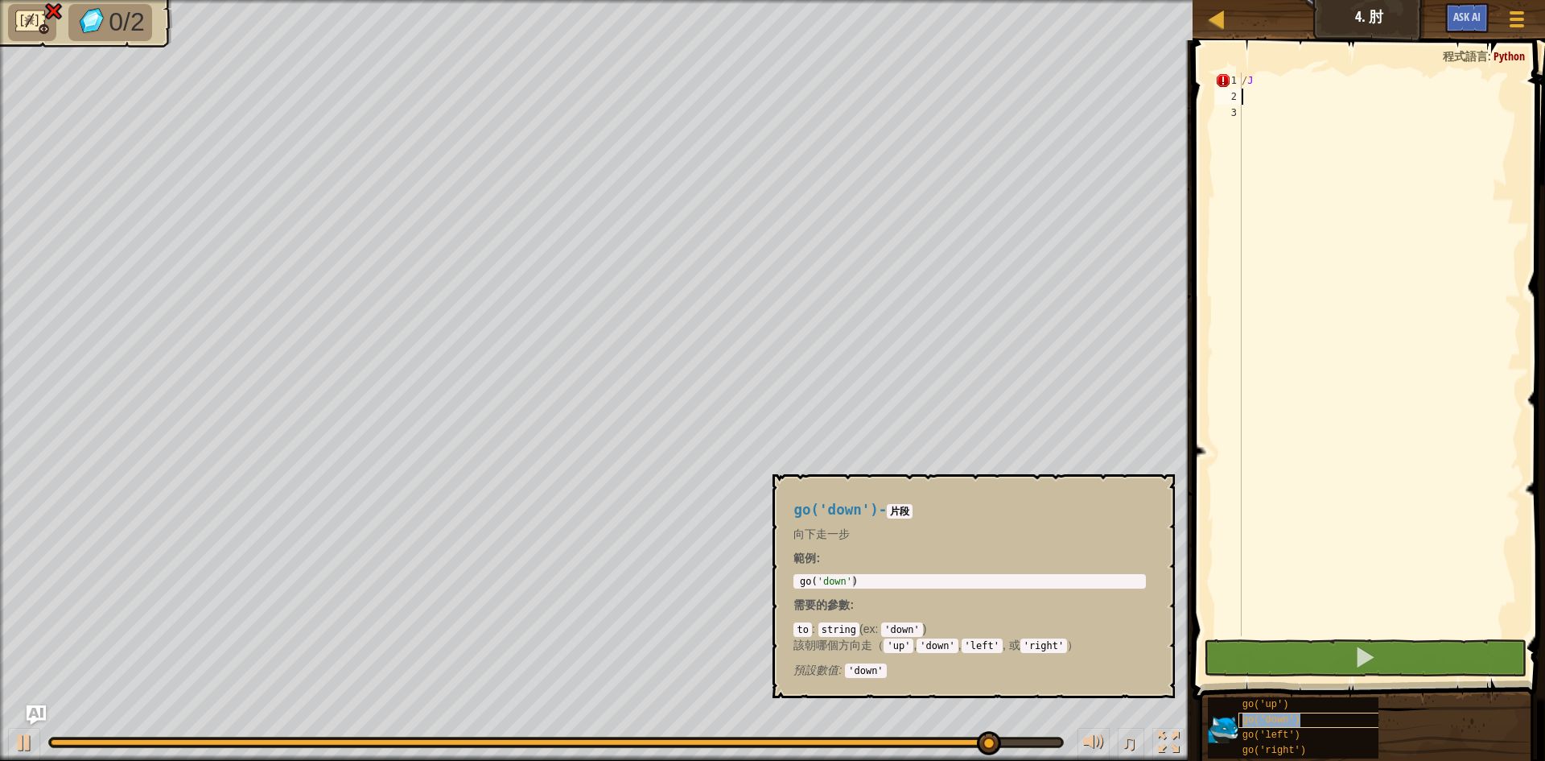
click at [1291, 714] on span "go('down')" at bounding box center [1272, 719] width 58 height 11
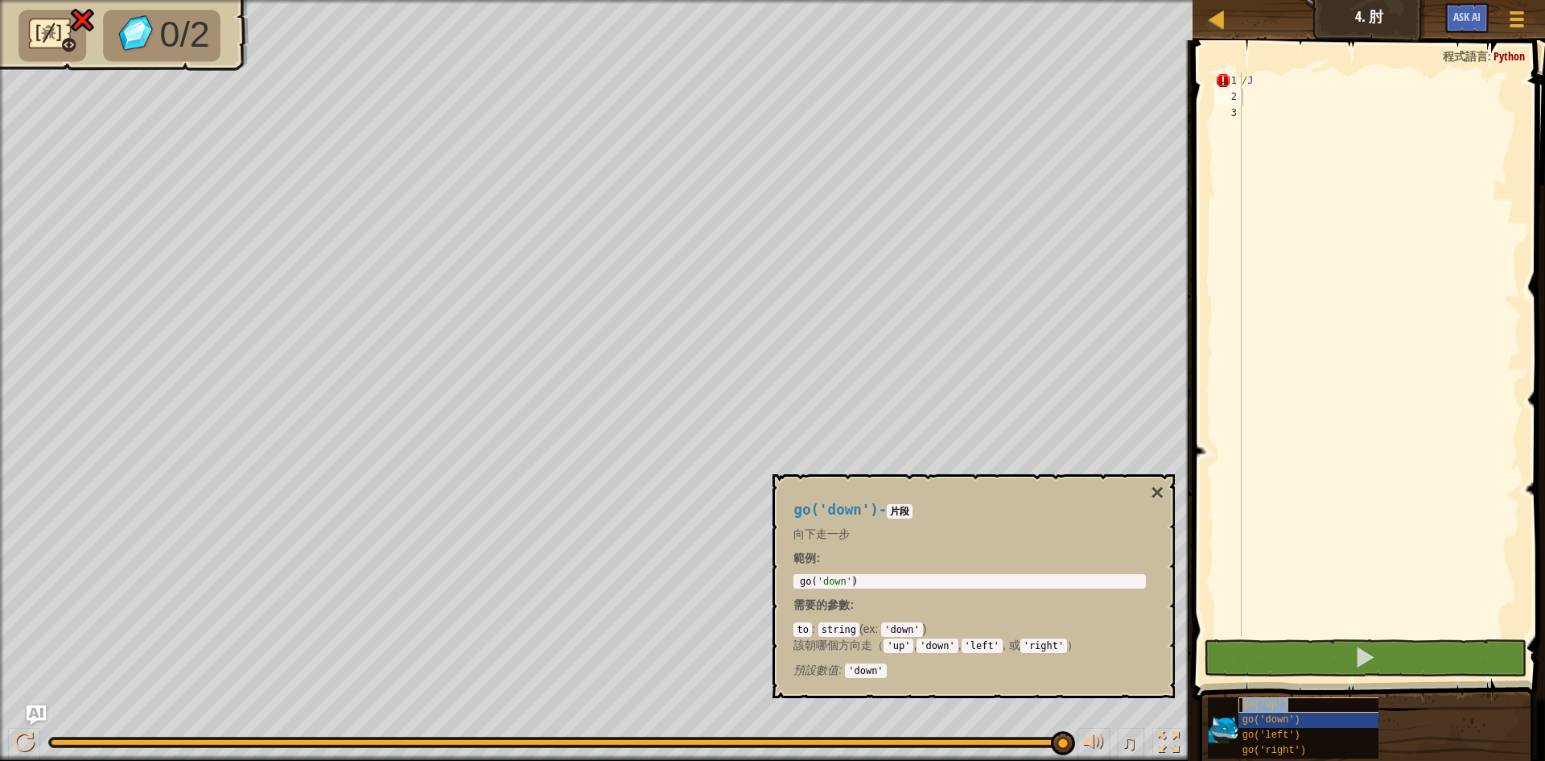
click at [1289, 710] on div "go('up')" at bounding box center [1316, 704] width 155 height 15
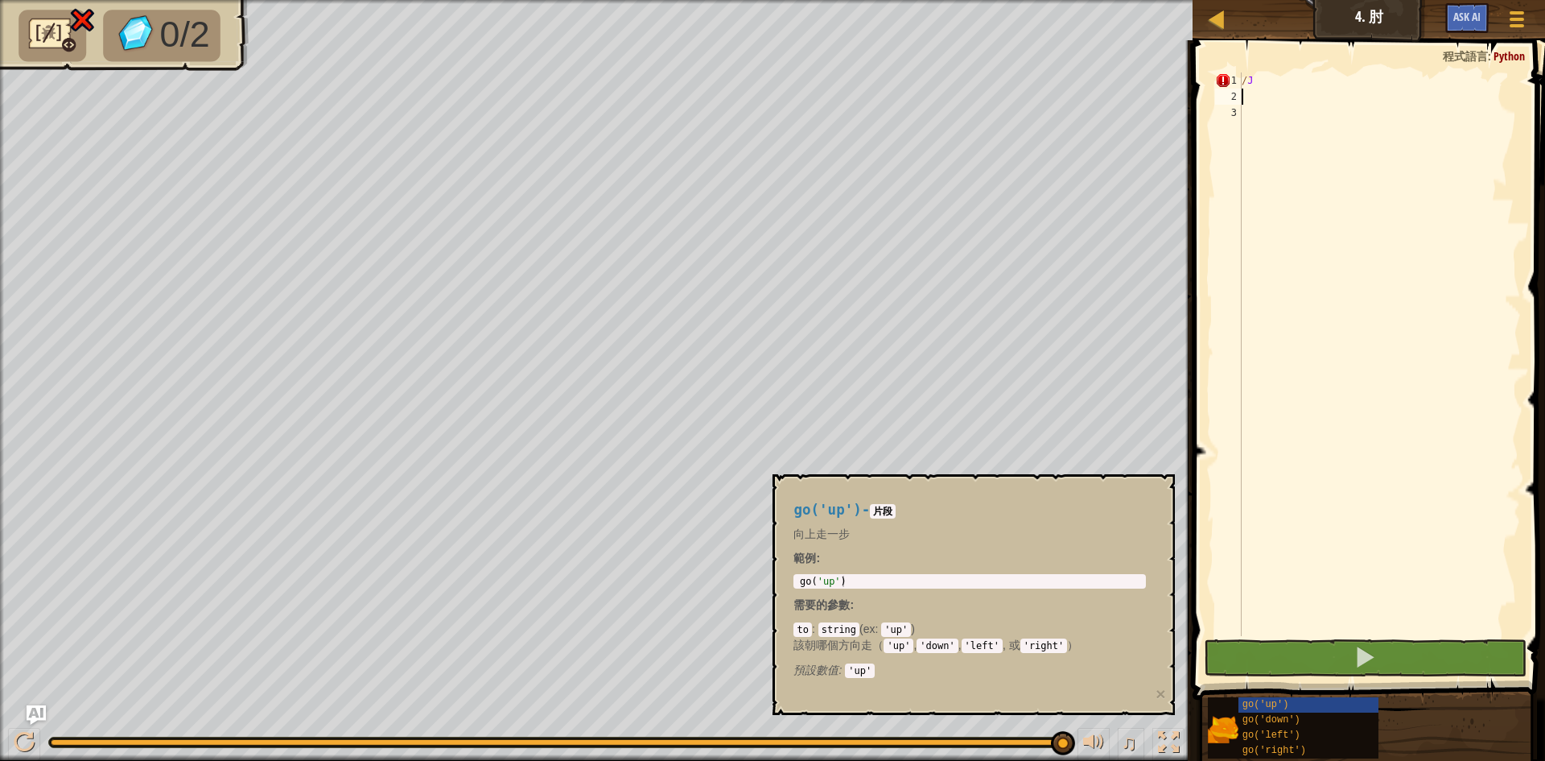
click at [886, 509] on code "片段" at bounding box center [883, 511] width 26 height 14
click at [1270, 732] on span "go('left')" at bounding box center [1272, 734] width 58 height 11
click at [1158, 687] on button "×" at bounding box center [1161, 693] width 10 height 17
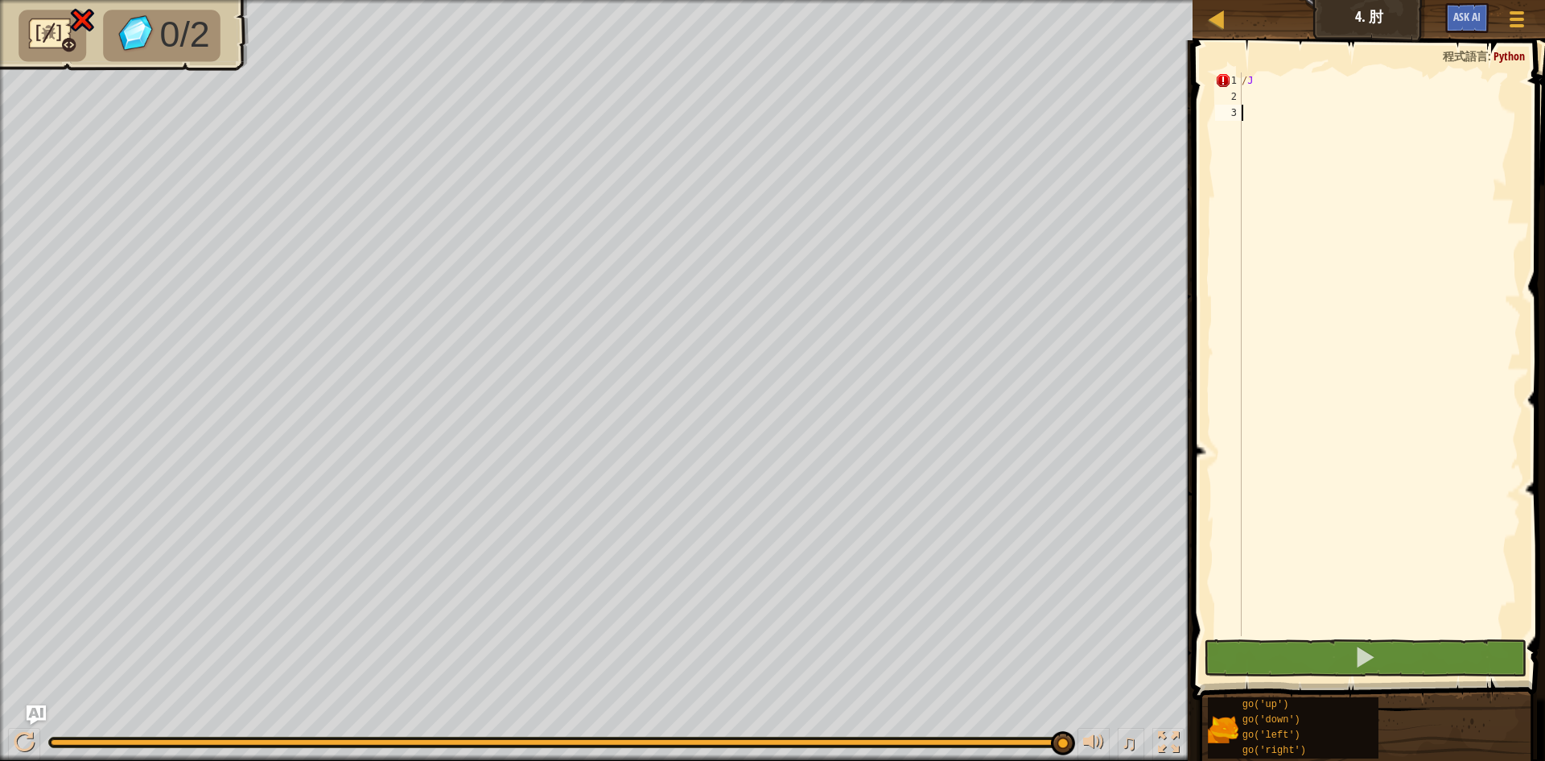
click at [1306, 113] on div "/ J" at bounding box center [1380, 370] width 283 height 596
click at [1310, 102] on div "/ J" at bounding box center [1380, 370] width 283 height 596
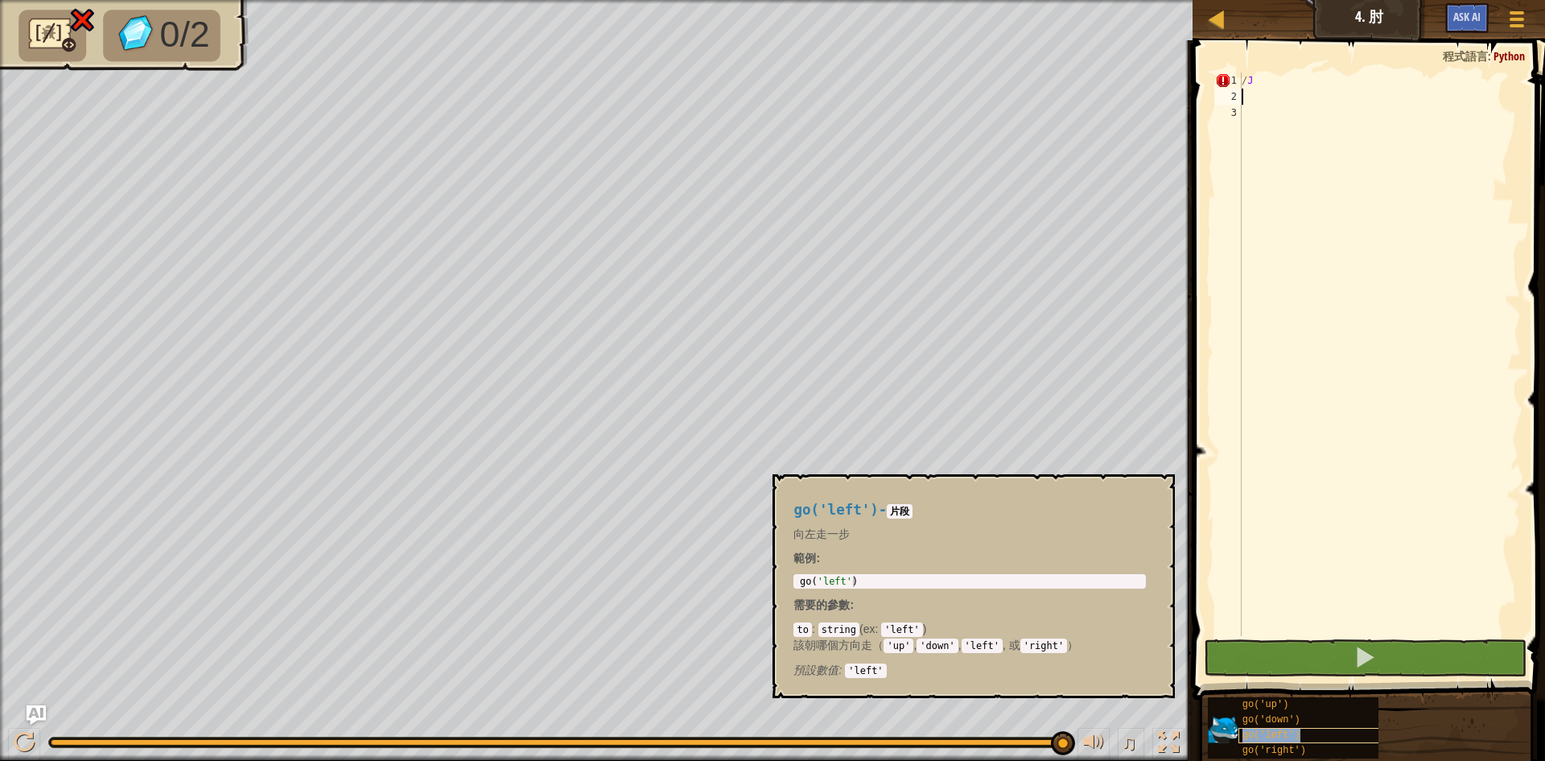
click at [1250, 728] on div "go('left')" at bounding box center [1316, 735] width 155 height 15
click at [1302, 708] on div "go('up')" at bounding box center [1316, 704] width 155 height 15
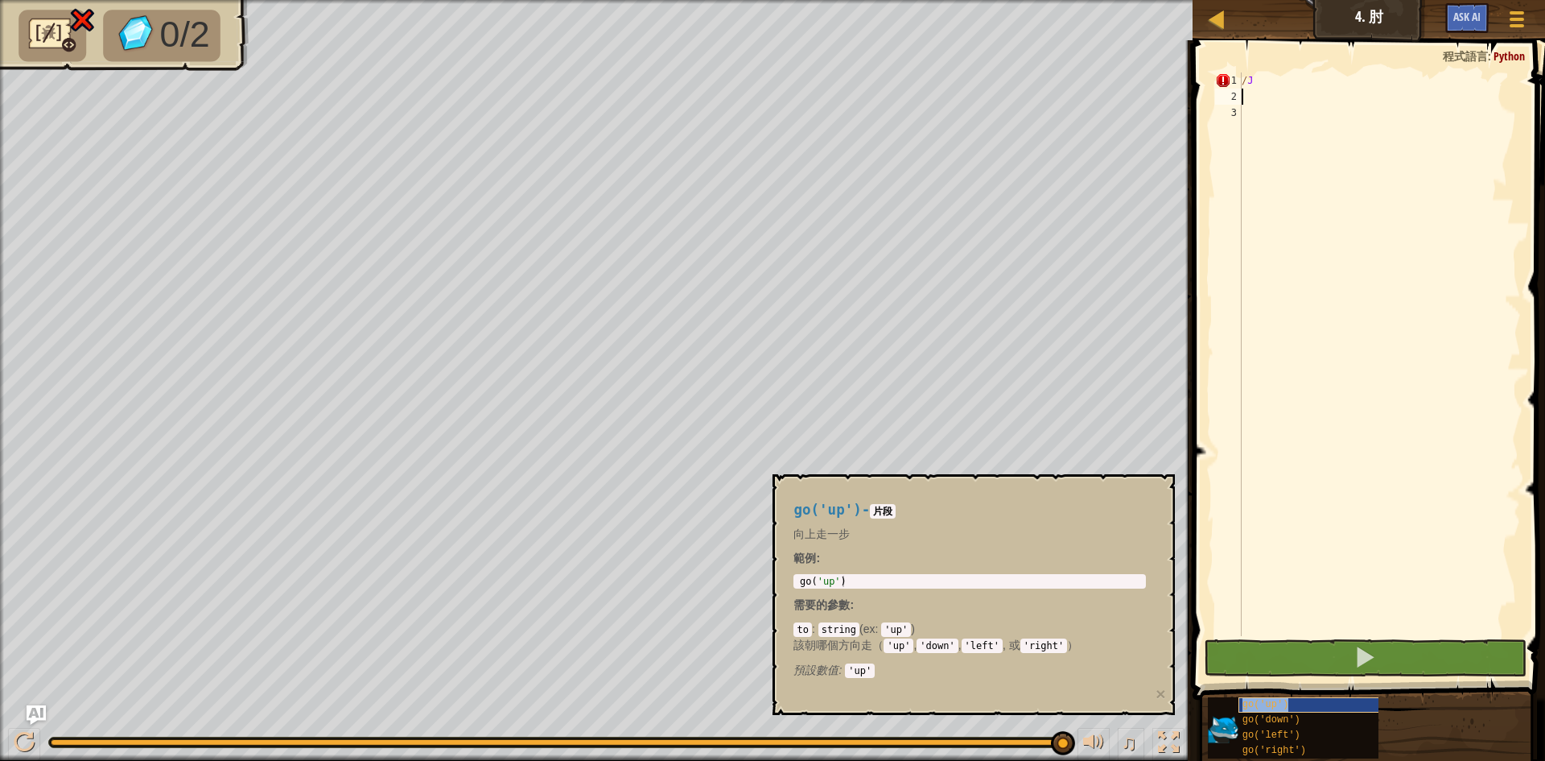
click at [1302, 708] on div "go('up')" at bounding box center [1316, 704] width 155 height 15
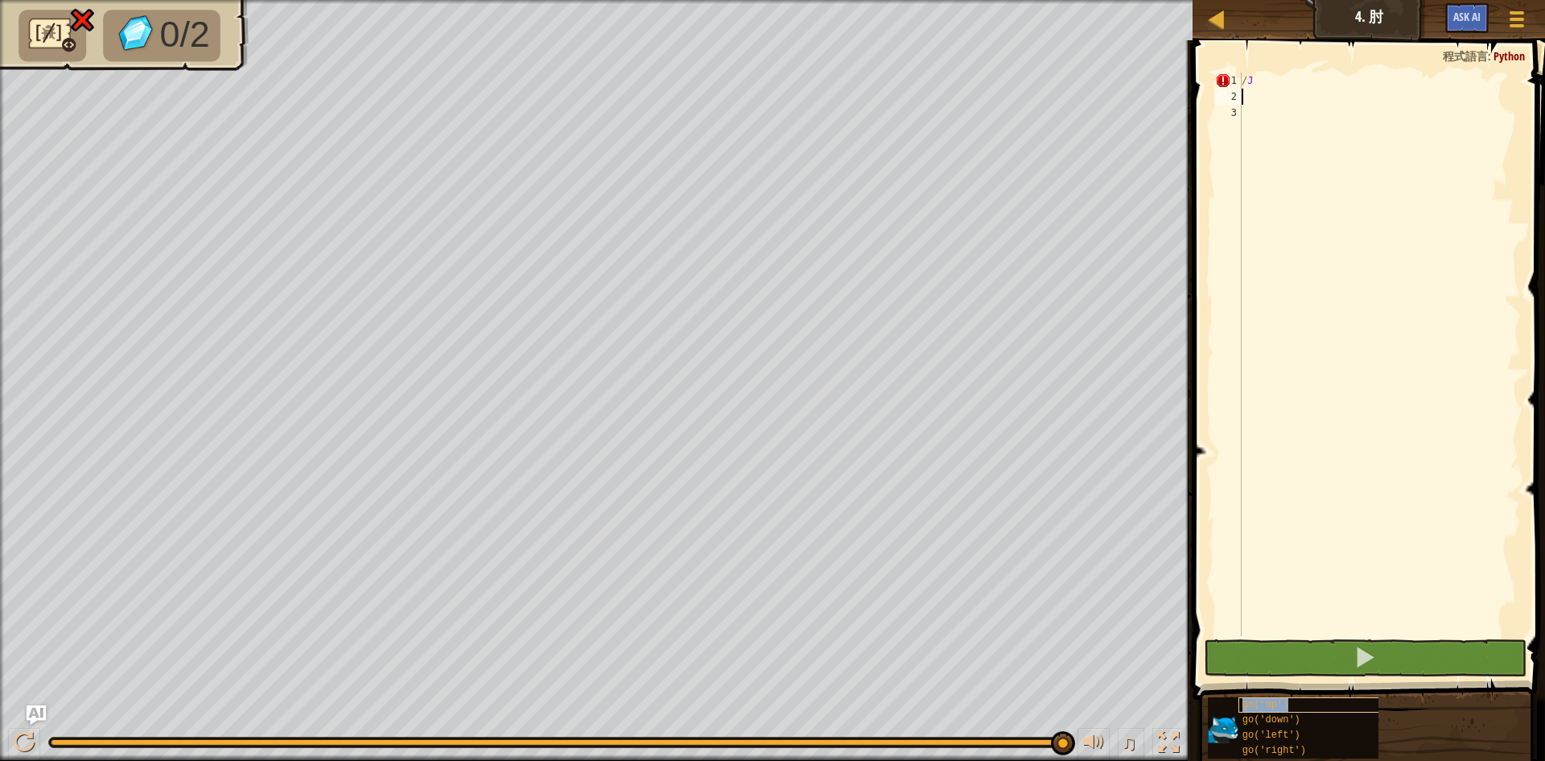
click at [1302, 708] on div "go('up')" at bounding box center [1316, 704] width 155 height 15
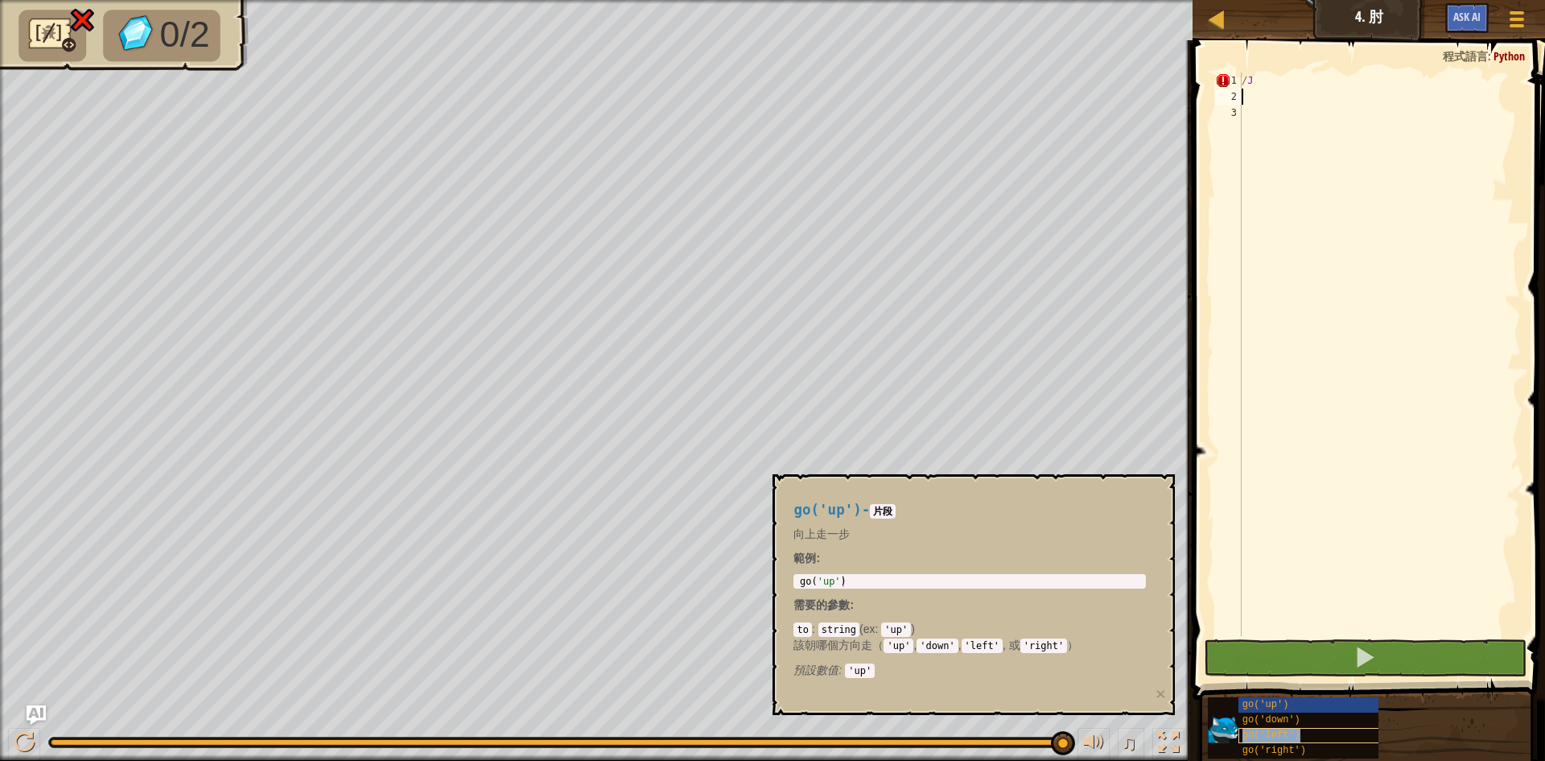
click at [1289, 730] on span "go('left')" at bounding box center [1272, 734] width 58 height 11
click at [1289, 733] on span "go('left')" at bounding box center [1272, 734] width 58 height 11
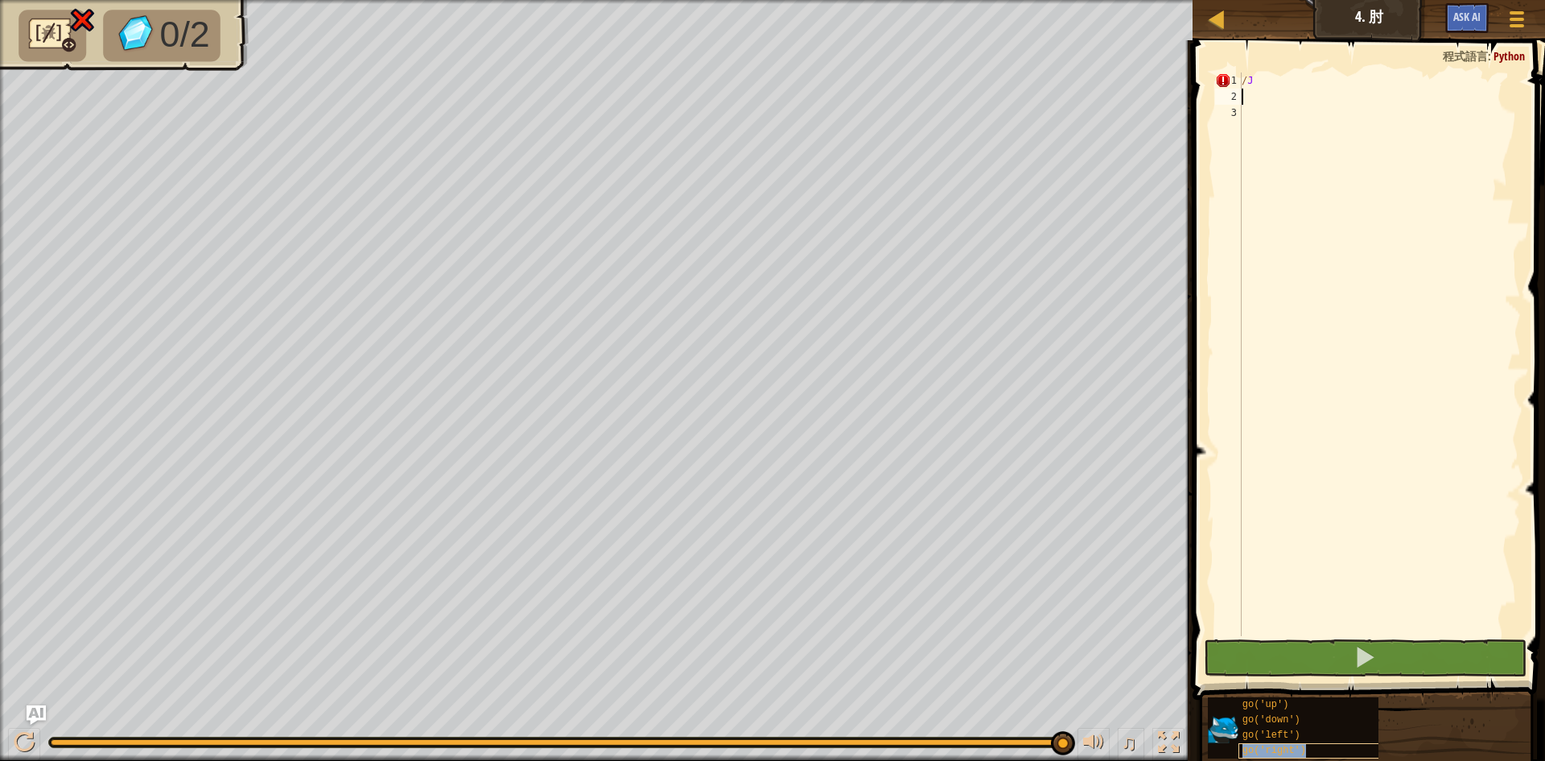
click at [1286, 746] on div "go('right')" at bounding box center [1316, 750] width 155 height 15
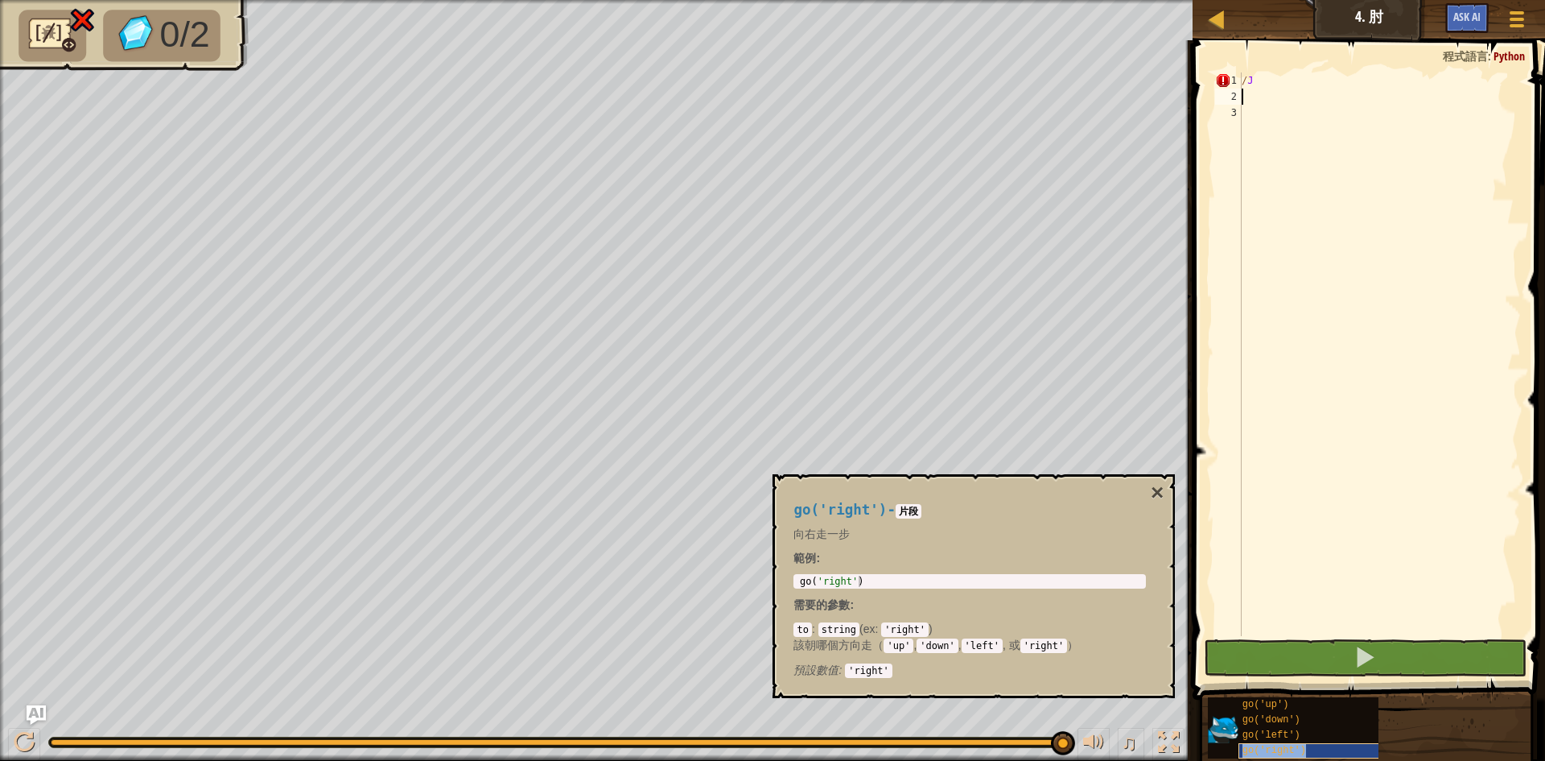
click at [1285, 749] on span "go('right')" at bounding box center [1275, 749] width 64 height 11
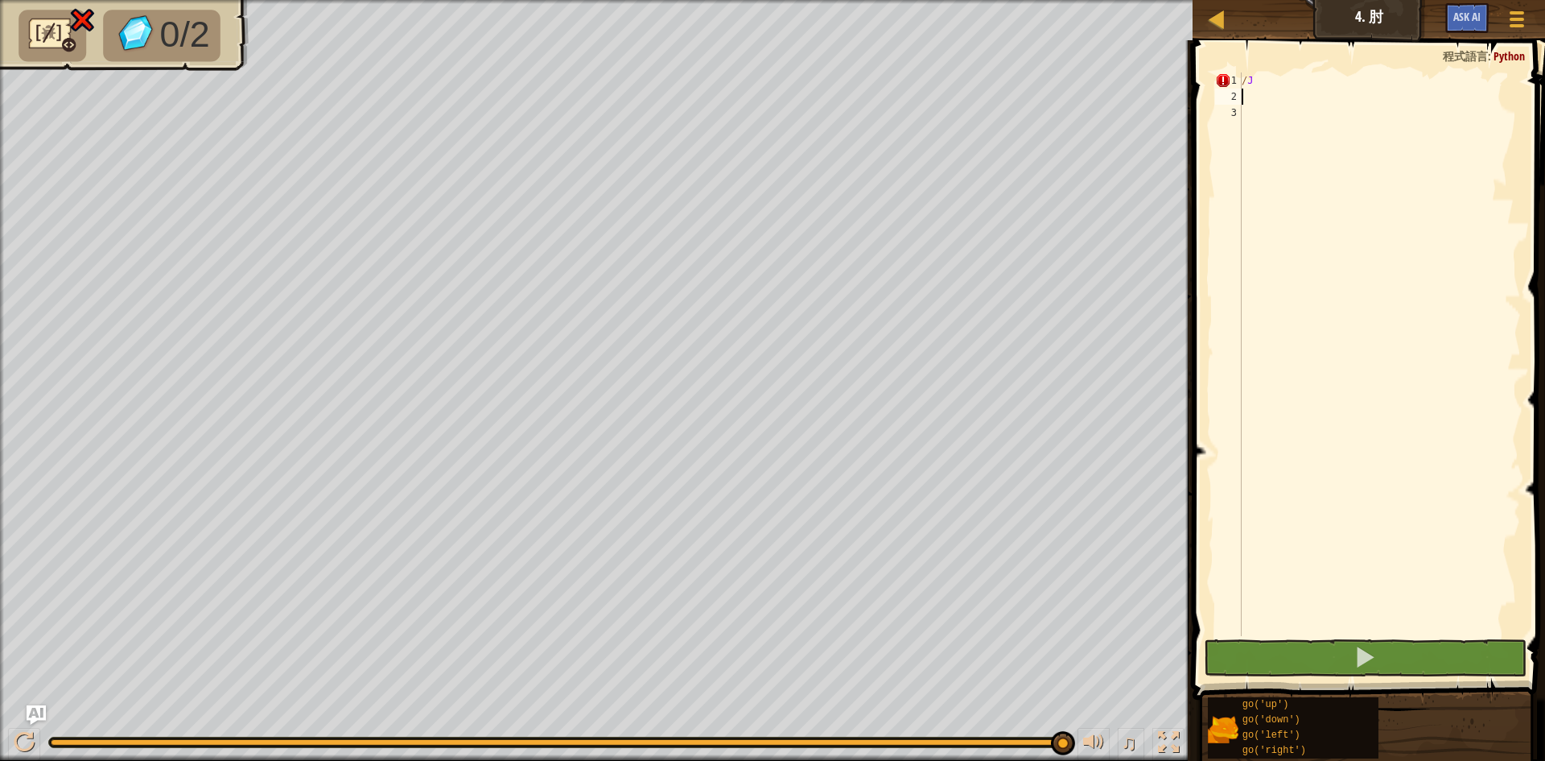
click at [1070, 716] on div "0/2 ♫ [PERSON_NAME]" at bounding box center [772, 380] width 1545 height 761
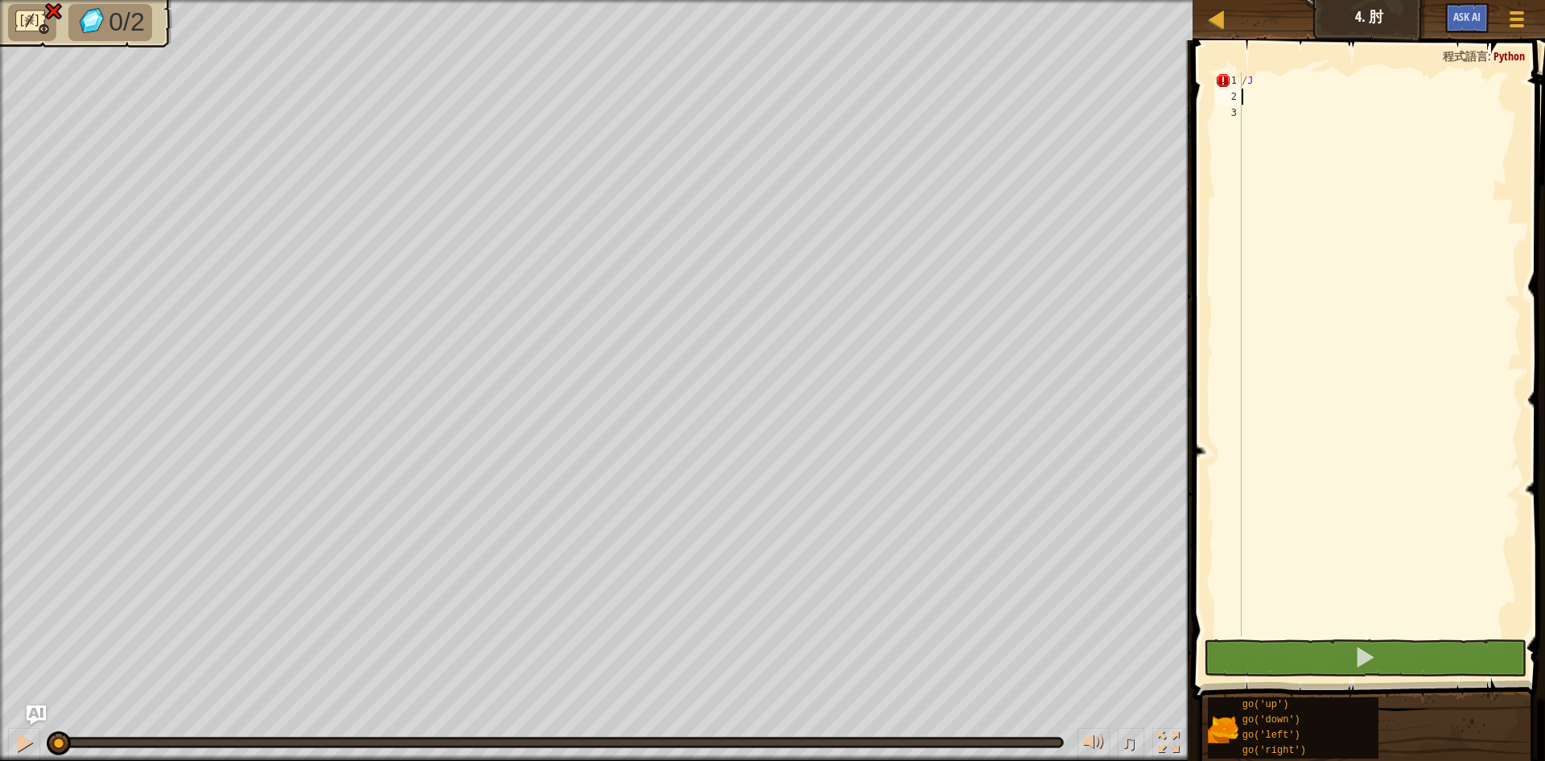
drag, startPoint x: 1057, startPoint y: 738, endPoint x: 0, endPoint y: 798, distance: 1058.5
click at [0, 0] on html "地圖 初級 4. 肘 遊戲選單 Ask AI 1 הההההההההההההההההההההההההההההההההההההההההההההההההההההה…" at bounding box center [772, 0] width 1545 height 0
select select "zh-HANT"
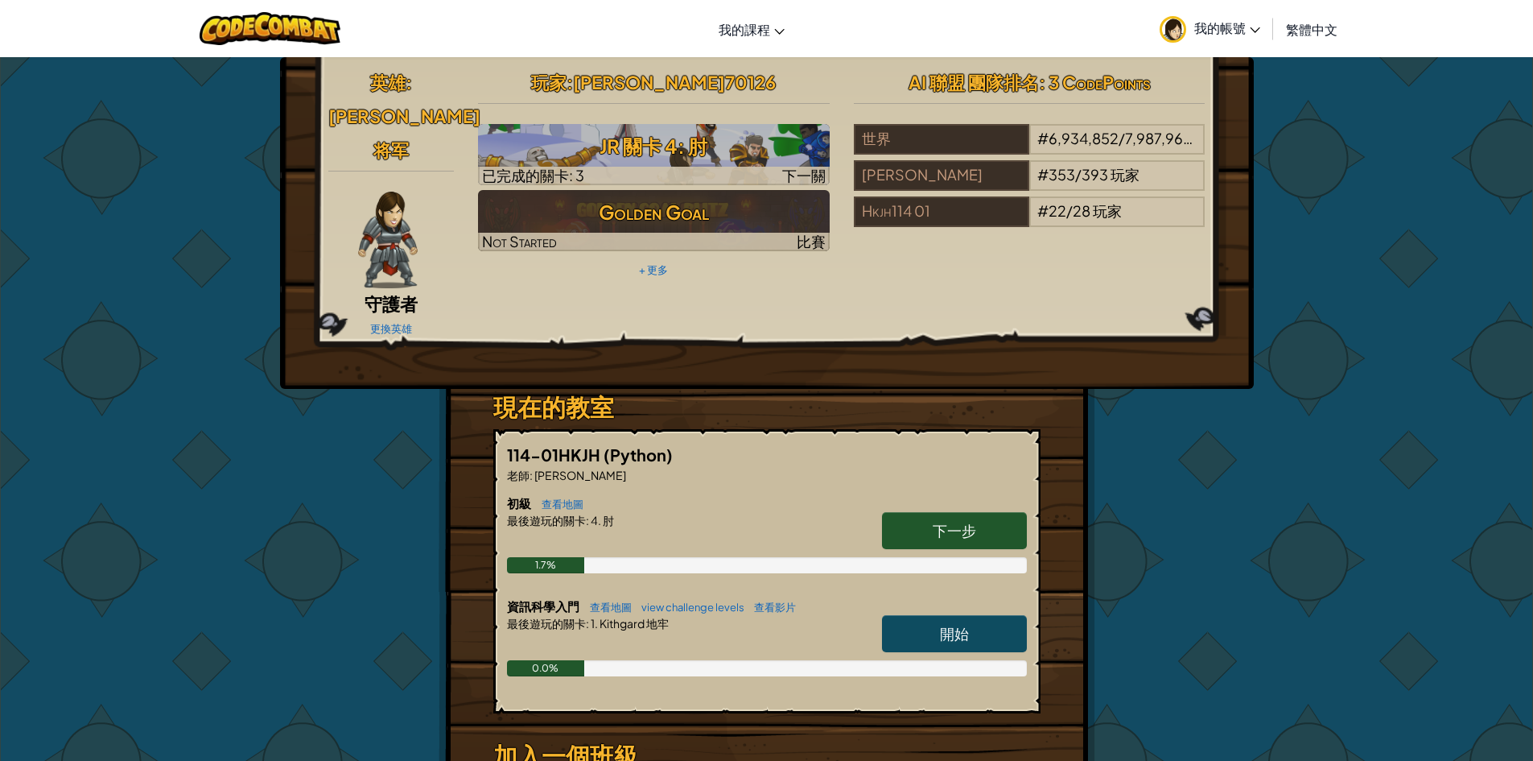
click at [953, 521] on span "下一步" at bounding box center [954, 530] width 43 height 19
select select "zh-HANT"
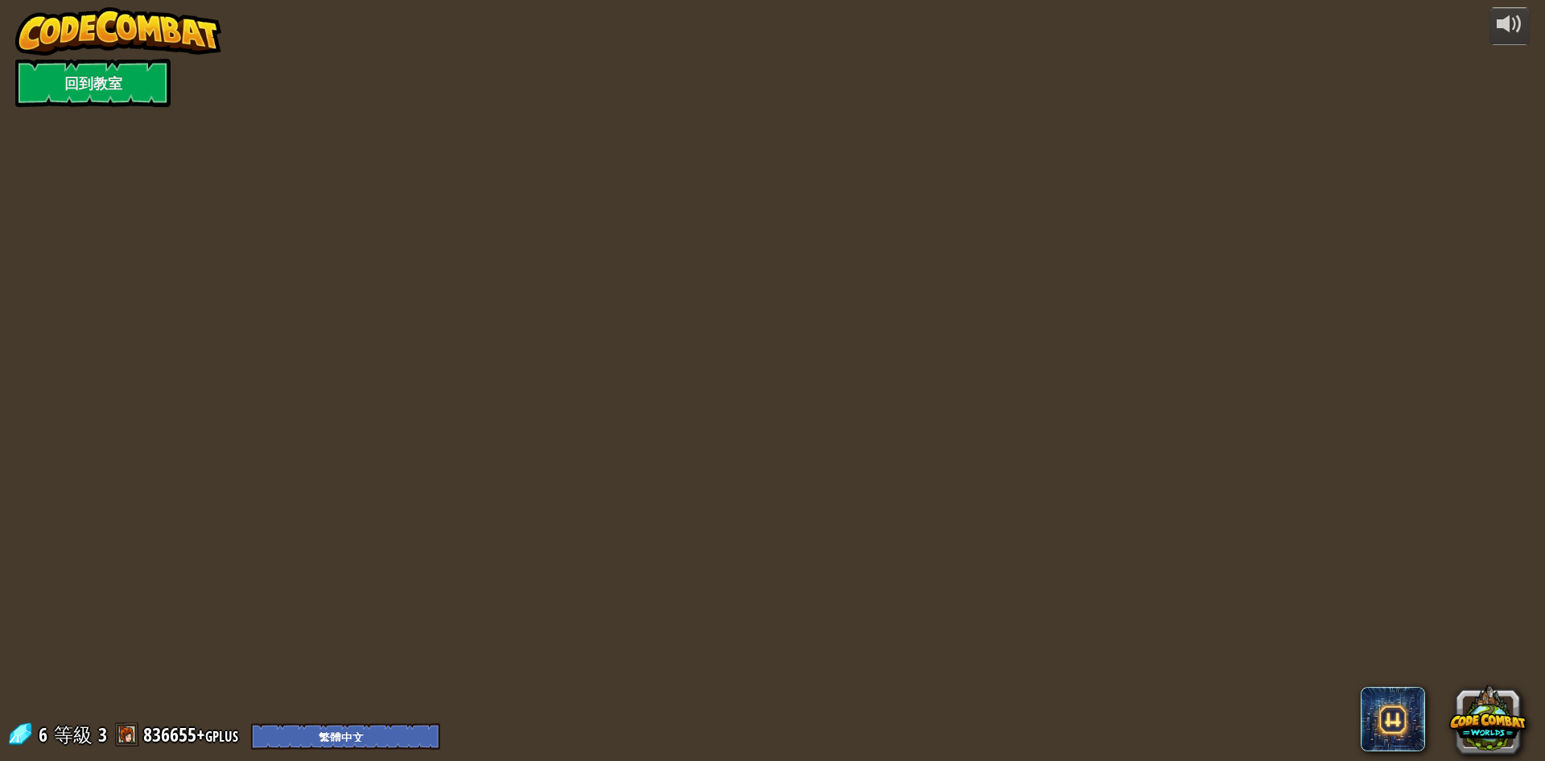
select select "zh-HANT"
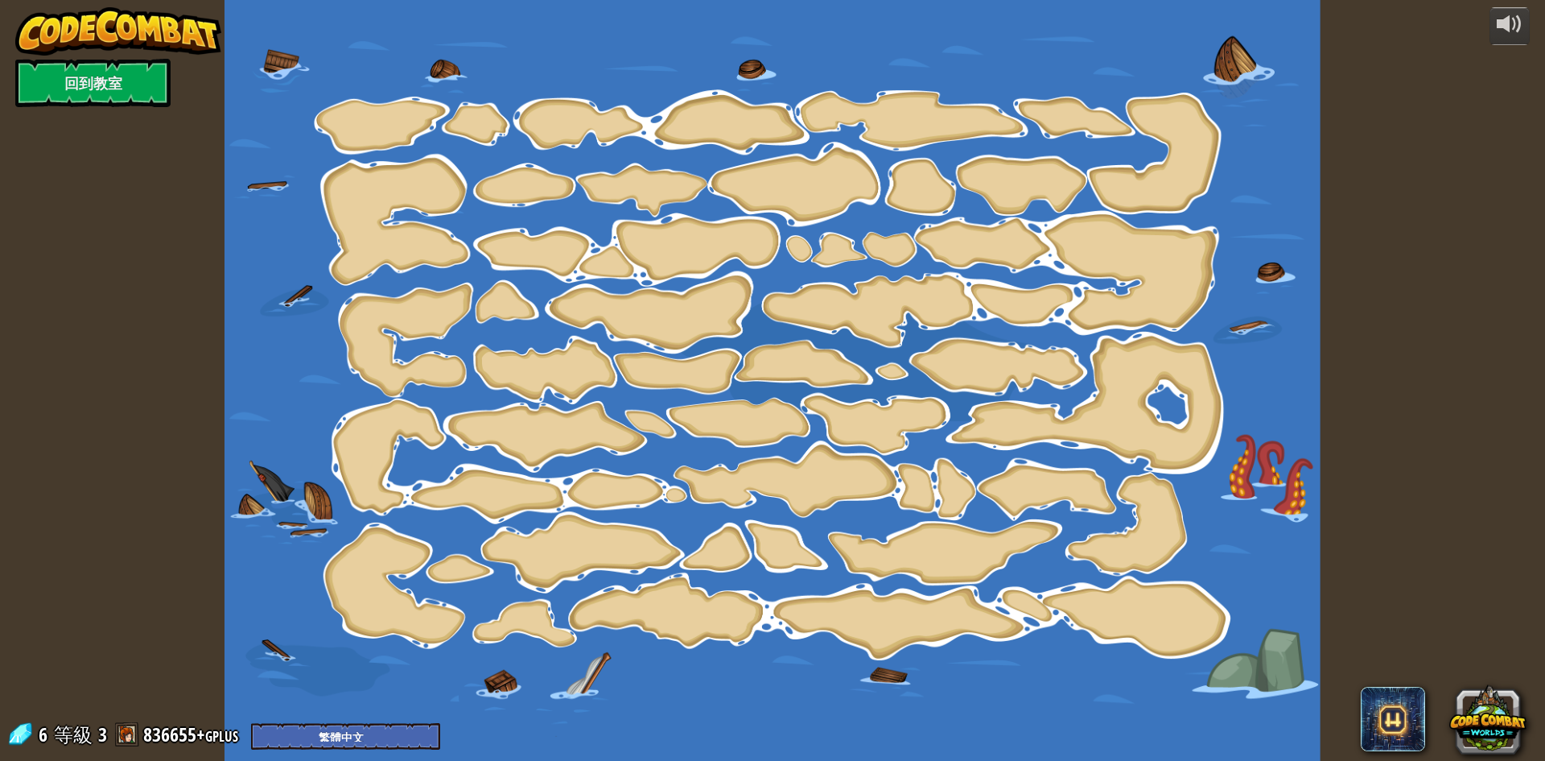
select select "zh-HANT"
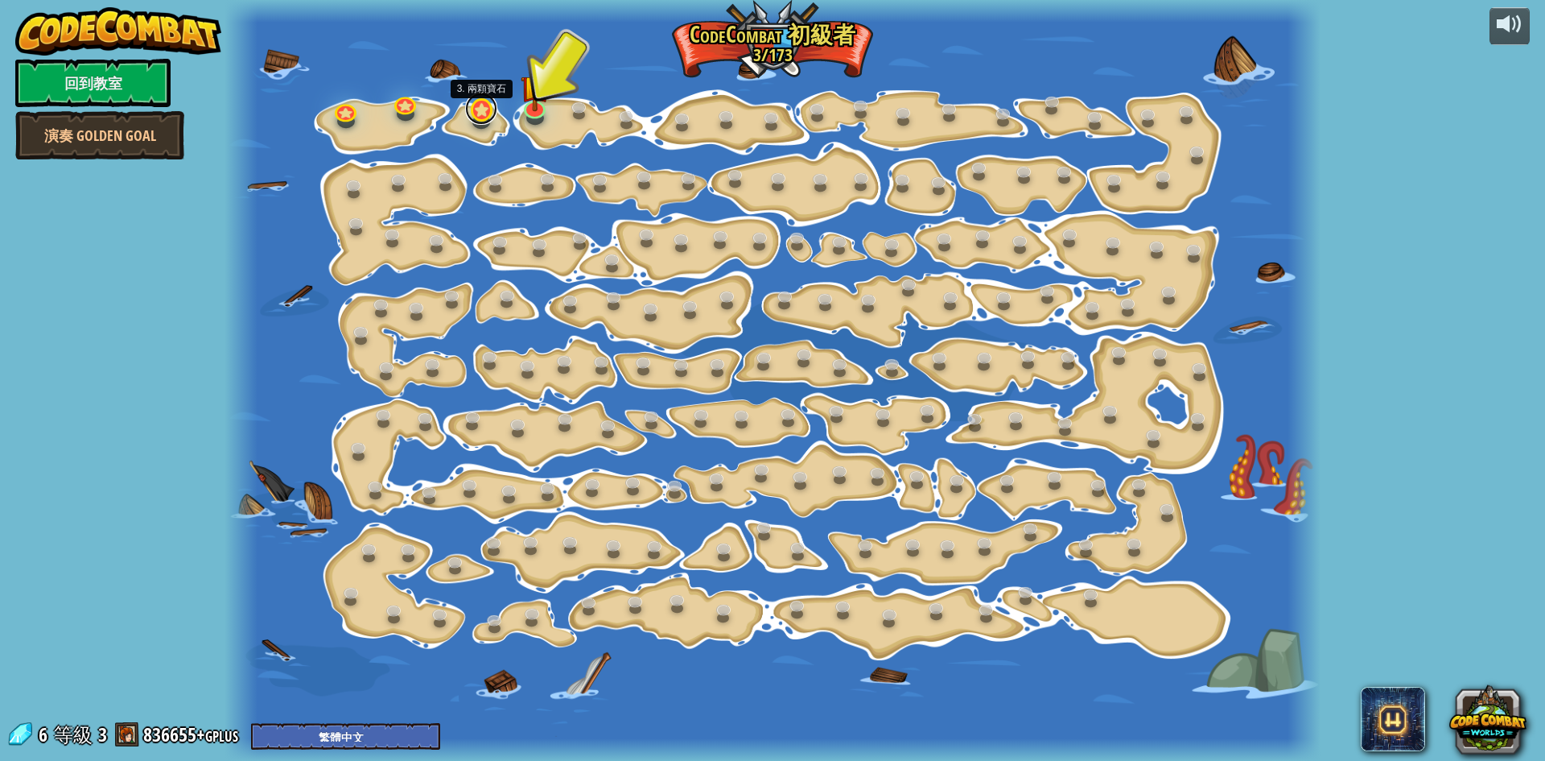
click at [472, 115] on link at bounding box center [481, 109] width 32 height 32
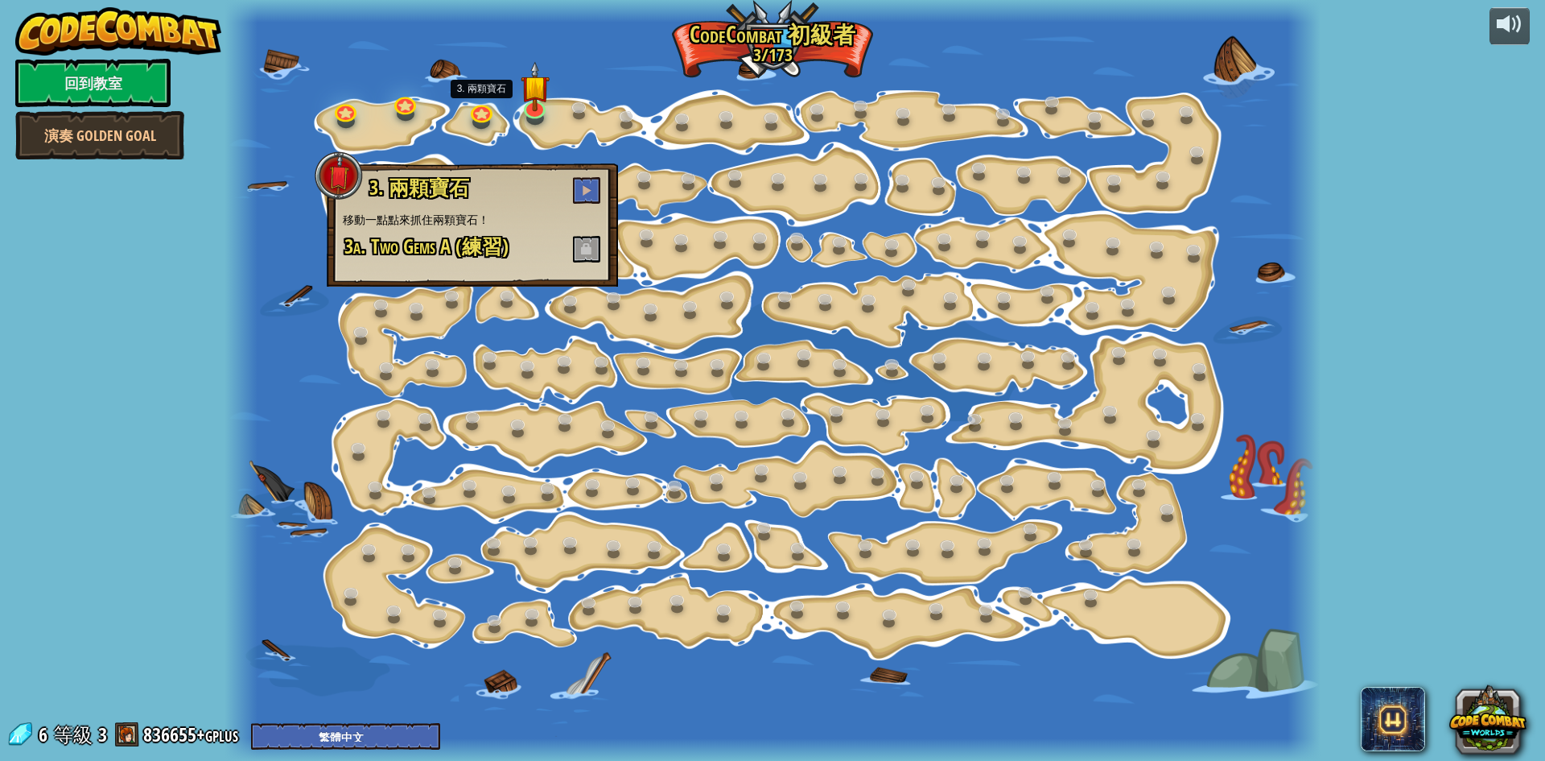
click at [577, 243] on span at bounding box center [586, 249] width 27 height 27
click at [584, 184] on button at bounding box center [586, 190] width 27 height 27
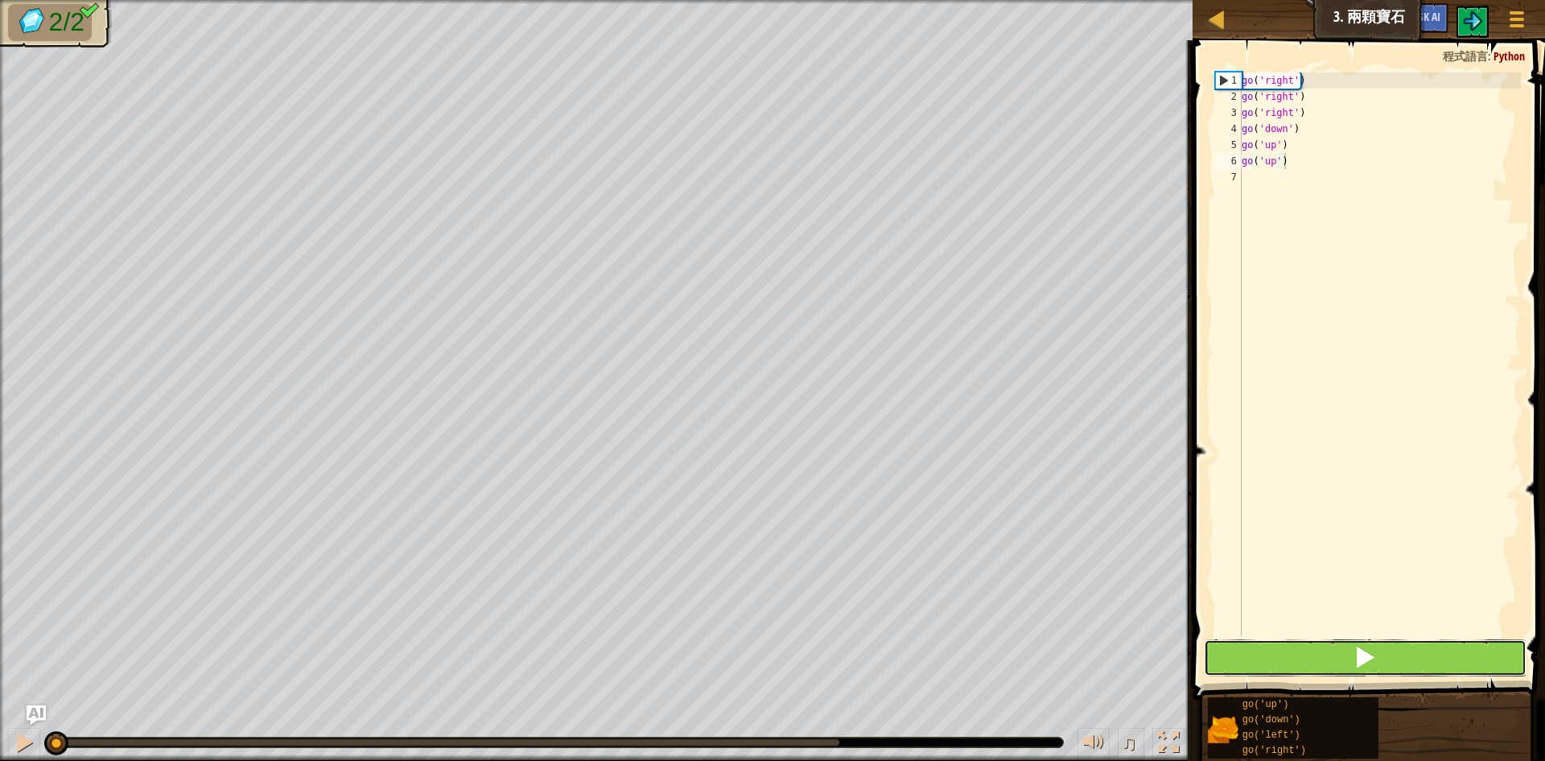
click at [1357, 657] on span at bounding box center [1365, 656] width 23 height 23
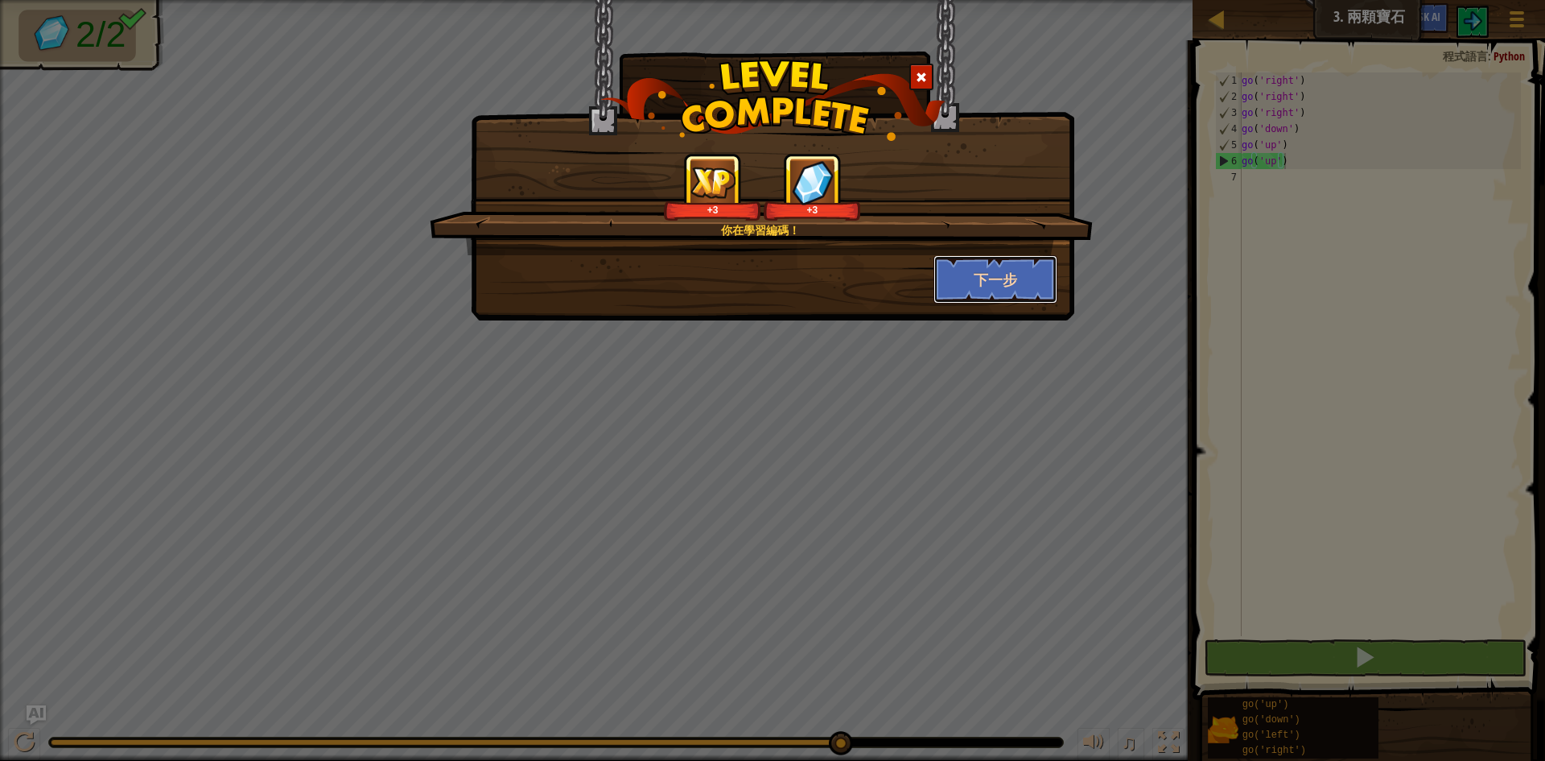
click at [1015, 273] on button "下一步" at bounding box center [996, 279] width 125 height 48
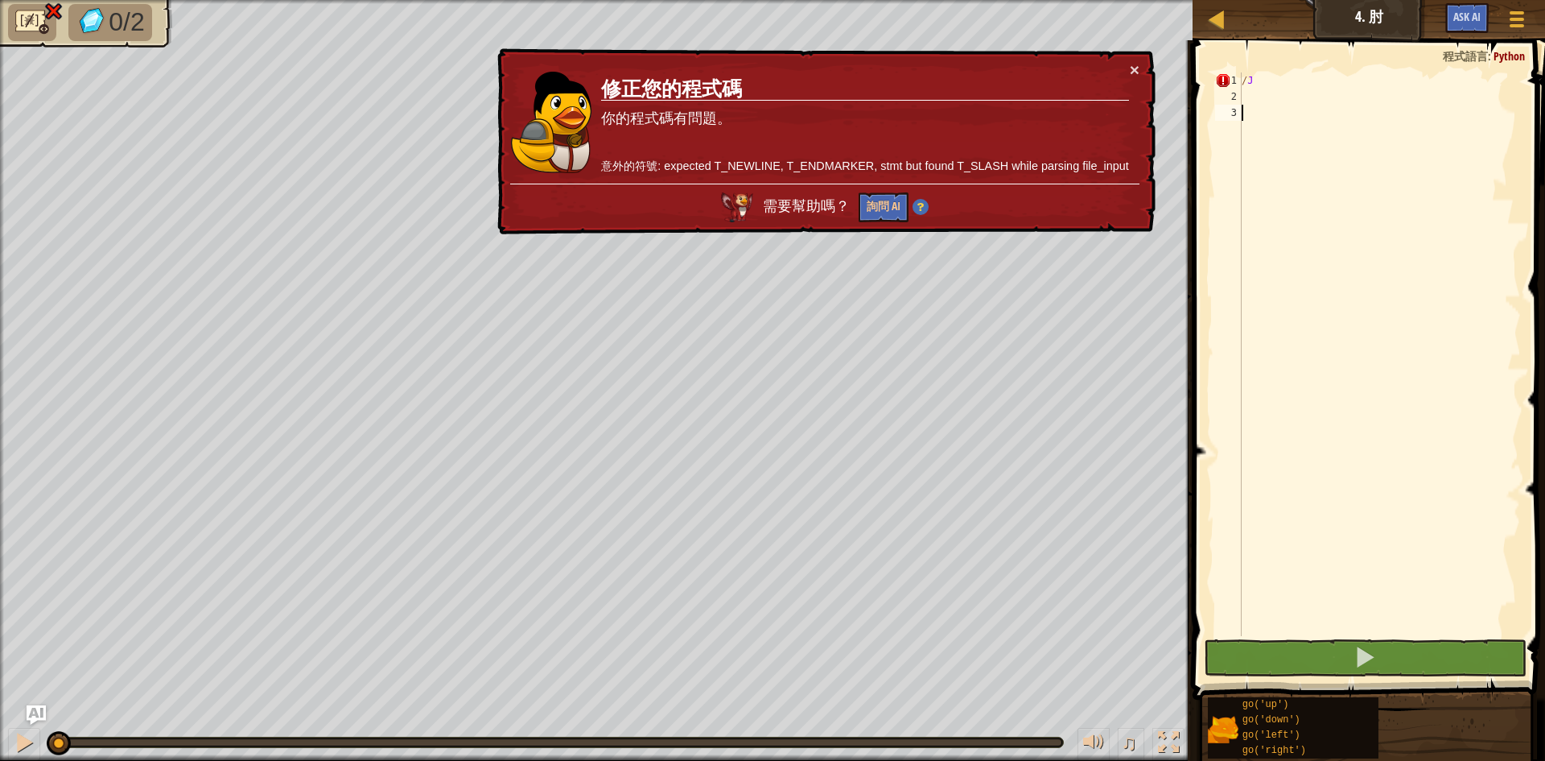
click at [1128, 64] on td "修正您的程式碼 你的程式碼有問題。 意外的符號: expected T_NEWLINE, T_ENDMARKER, stmt but found T_SLAS…" at bounding box center [864, 122] width 529 height 122
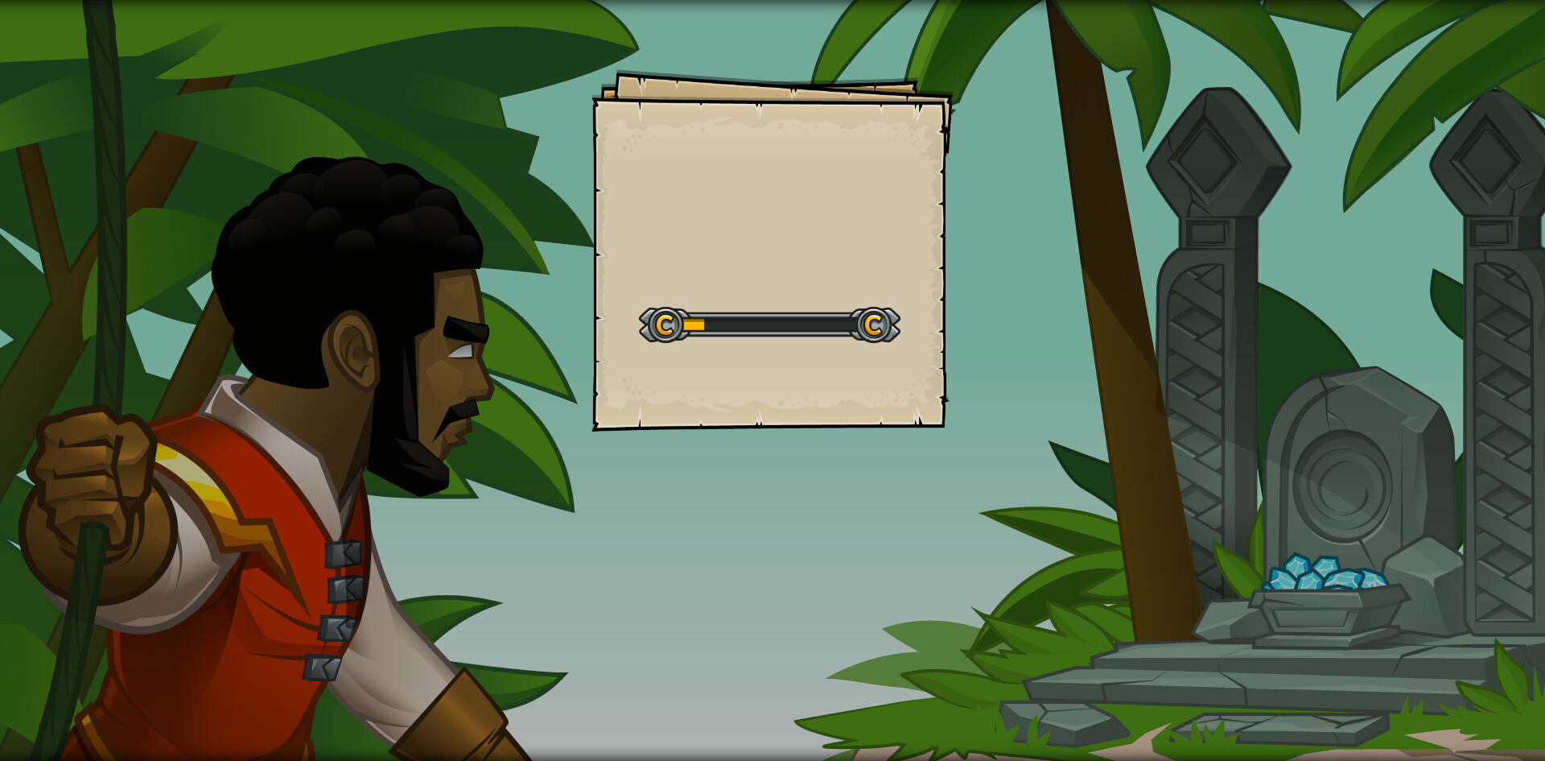
select select "zh-HANT"
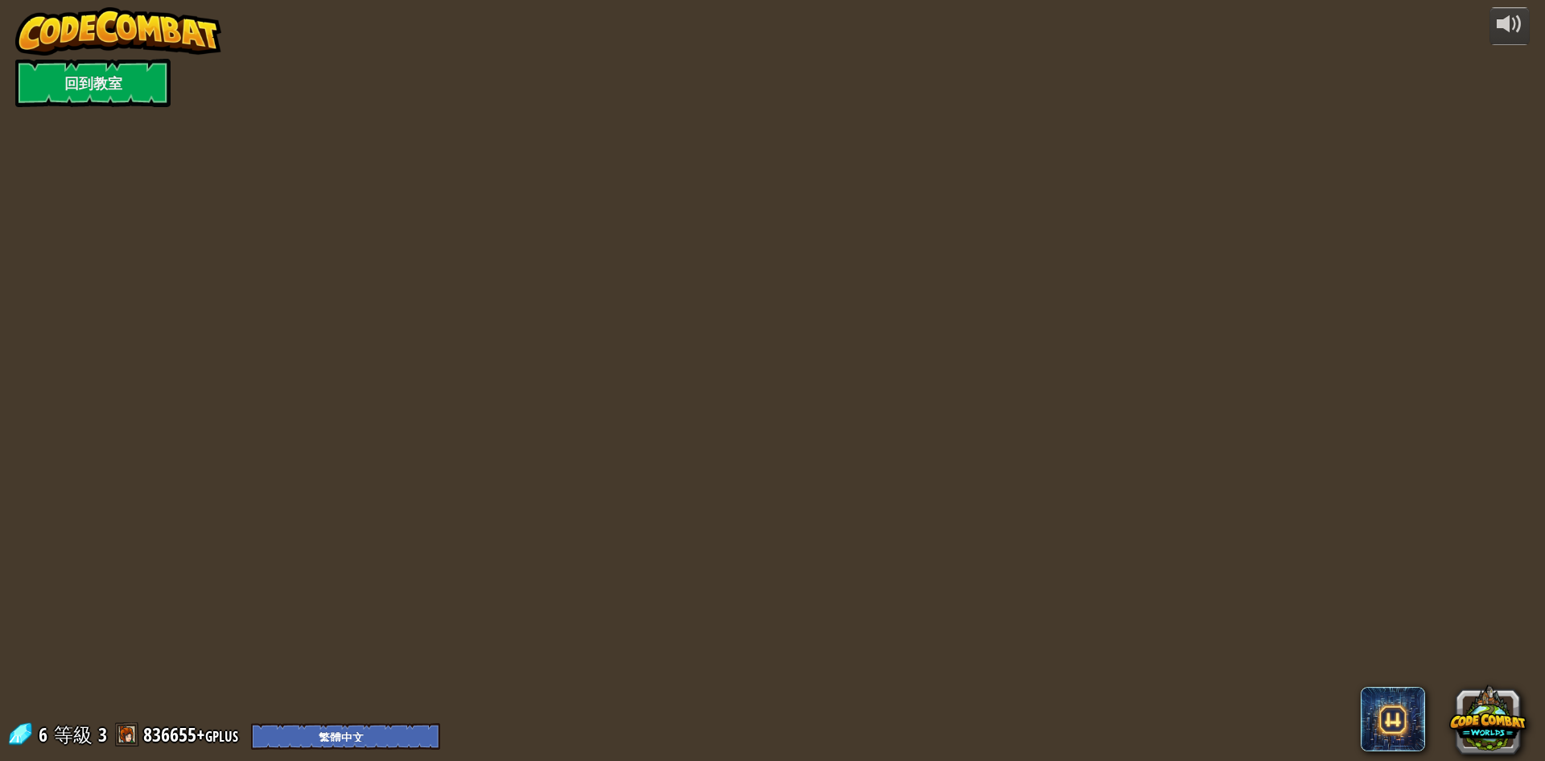
select select "zh-HANT"
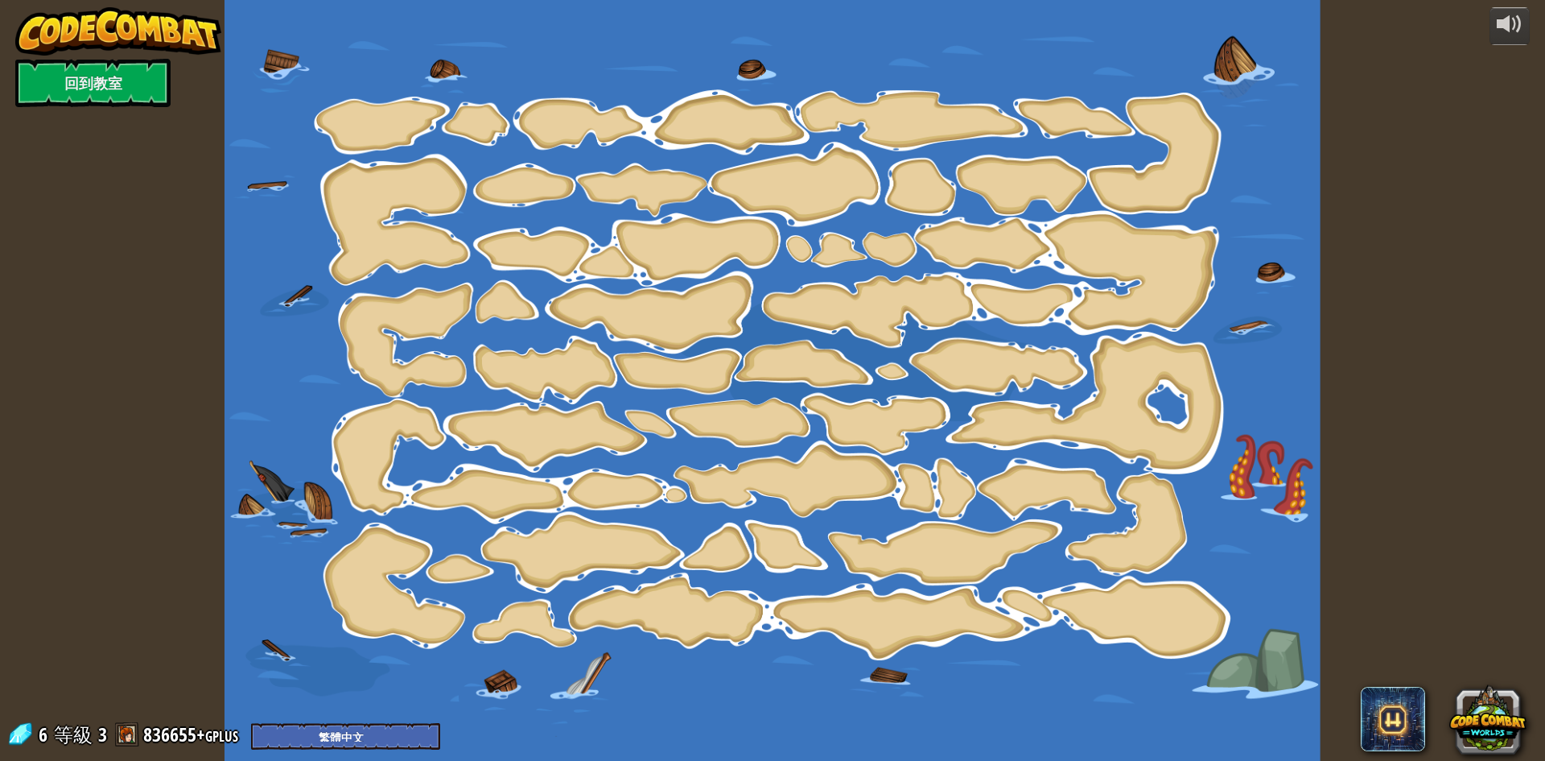
select select "zh-HANT"
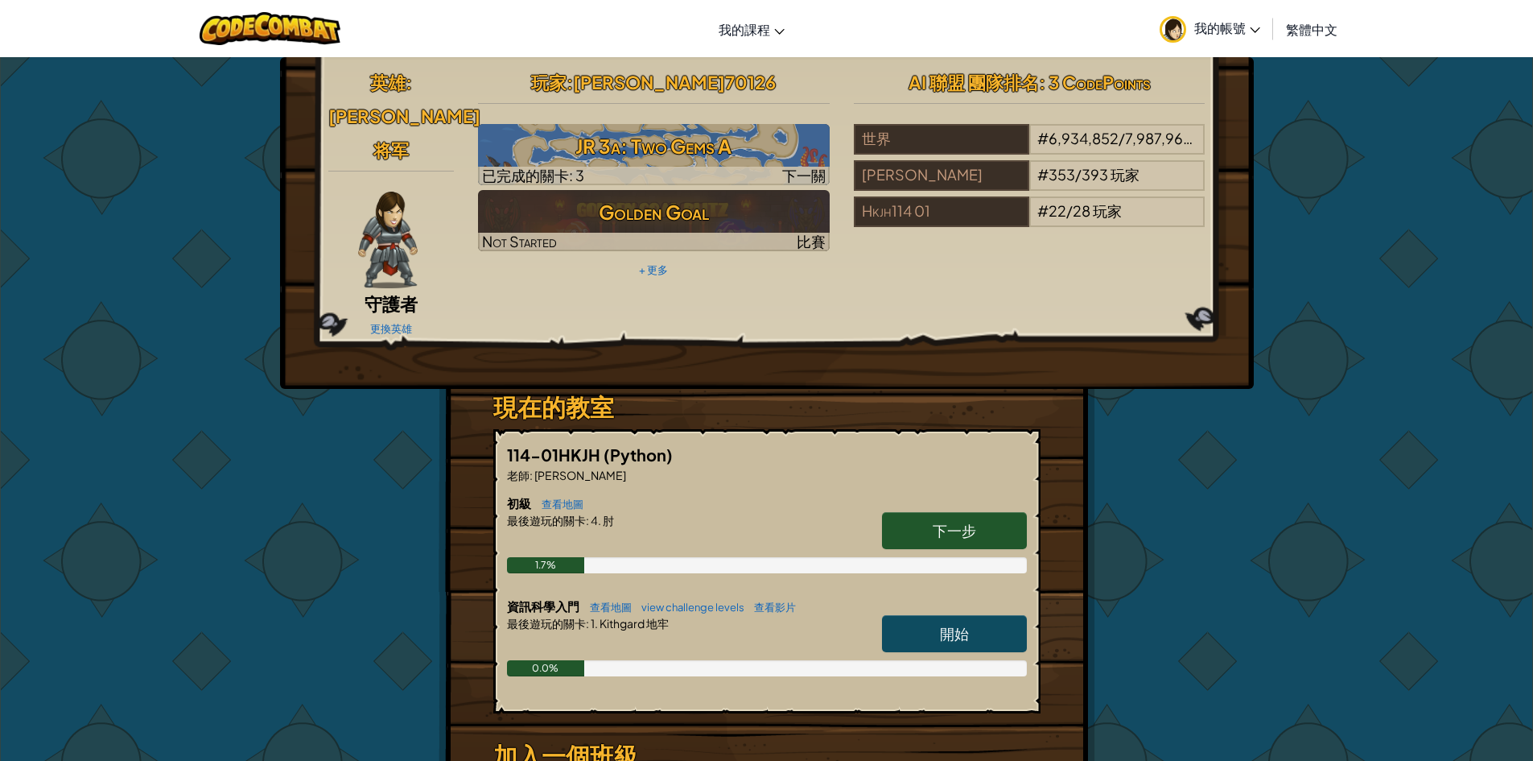
click at [394, 315] on div "更換英雄" at bounding box center [391, 328] width 126 height 26
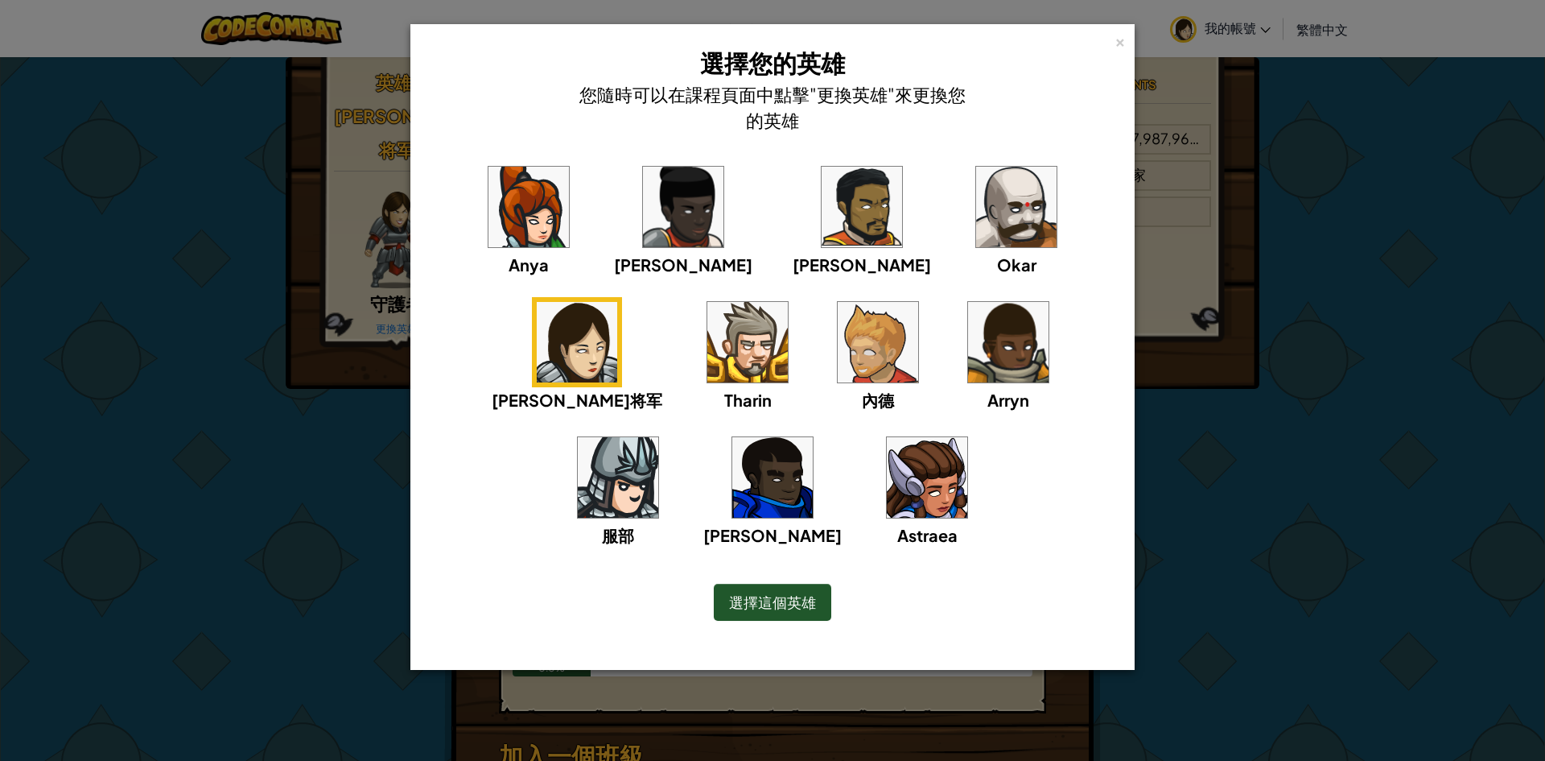
click at [809, 597] on span "選擇這個英雄" at bounding box center [772, 601] width 87 height 19
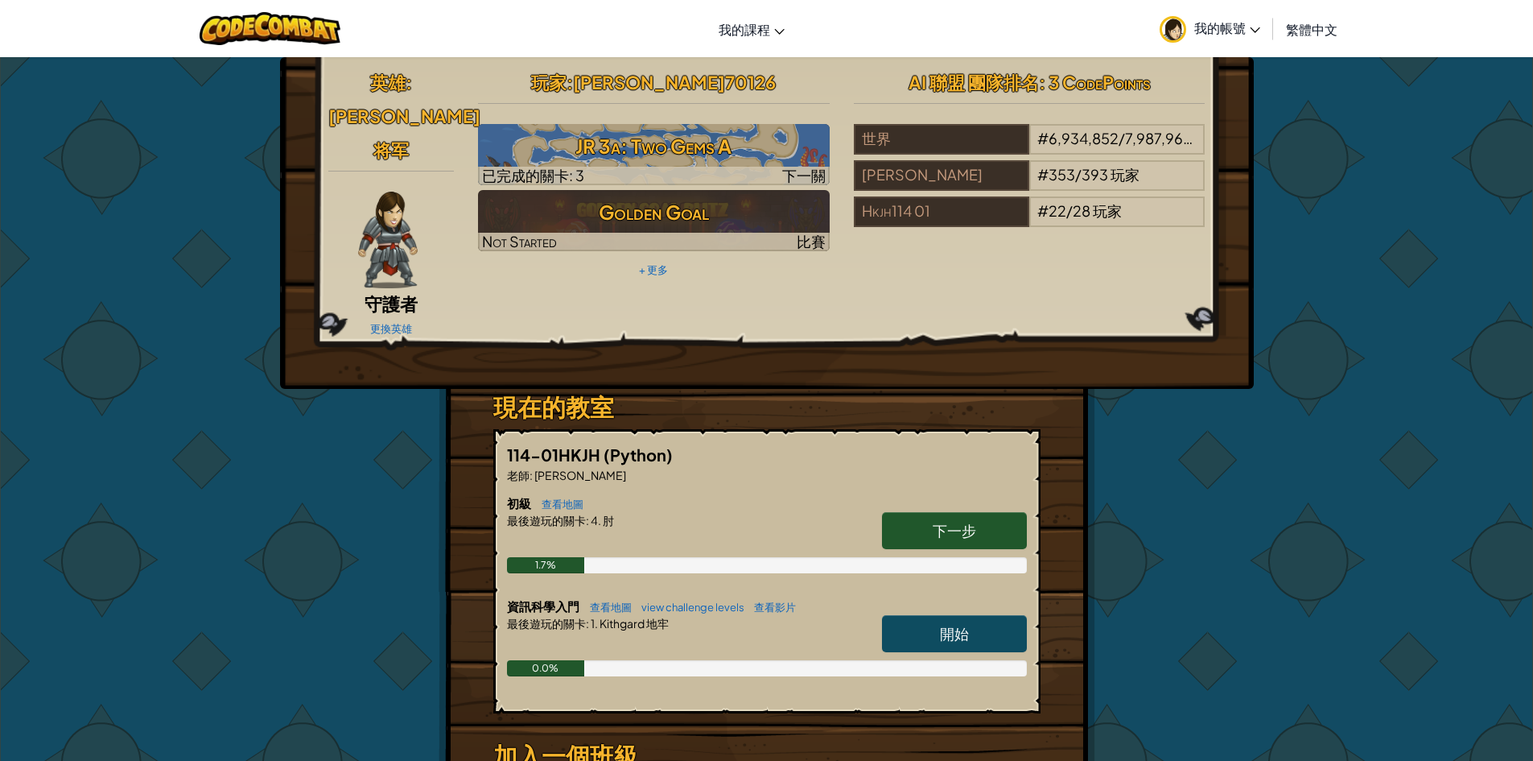
select select "zh-HANT"
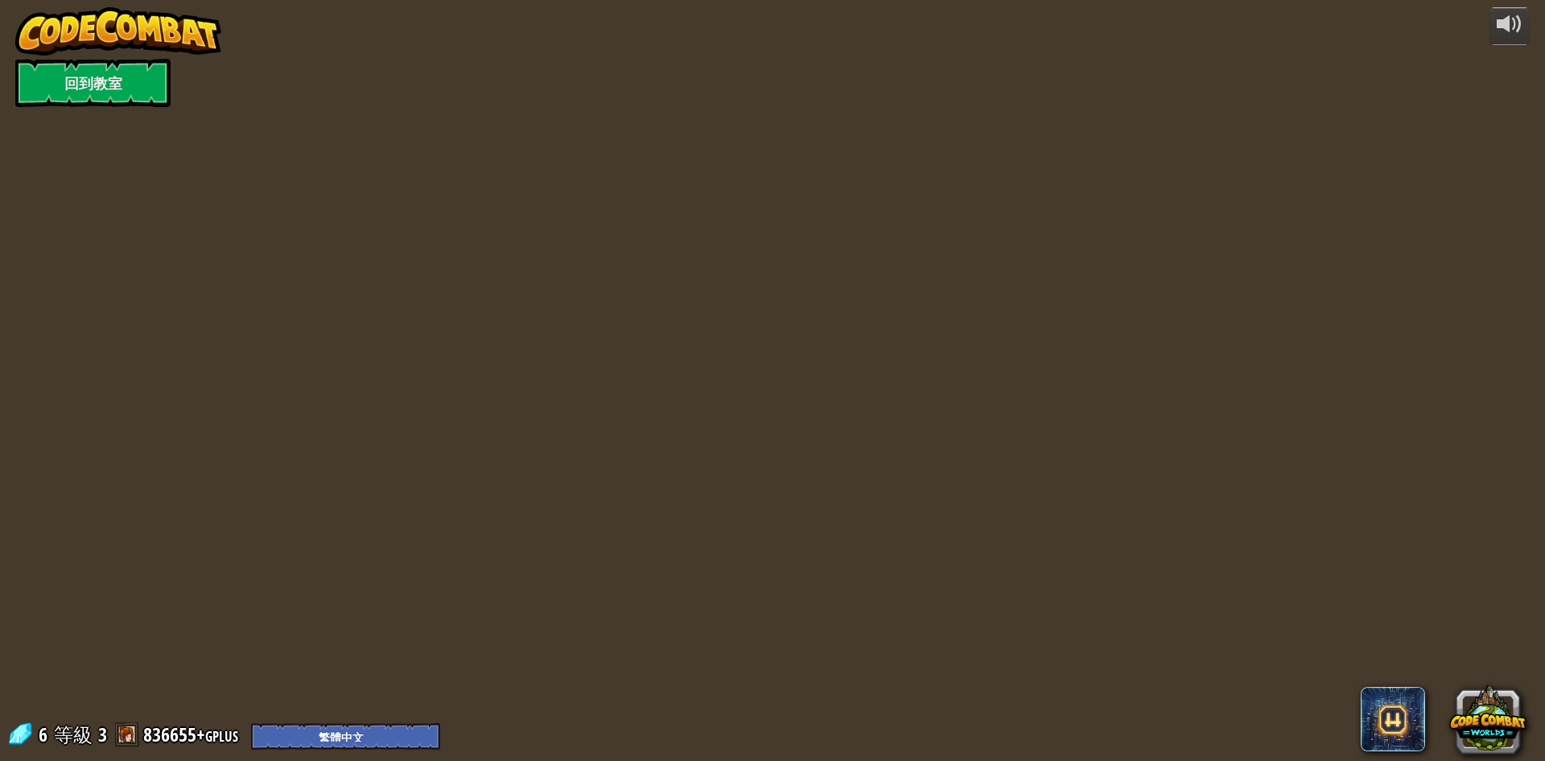
select select "zh-HANT"
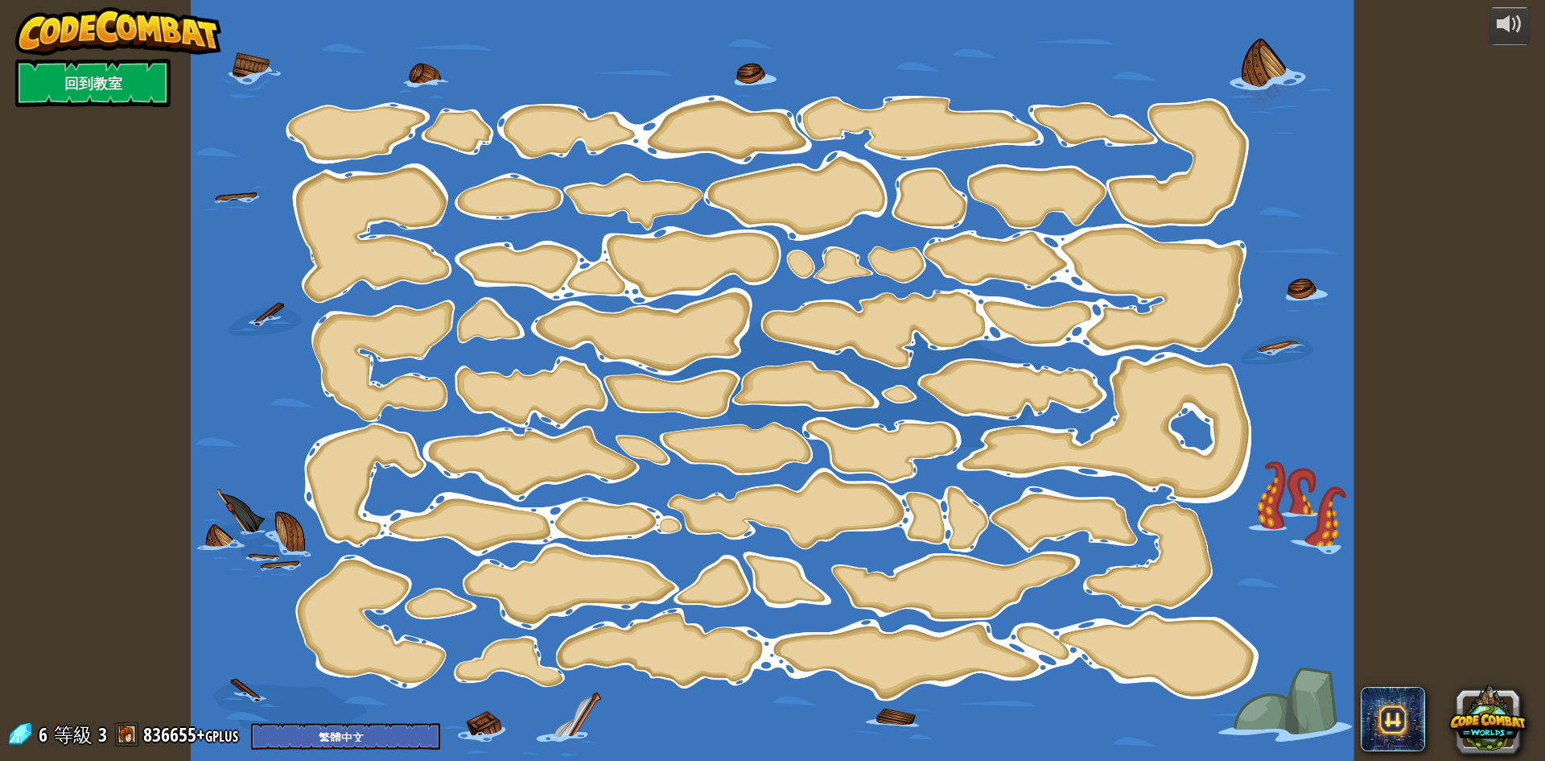
select select "zh-HANT"
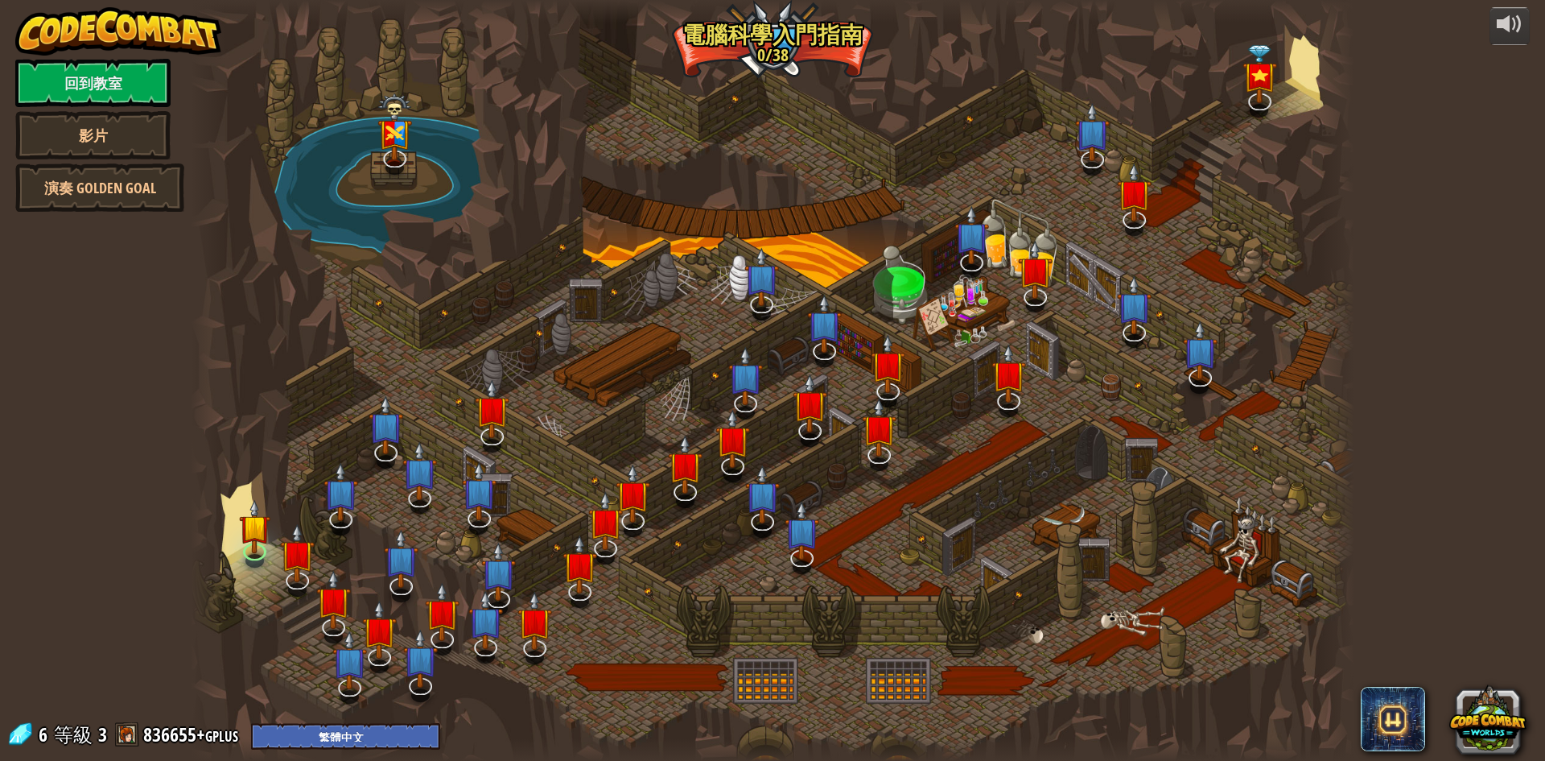
select select "zh-HANT"
